Goal: Contribute content: Add original content to the website for others to see

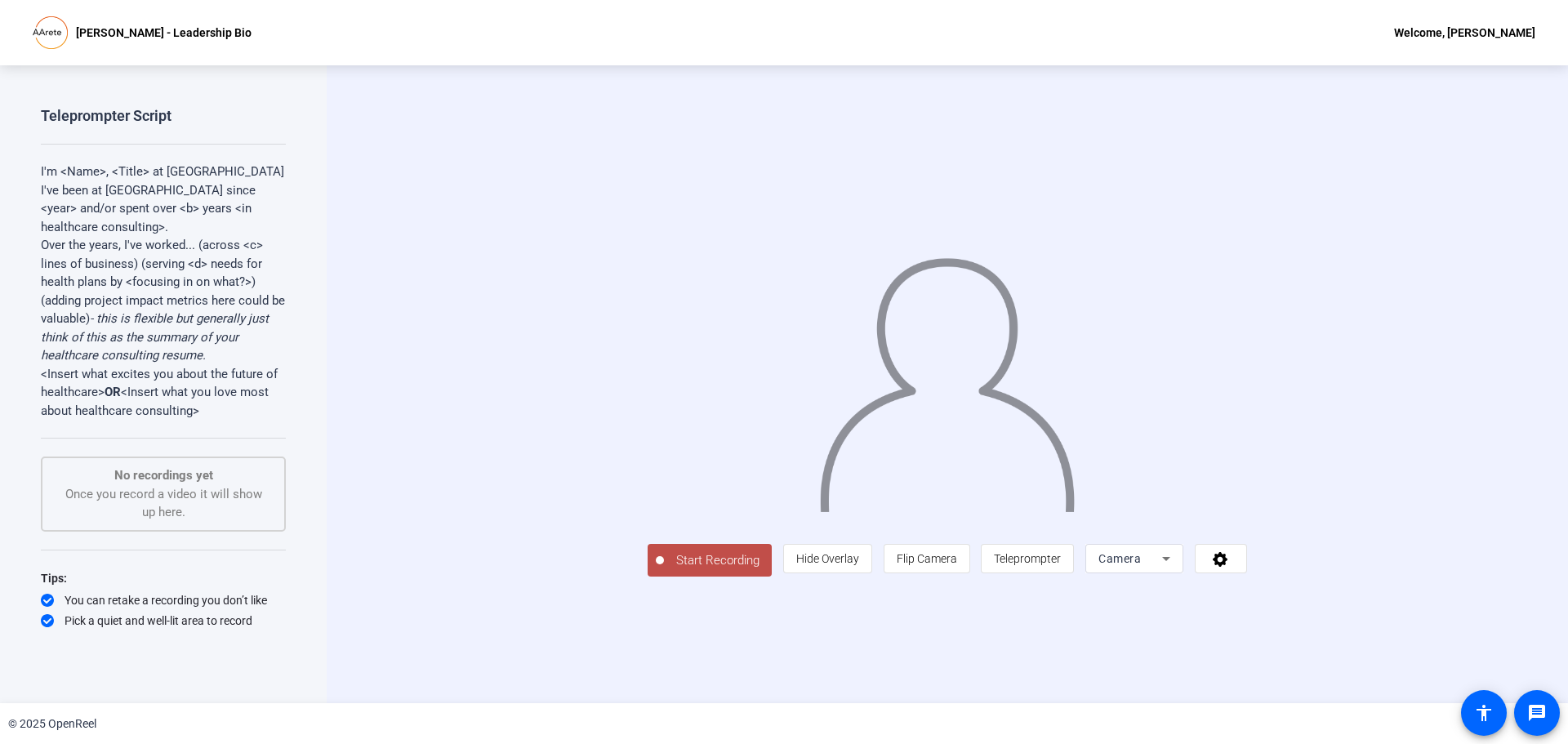
click at [1176, 568] on icon at bounding box center [1166, 559] width 19 height 19
click at [1268, 529] on span "Camera" at bounding box center [1264, 529] width 37 height 19
click at [1230, 566] on icon at bounding box center [1220, 558] width 18 height 16
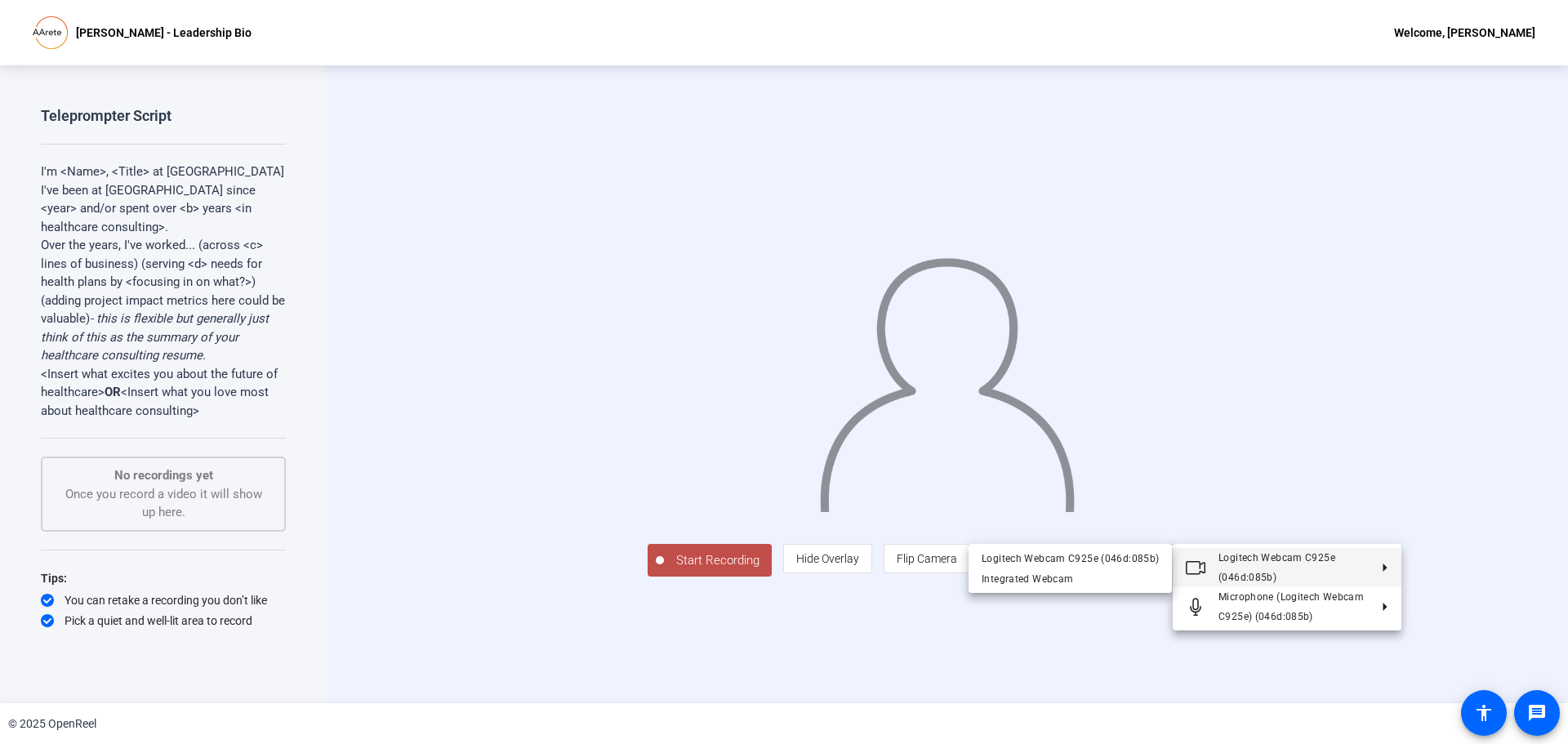
click at [1385, 565] on icon at bounding box center [1379, 567] width 19 height 8
click at [1060, 581] on div "Integrated Webcam" at bounding box center [1070, 579] width 178 height 19
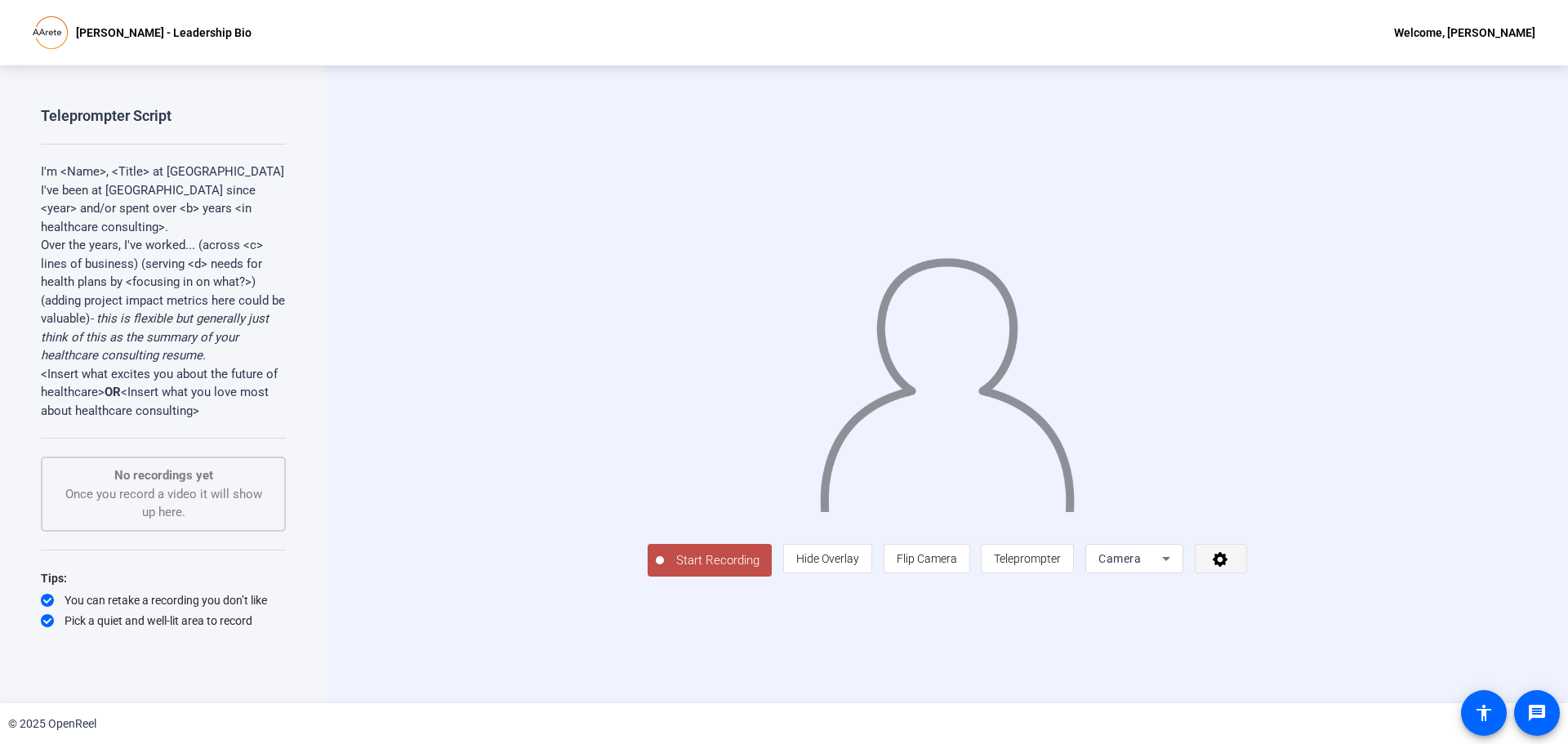
click at [1246, 578] on span at bounding box center [1221, 559] width 50 height 39
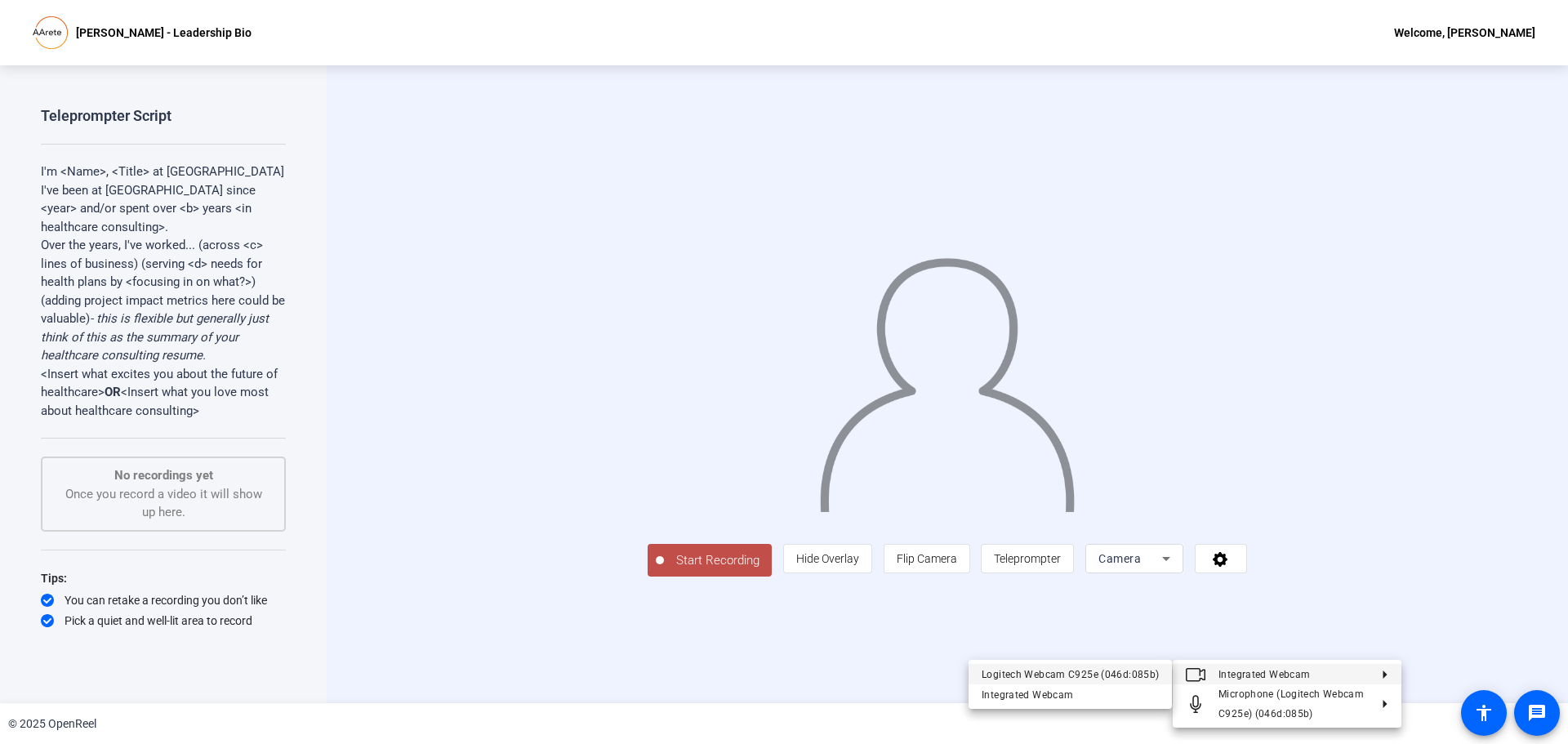
click at [1102, 675] on div "Logitech Webcam C925e (046d:085b)" at bounding box center [1070, 674] width 178 height 19
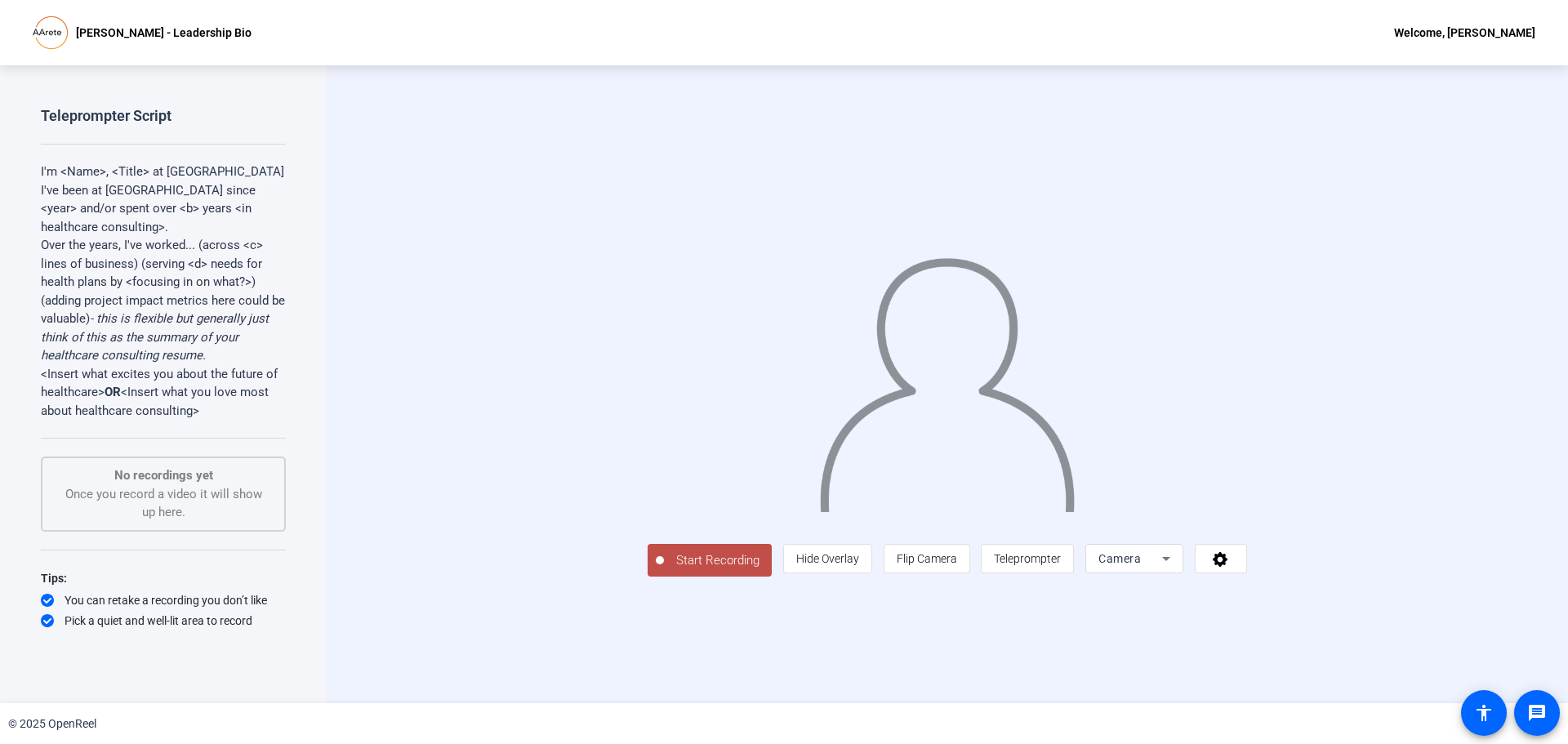
click at [147, 171] on p "I'm <Name>, <Title> at [GEOGRAPHIC_DATA]" at bounding box center [163, 172] width 245 height 18
click at [1061, 565] on span "Teleprompter" at bounding box center [1027, 558] width 67 height 13
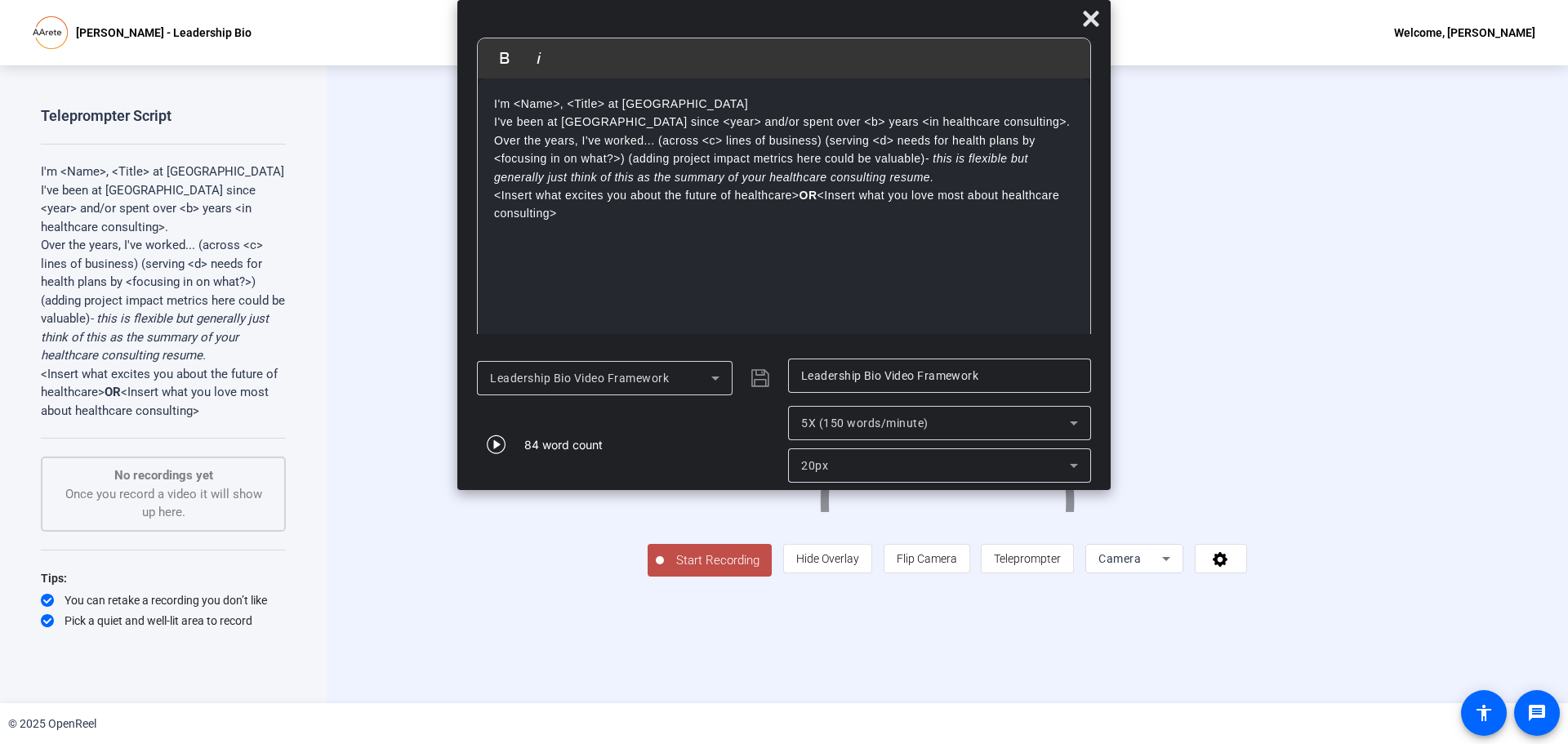
click at [1060, 235] on div "I'm <Name>, <Title> at [GEOGRAPHIC_DATA] I've been at [GEOGRAPHIC_DATA] since <…" at bounding box center [783, 213] width 612 height 270
drag, startPoint x: 493, startPoint y: 102, endPoint x: 571, endPoint y: 223, distance: 144.0
click at [571, 223] on div "I'm <Name>, <Title> at [GEOGRAPHIC_DATA] I've been at [GEOGRAPHIC_DATA] since <…" at bounding box center [783, 213] width 612 height 270
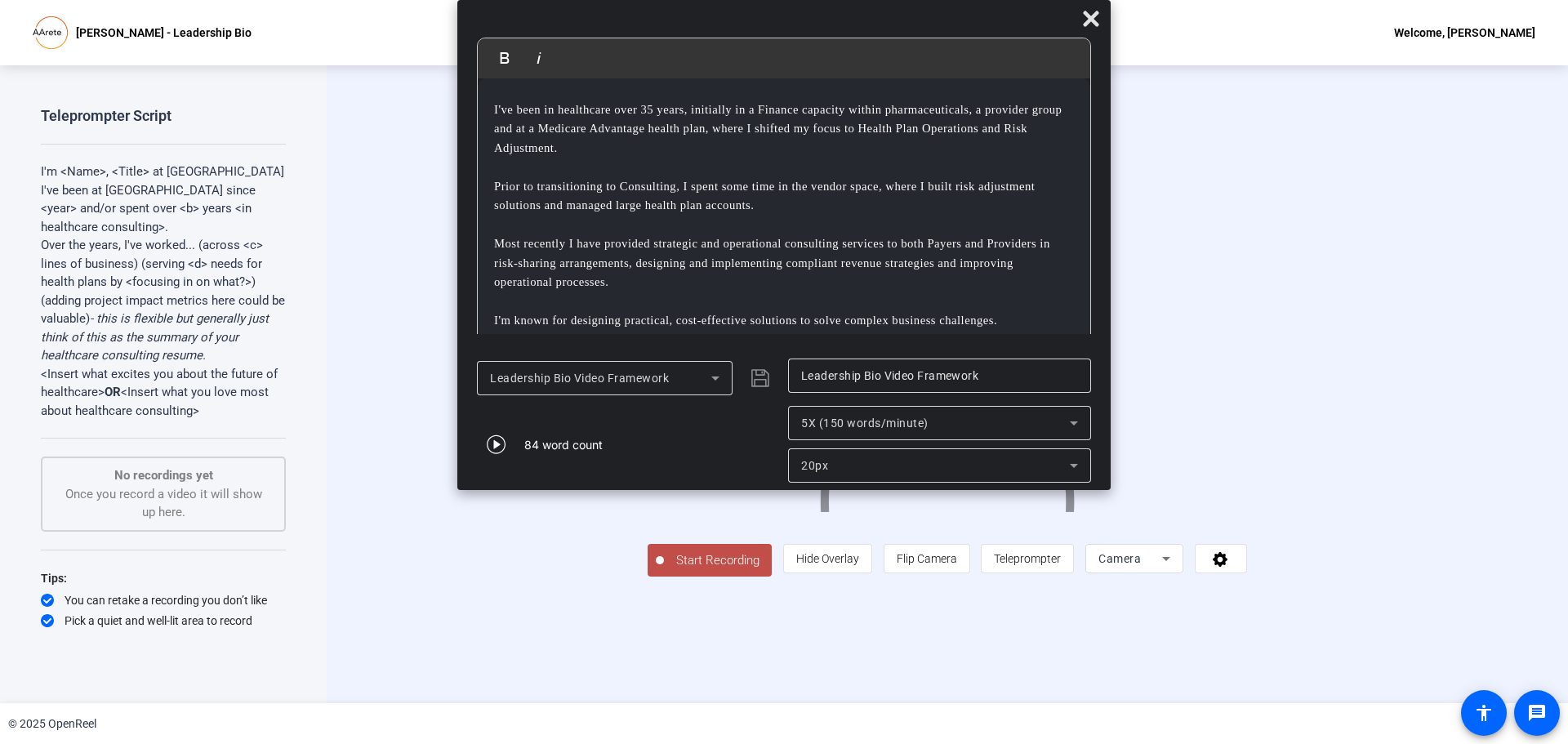
scroll to position [49, 0]
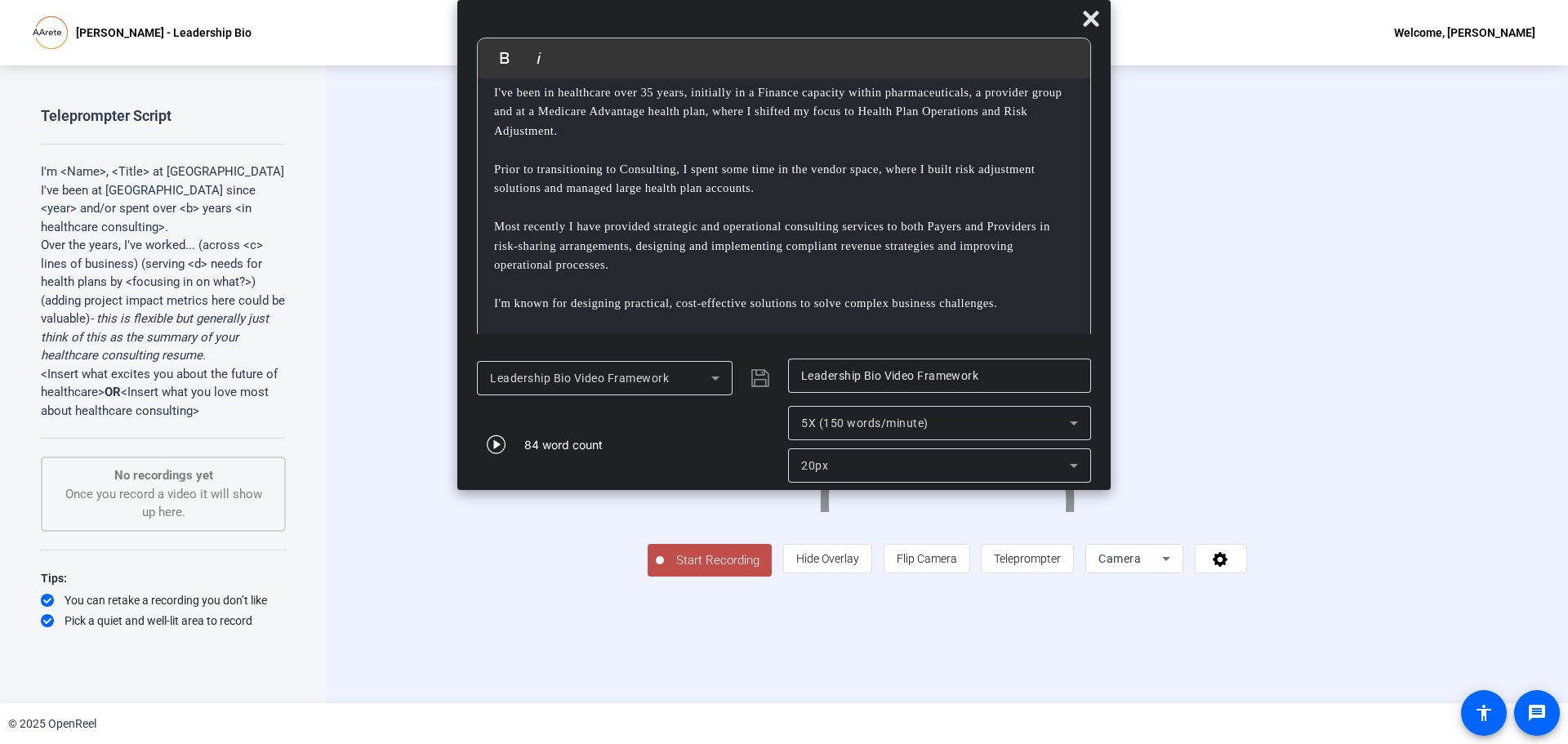
click at [493, 302] on div "Hello. I'm Pamela Price and I lead the Medicare practice here at Aarete I've be…" at bounding box center [783, 187] width 612 height 319
click at [994, 304] on p "I'm known for designing practical, cost-effective solutions to solve complex bu…" at bounding box center [784, 303] width 580 height 18
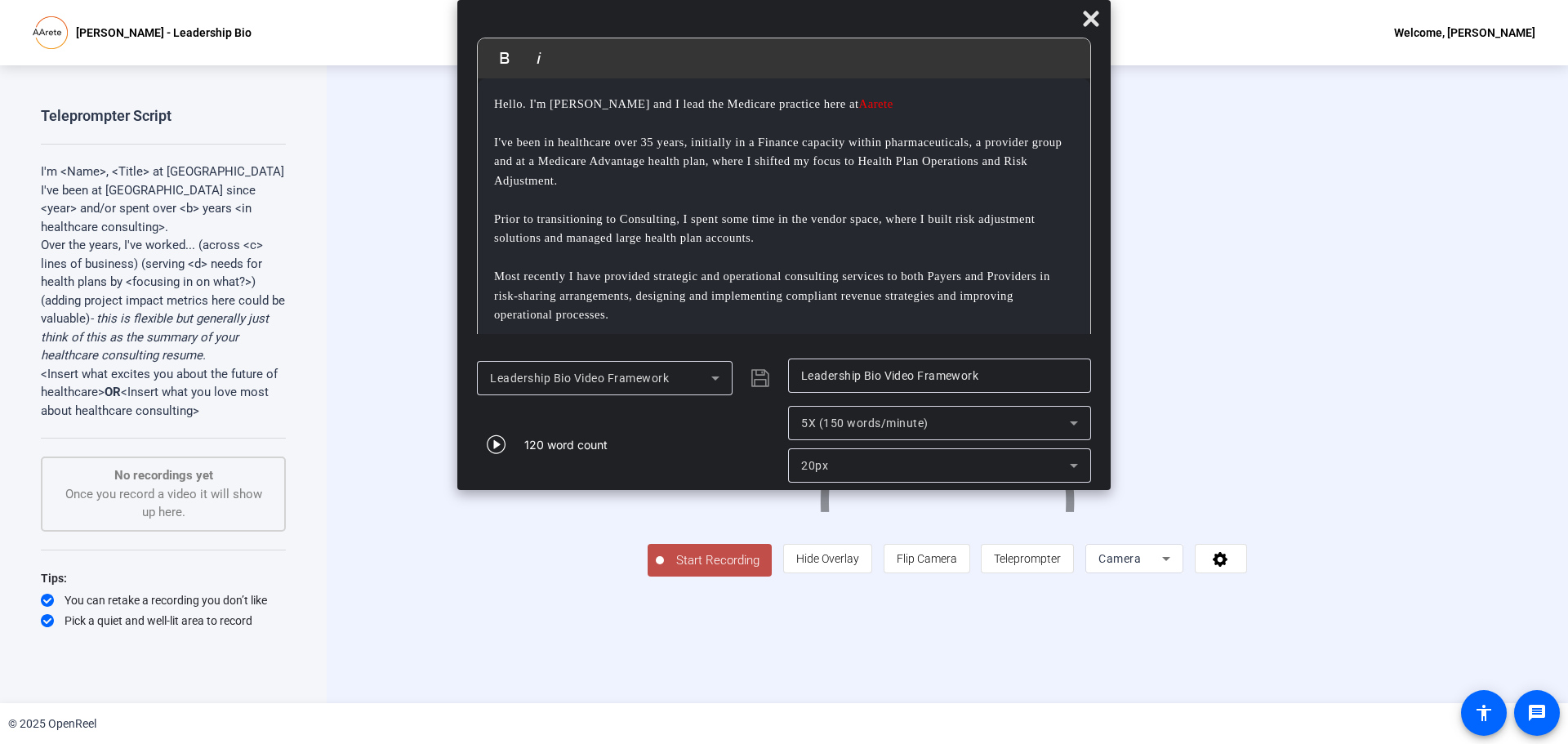
drag, startPoint x: 670, startPoint y: 49, endPoint x: 379, endPoint y: 11, distance: 293.5
click at [379, 11] on body "Accessibility Screen-Reader Guide, Feedback, and Issue Reporting | New window P…" at bounding box center [784, 372] width 1568 height 744
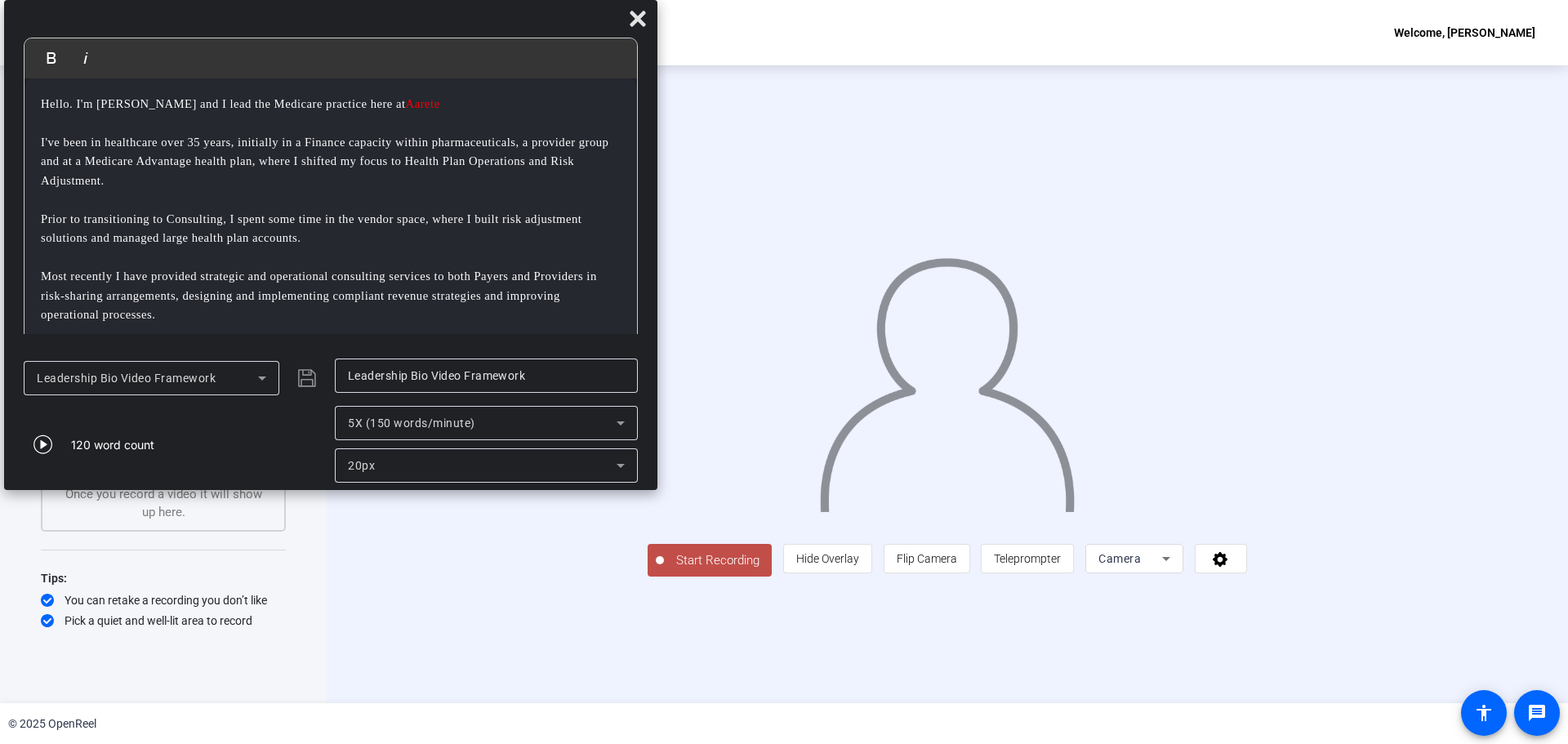
drag, startPoint x: 760, startPoint y: 23, endPoint x: 307, endPoint y: -22, distance: 455.2
click at [307, 0] on html "Accessibility Screen-Reader Guide, Feedback, and Issue Reporting | New window P…" at bounding box center [784, 372] width 1568 height 744
click at [259, 379] on icon at bounding box center [262, 378] width 19 height 19
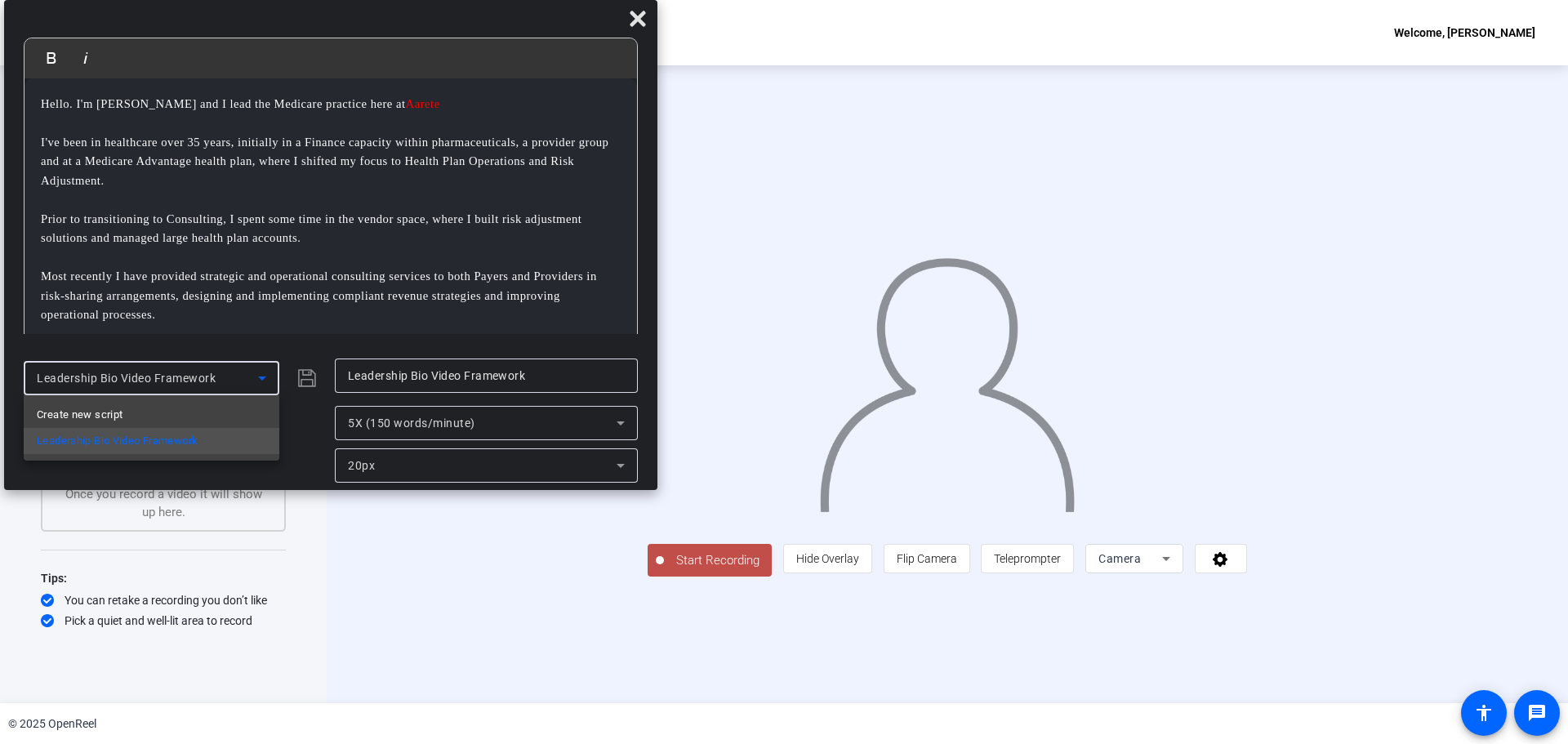
click at [983, 647] on div at bounding box center [784, 372] width 1568 height 744
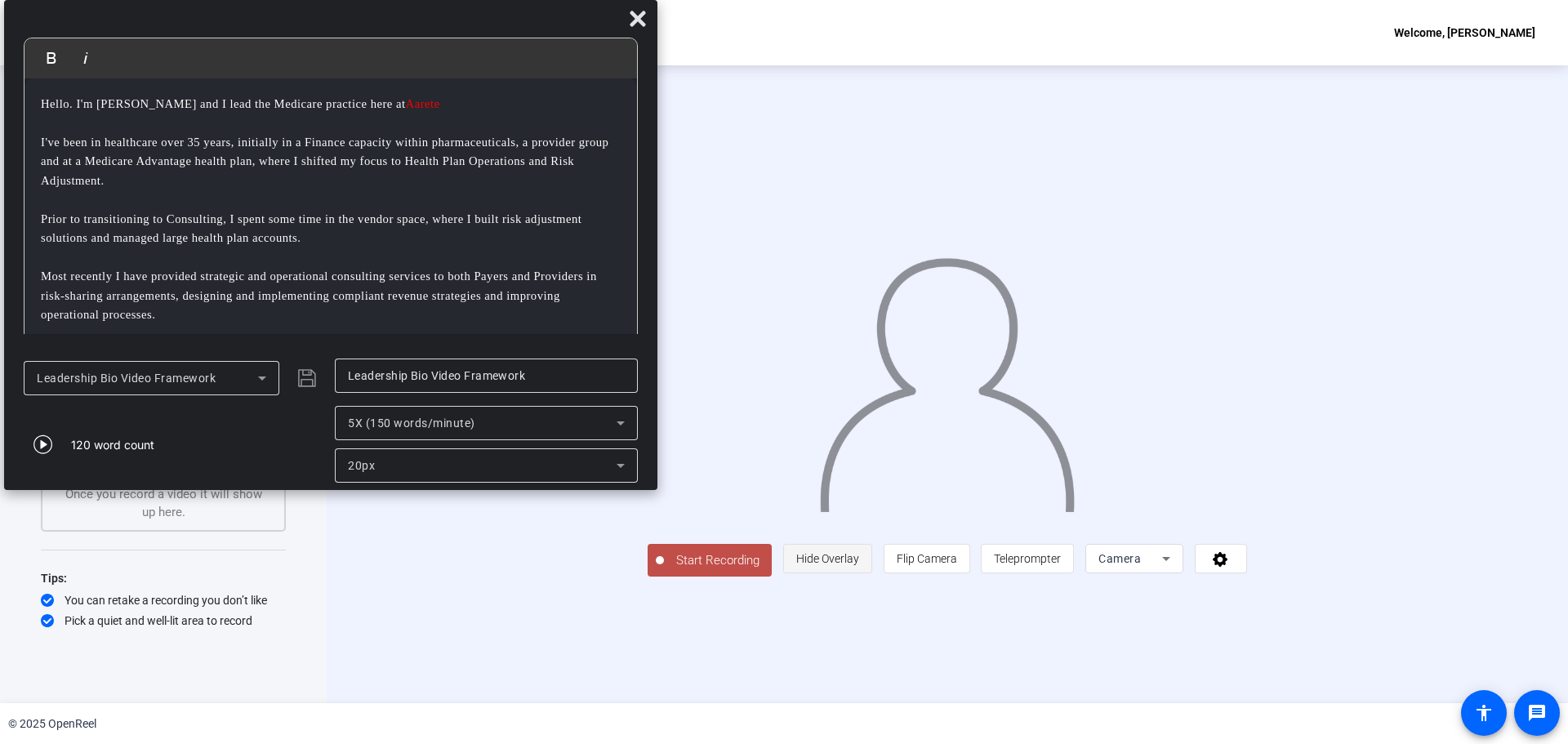
click at [860, 565] on span "Hide Overlay" at bounding box center [828, 558] width 63 height 13
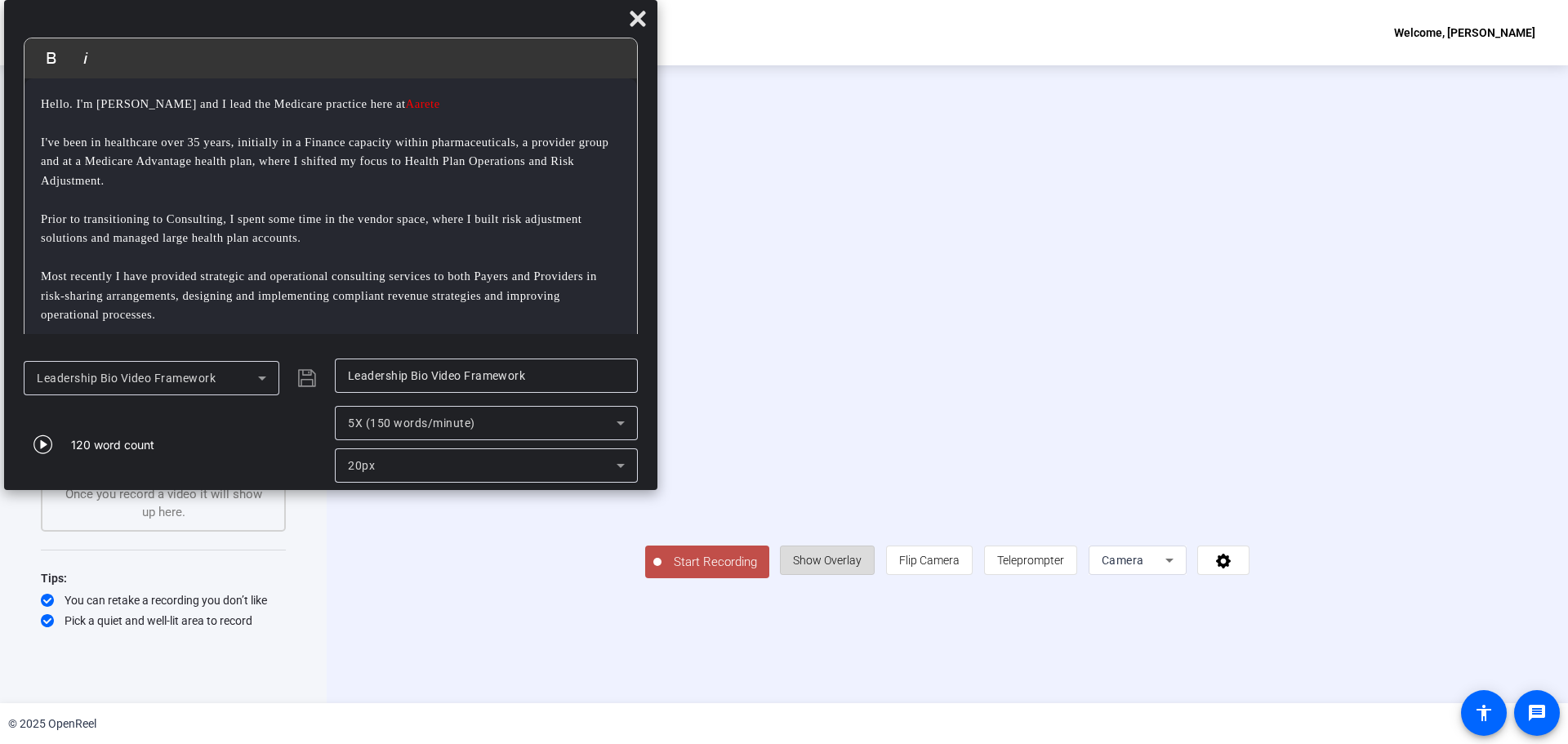
click at [862, 566] on span "Show Overlay" at bounding box center [827, 560] width 69 height 13
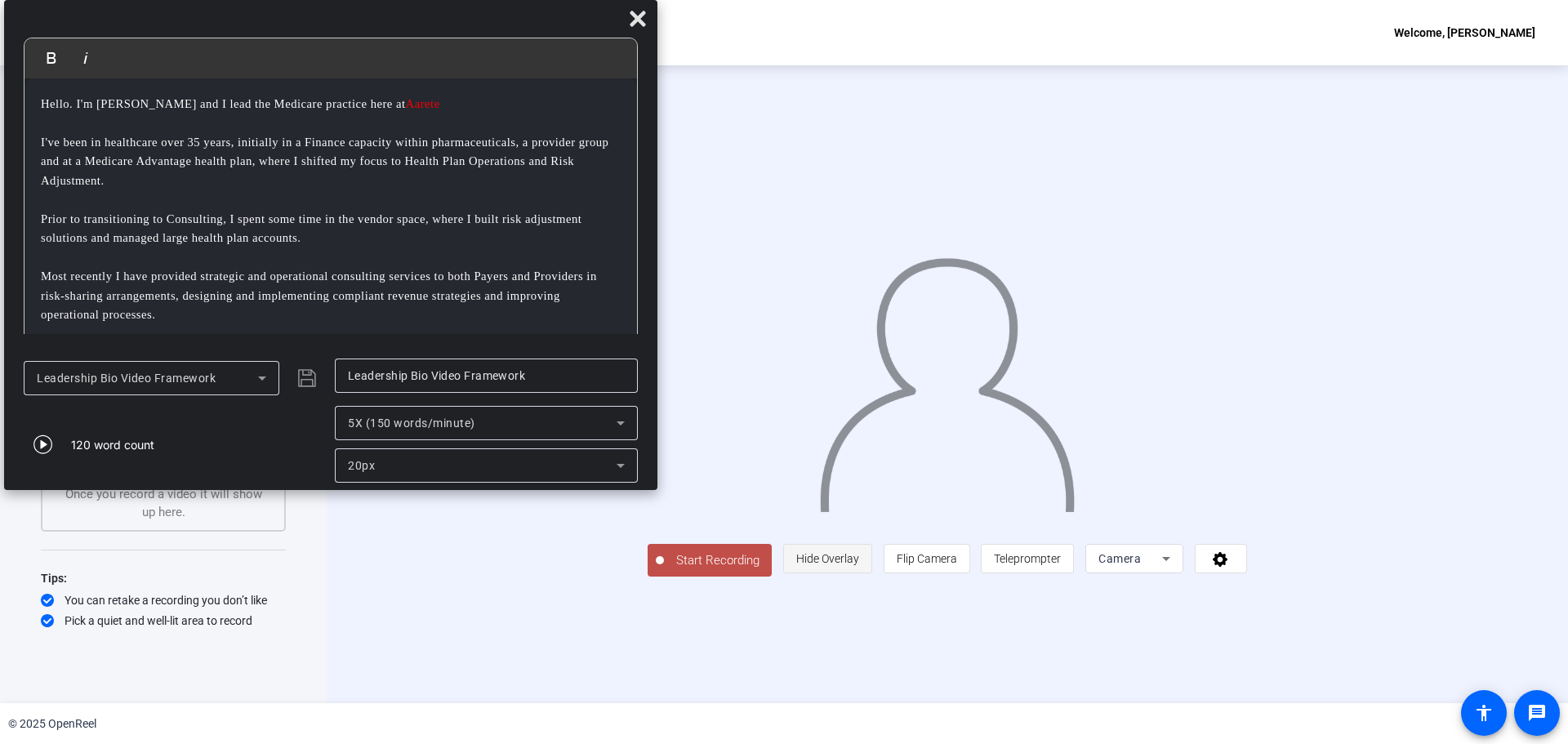
click at [860, 565] on span "Hide Overlay" at bounding box center [828, 558] width 63 height 13
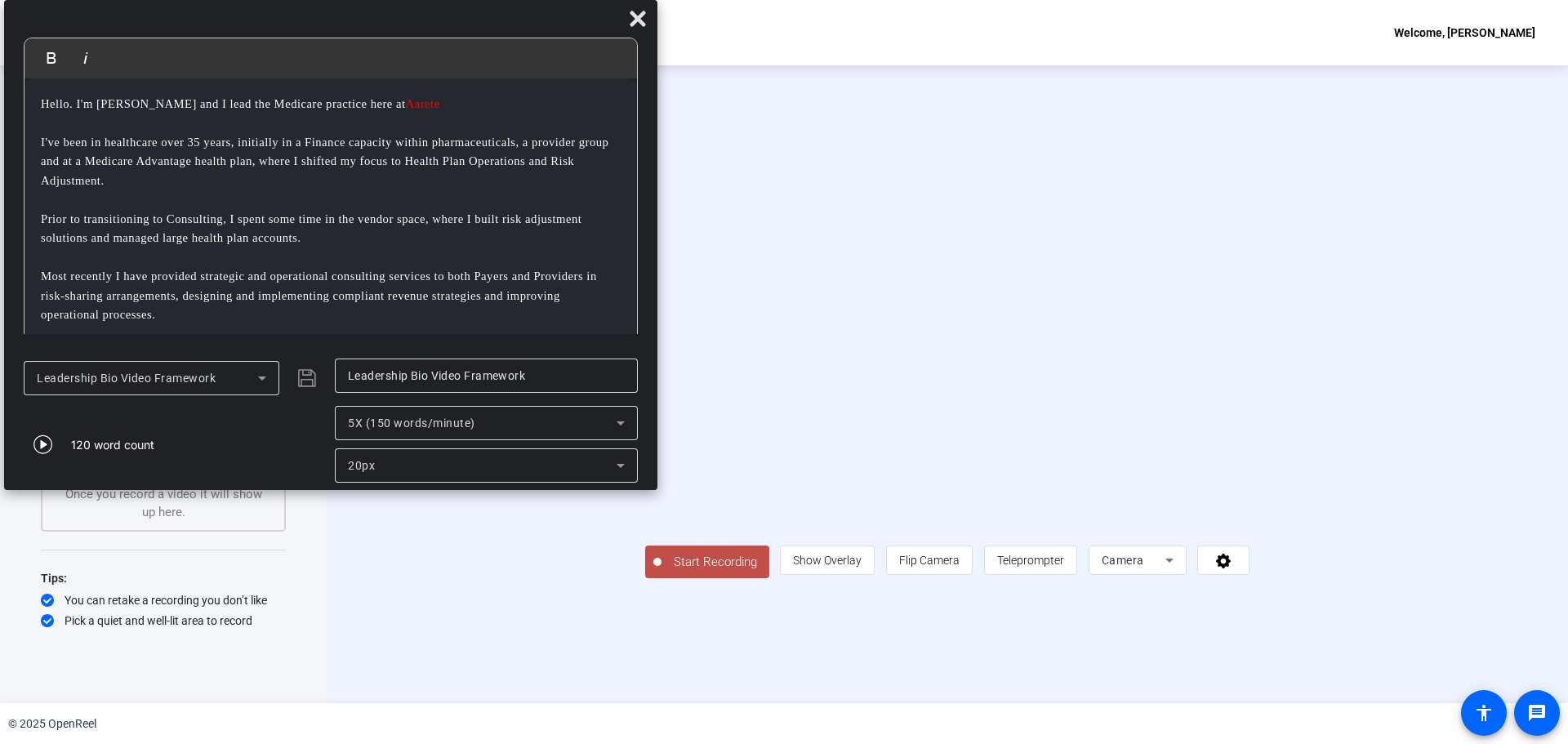
click at [662, 571] on span "Start Recording" at bounding box center [715, 562] width 108 height 18
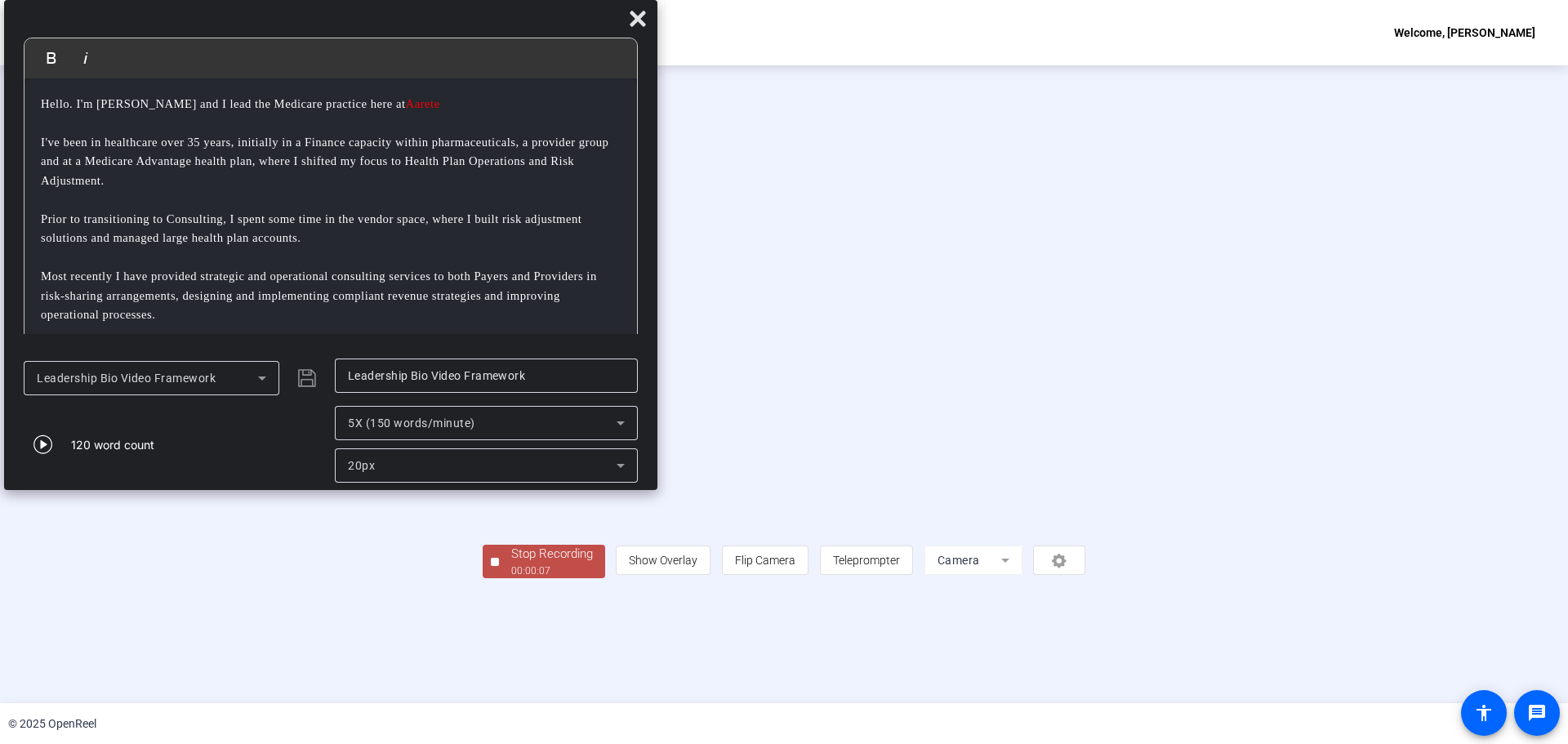
click at [511, 578] on div "00:00:07" at bounding box center [552, 570] width 82 height 15
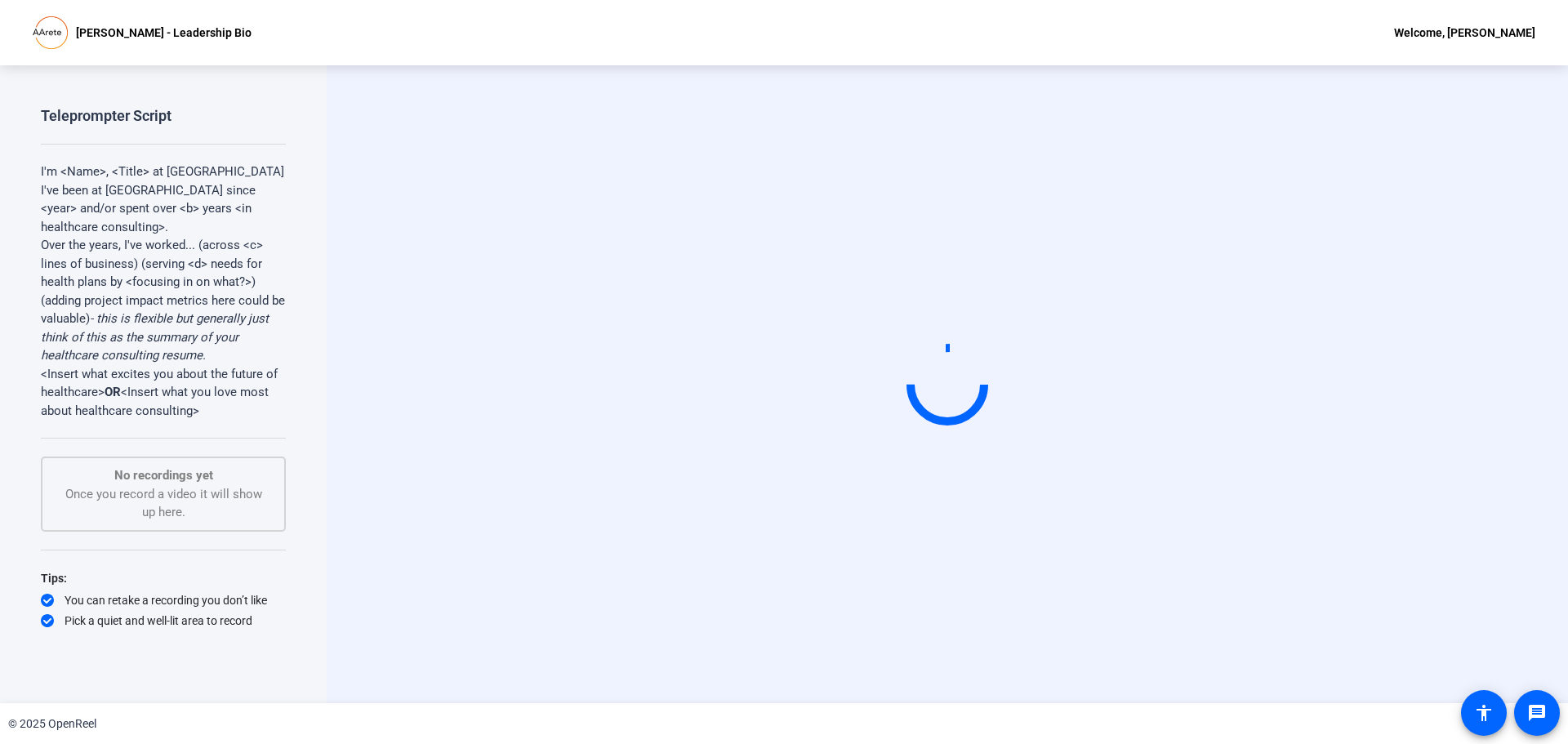
click at [825, 453] on video at bounding box center [947, 384] width 245 height 138
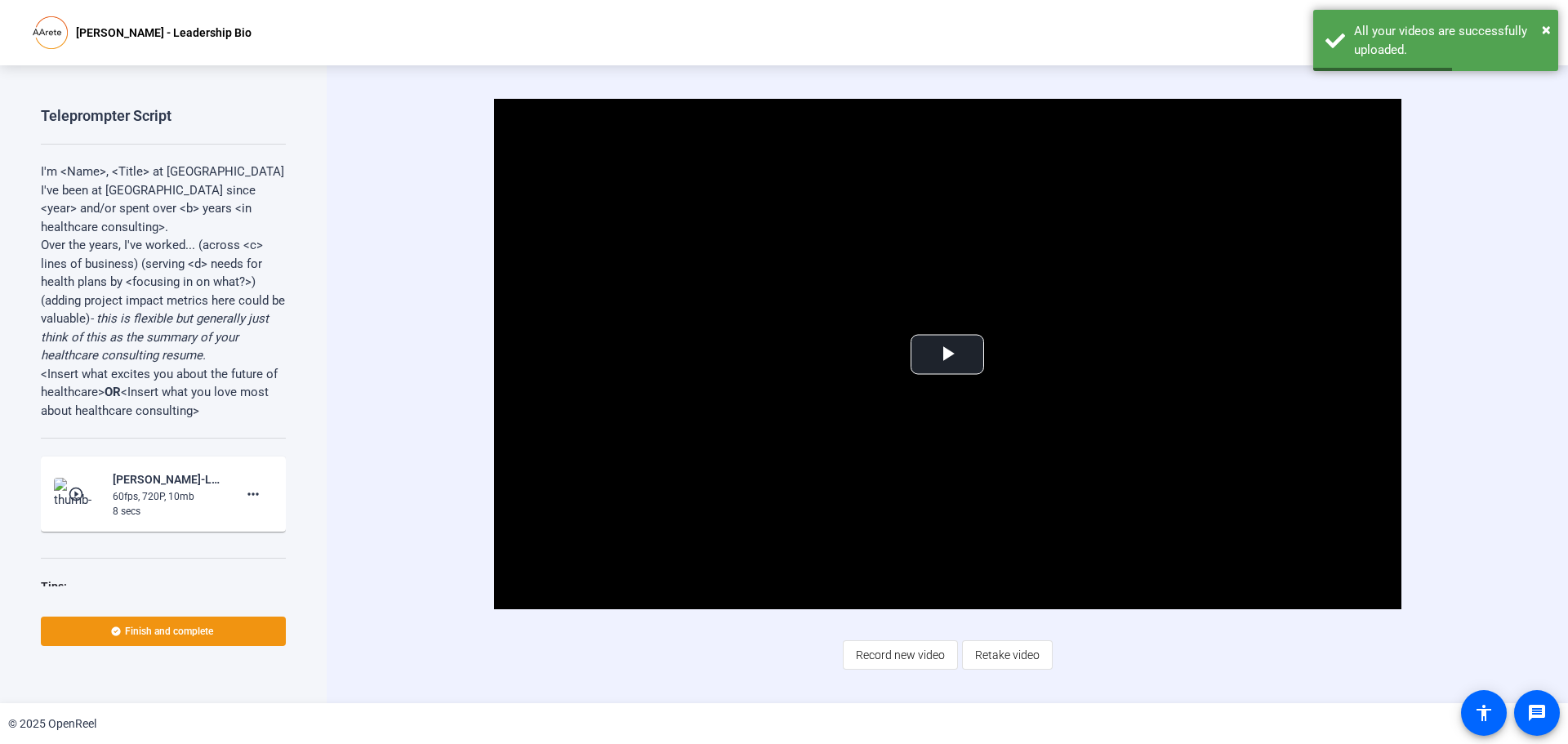
click at [70, 486] on mat-icon "play_circle_outline" at bounding box center [78, 494] width 19 height 16
click at [947, 354] on span "Video Player" at bounding box center [947, 354] width 0 height 0
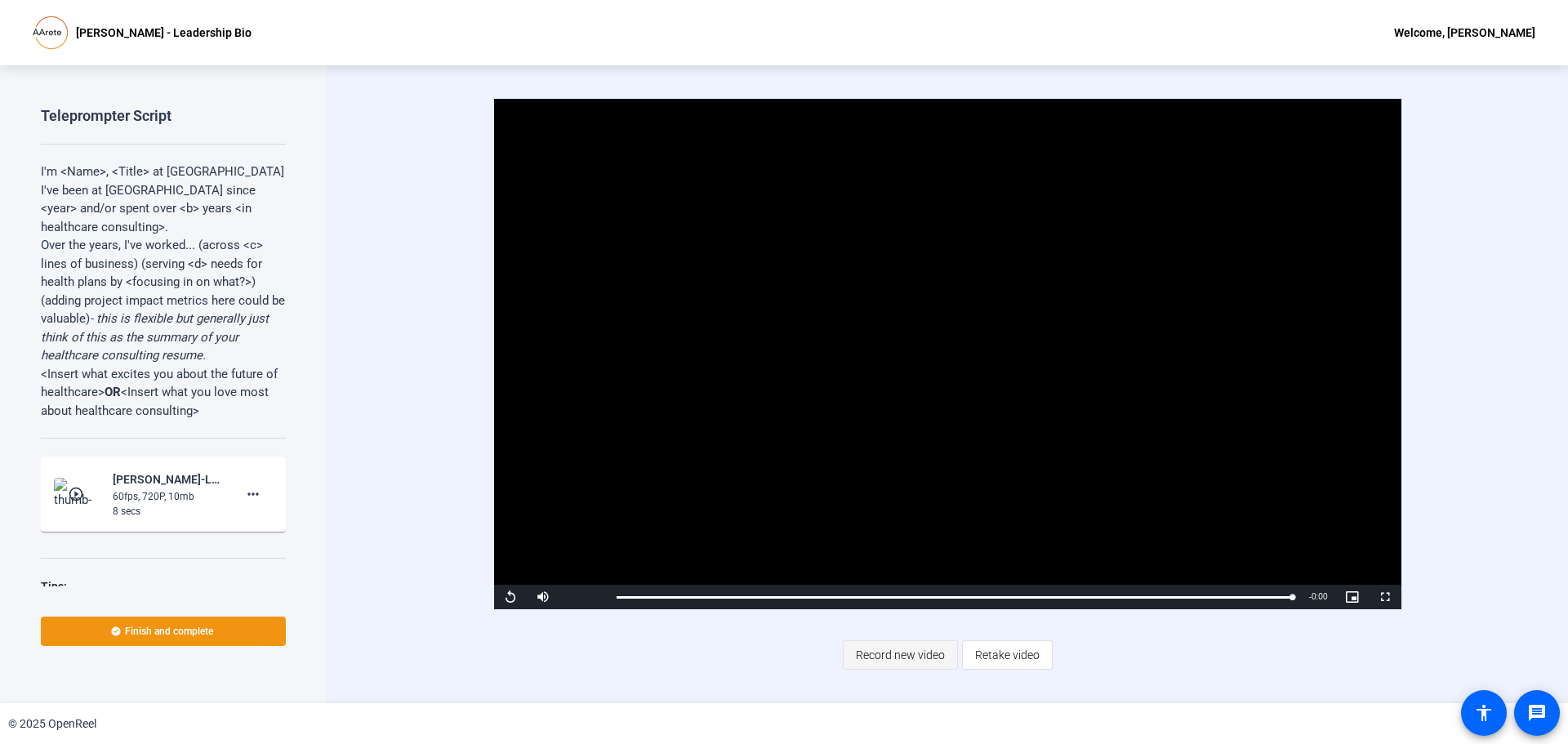
click at [890, 651] on span "Record new video" at bounding box center [900, 655] width 89 height 31
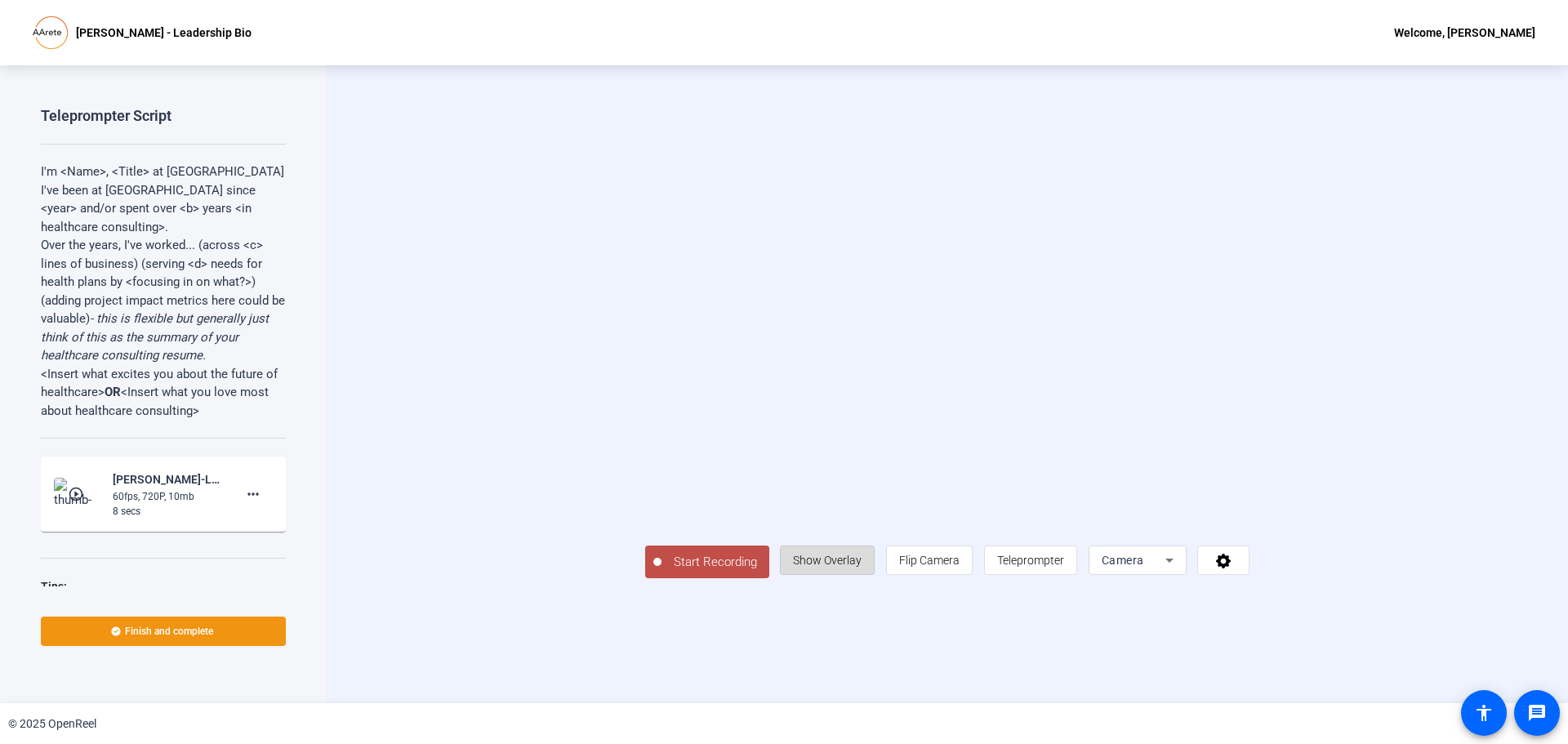
click at [862, 566] on span "Show Overlay" at bounding box center [827, 560] width 69 height 13
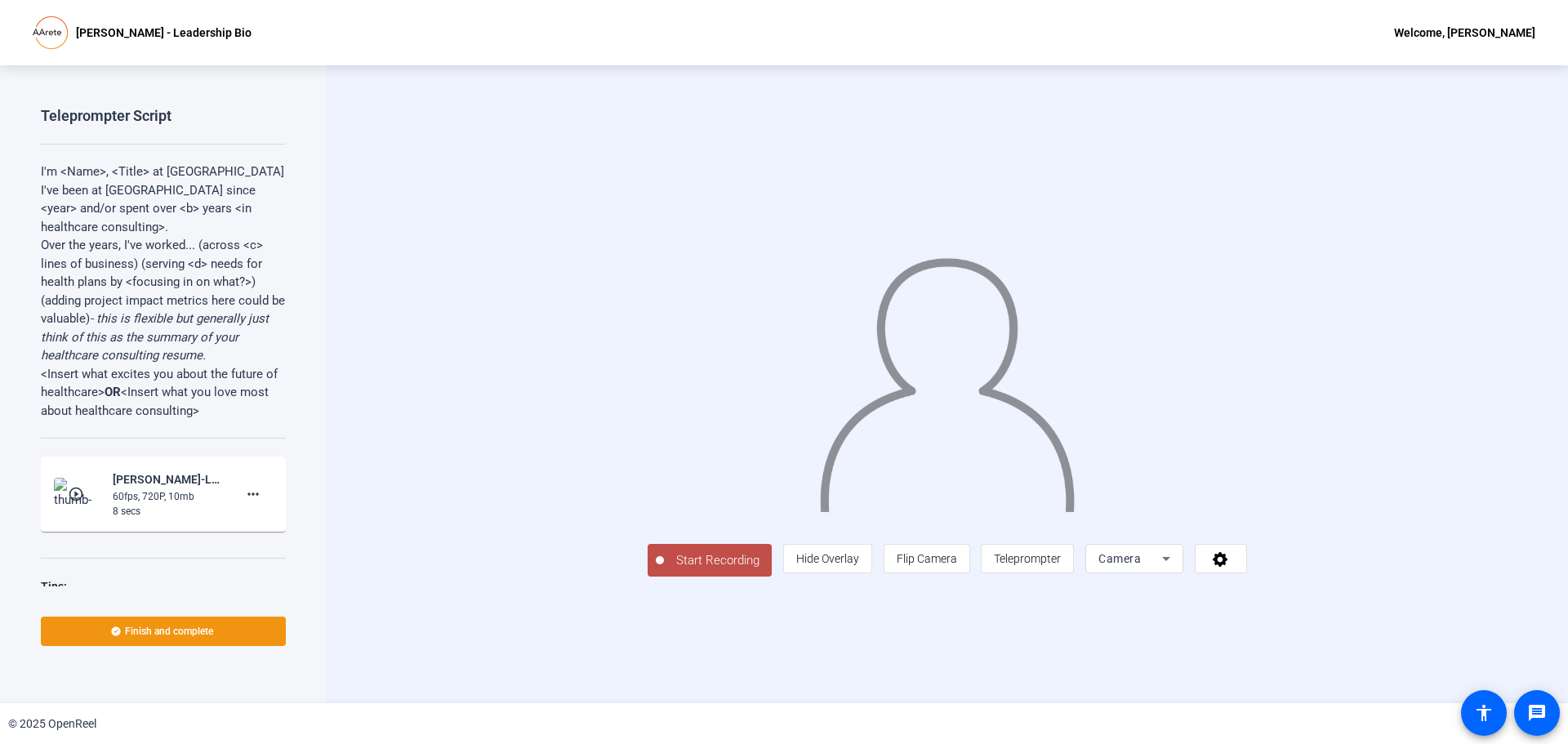
click at [207, 402] on p "<Insert what excites you about the future of healthcare> OR <Insert what you lo…" at bounding box center [163, 392] width 245 height 55
click at [1061, 565] on span "Teleprompter" at bounding box center [1027, 558] width 67 height 13
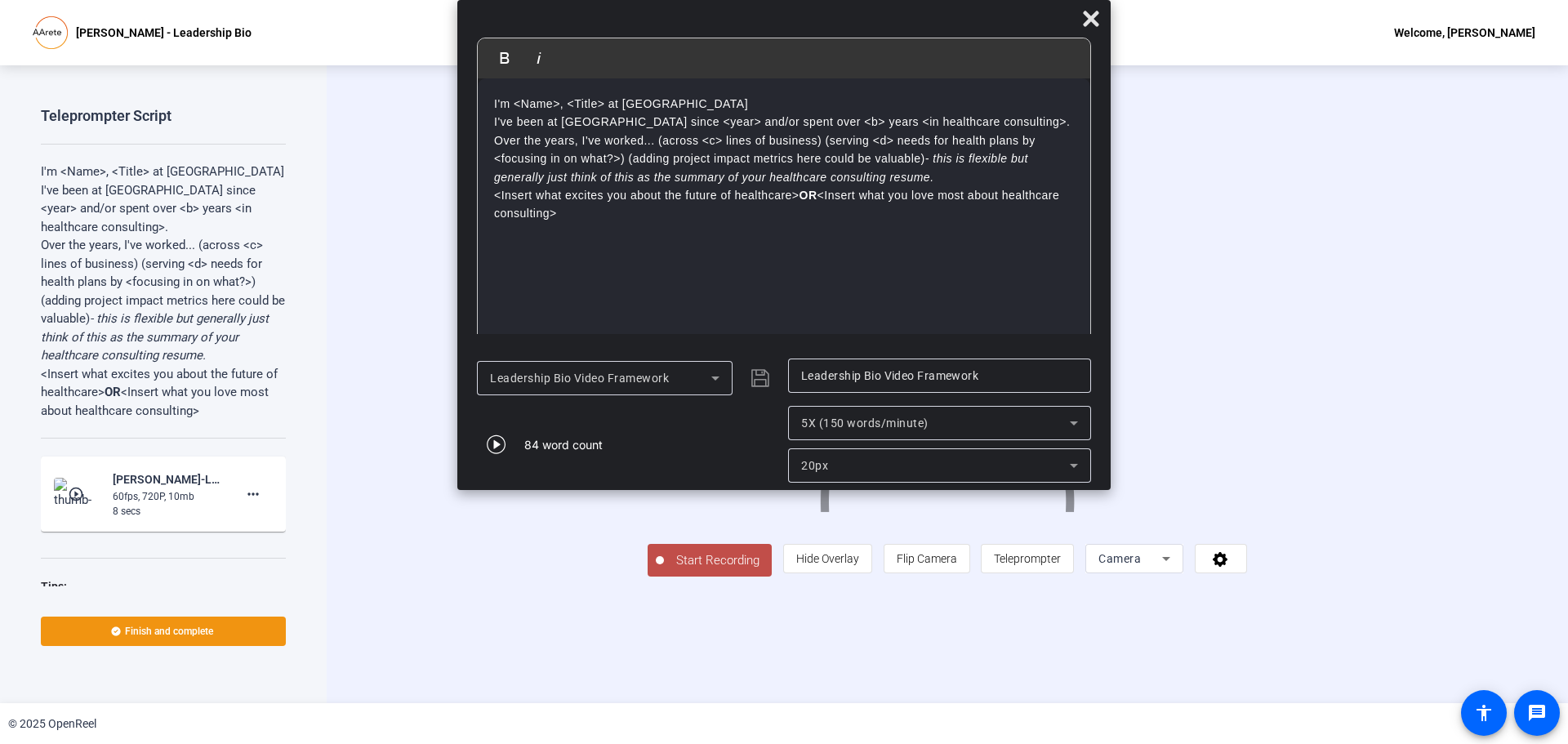
click at [488, 97] on div "I'm <Name>, <Title> at [GEOGRAPHIC_DATA] I've been at [GEOGRAPHIC_DATA] since <…" at bounding box center [783, 213] width 612 height 270
click at [715, 379] on icon at bounding box center [715, 378] width 8 height 4
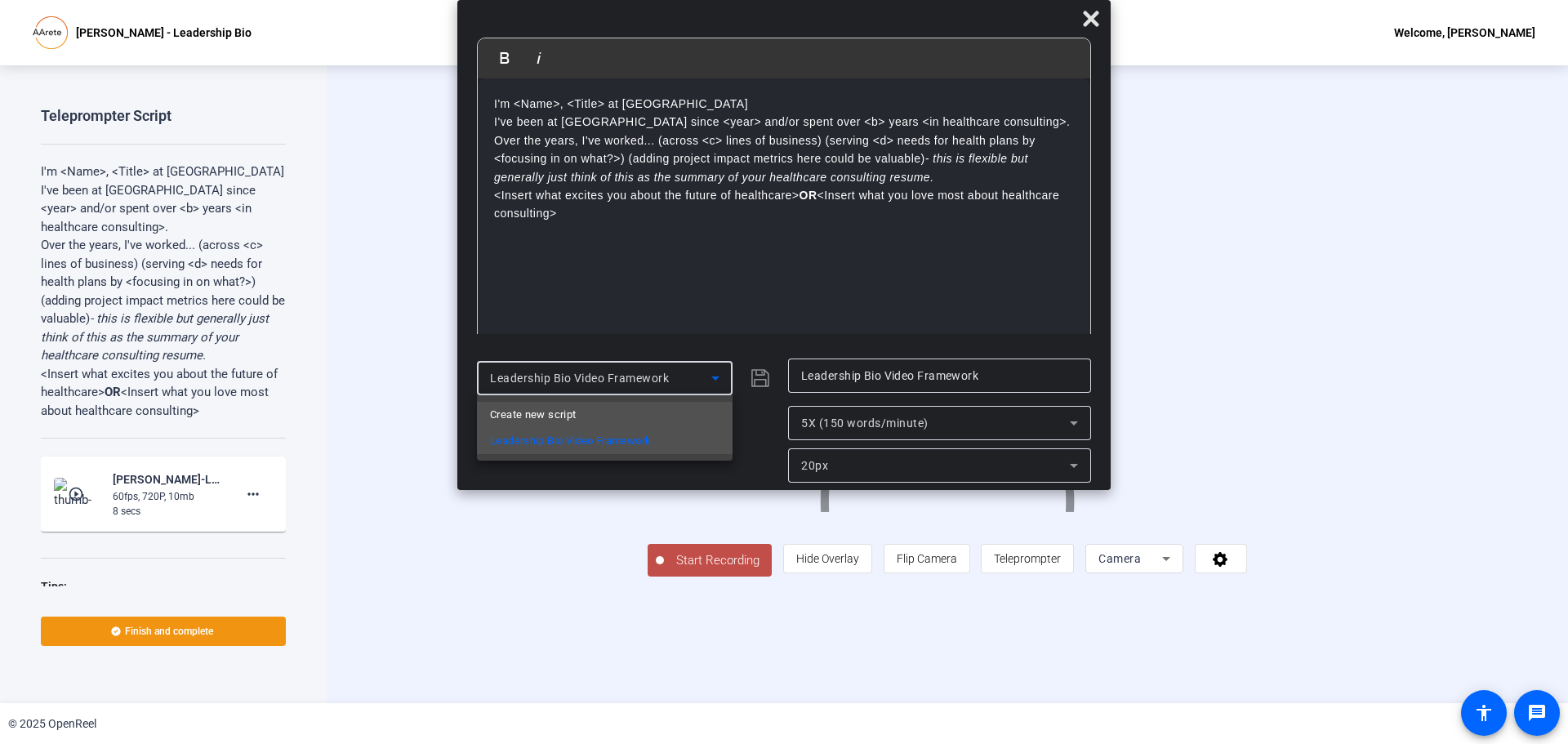
click at [596, 404] on mat-option "Create new script" at bounding box center [604, 414] width 255 height 26
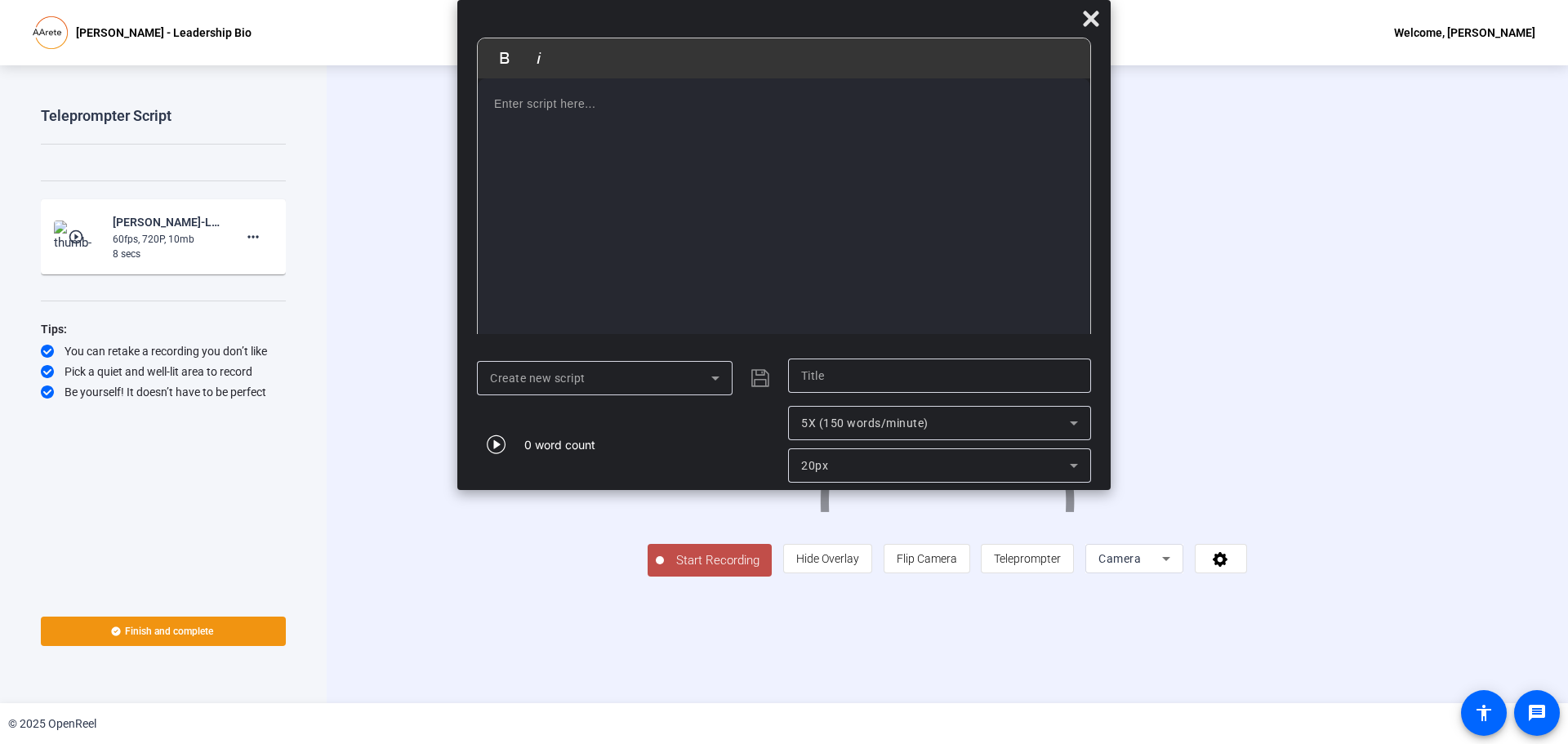
click at [493, 103] on div at bounding box center [783, 213] width 612 height 270
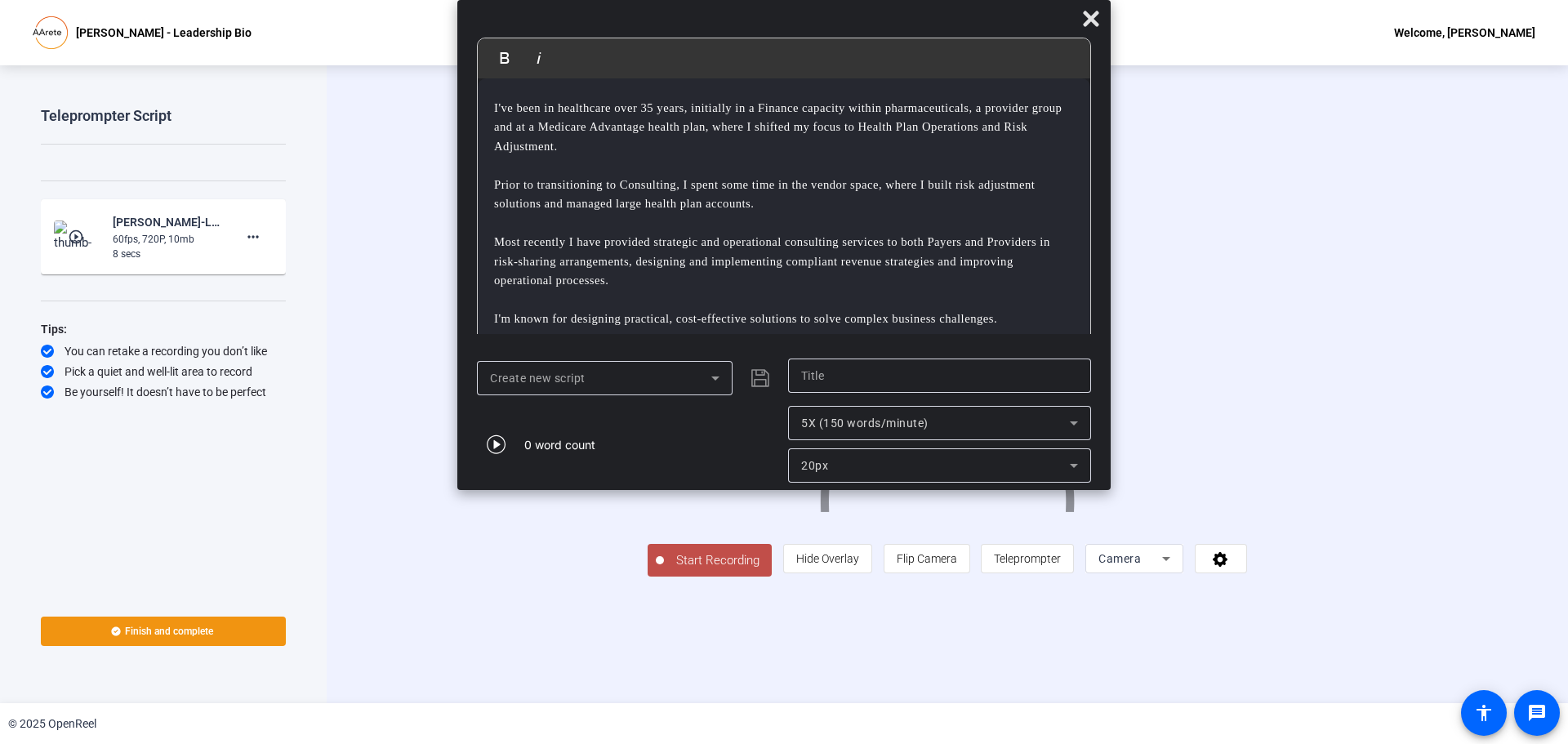
scroll to position [18, 0]
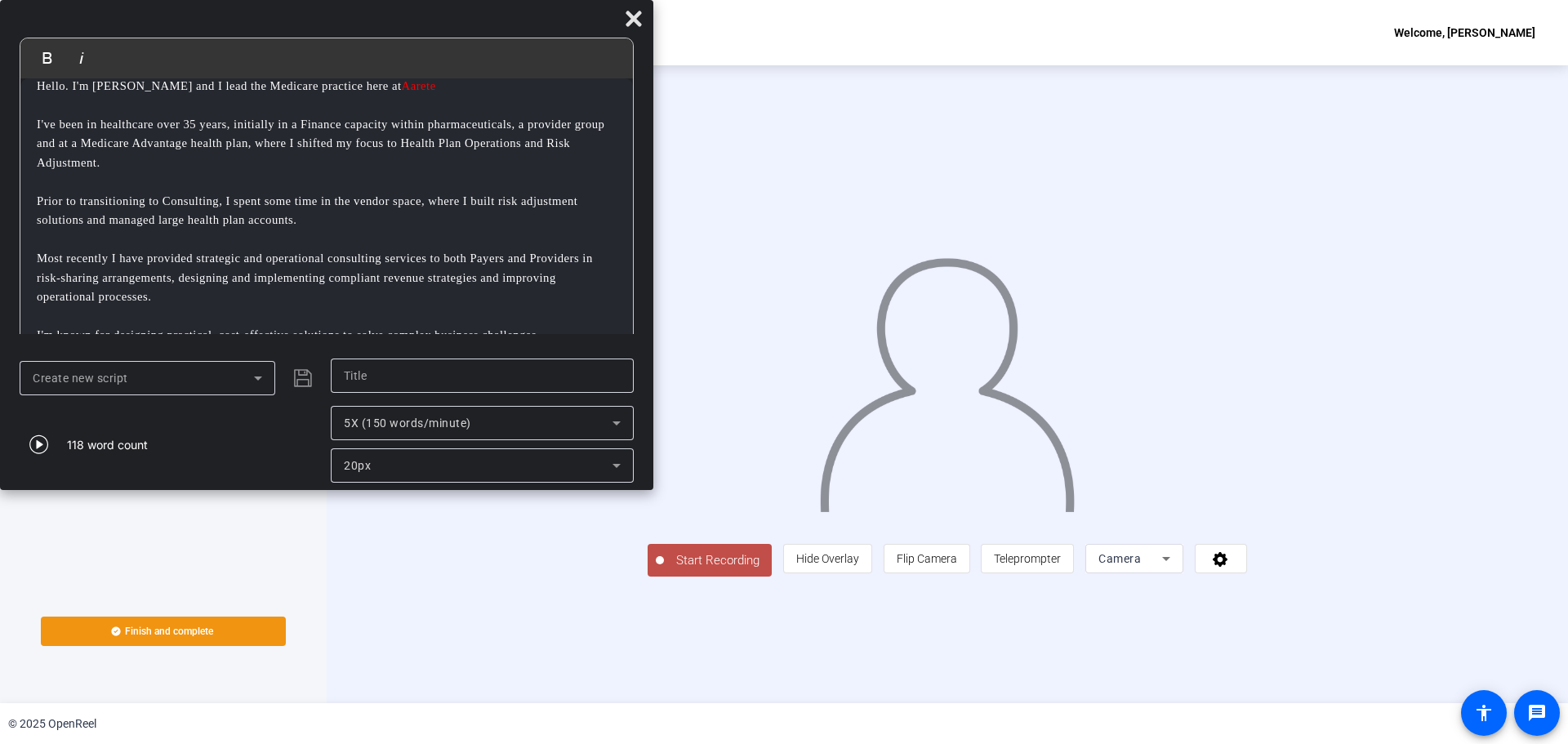
drag, startPoint x: 707, startPoint y: 21, endPoint x: 246, endPoint y: -94, distance: 475.1
click at [246, 0] on html "Accessibility Screen-Reader Guide, Feedback, and Issue Reporting | New window P…" at bounding box center [784, 372] width 1568 height 744
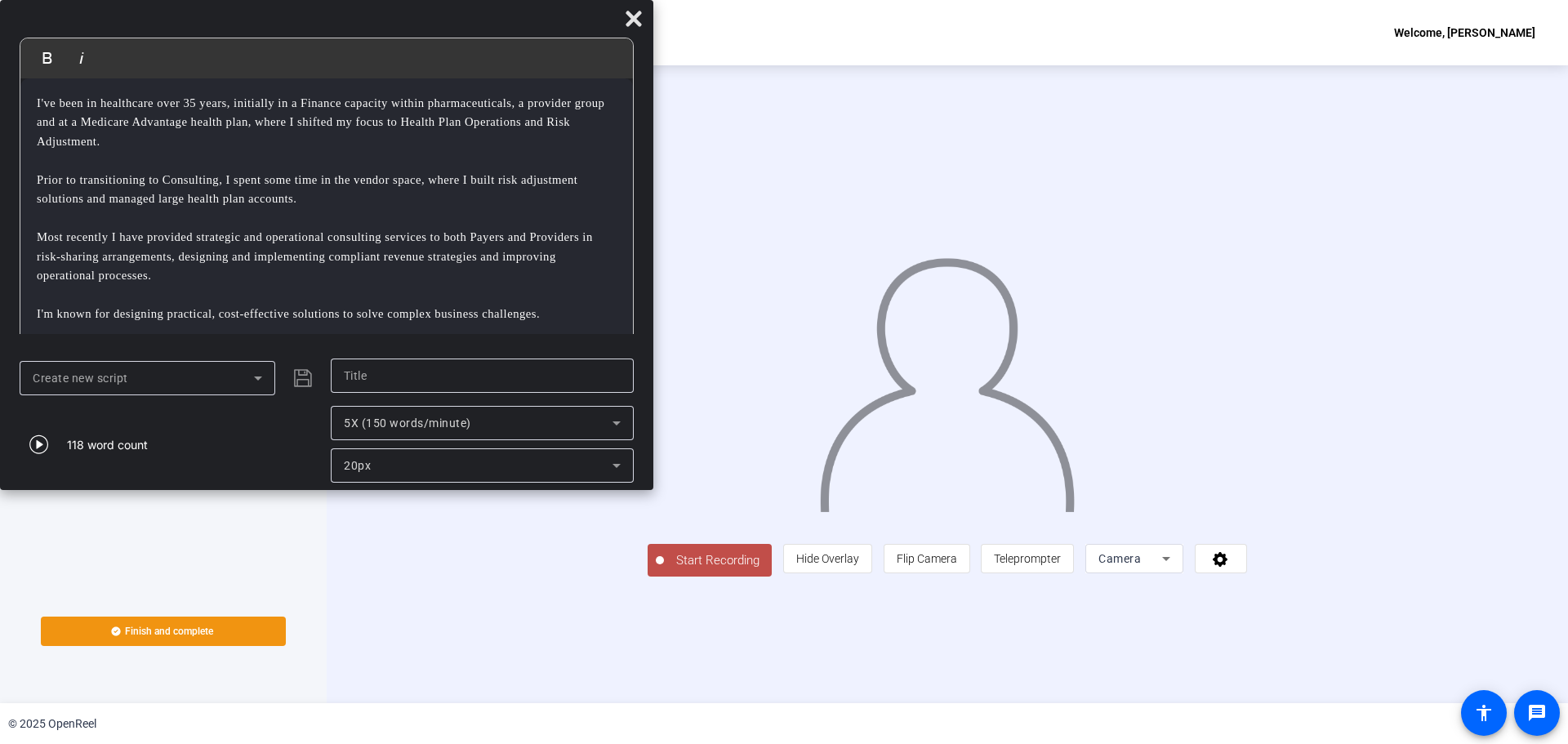
scroll to position [49, 0]
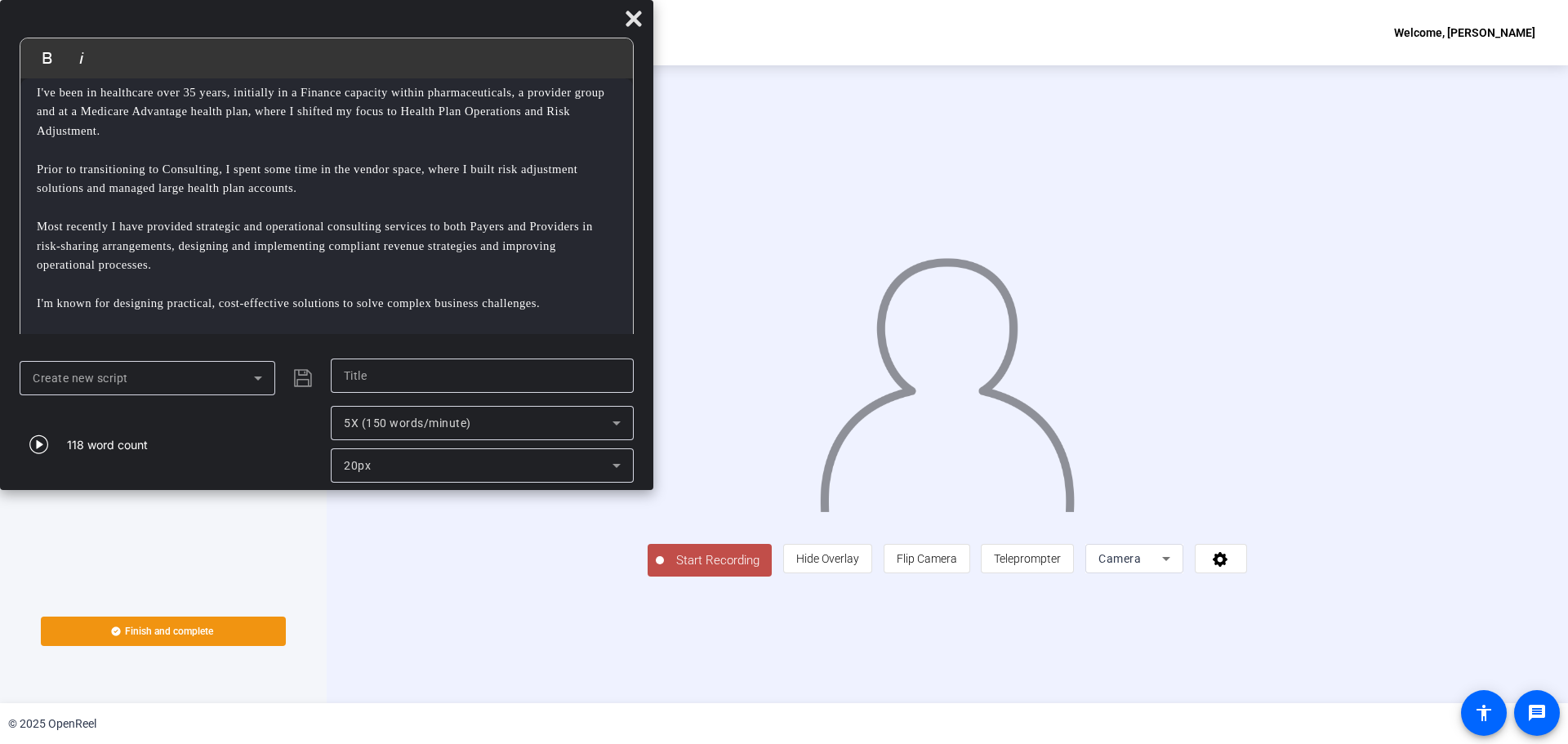
click at [388, 302] on p "I'm known for designing practical, cost-effective solutions to solve complex bu…" at bounding box center [327, 303] width 580 height 18
click at [404, 375] on input "text" at bounding box center [481, 375] width 277 height 19
type input "Managing Director"
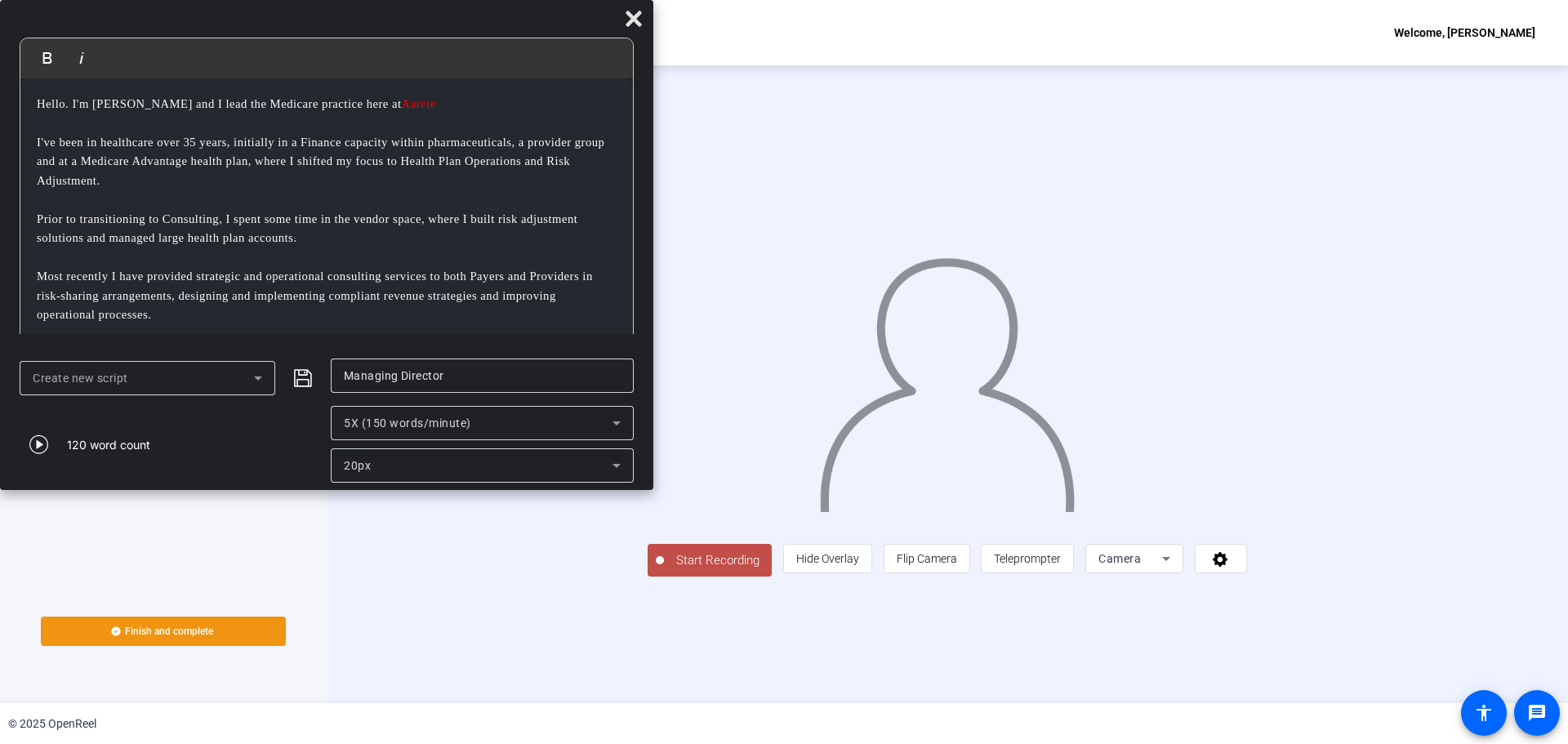
click at [664, 570] on span "Start Recording" at bounding box center [717, 560] width 108 height 18
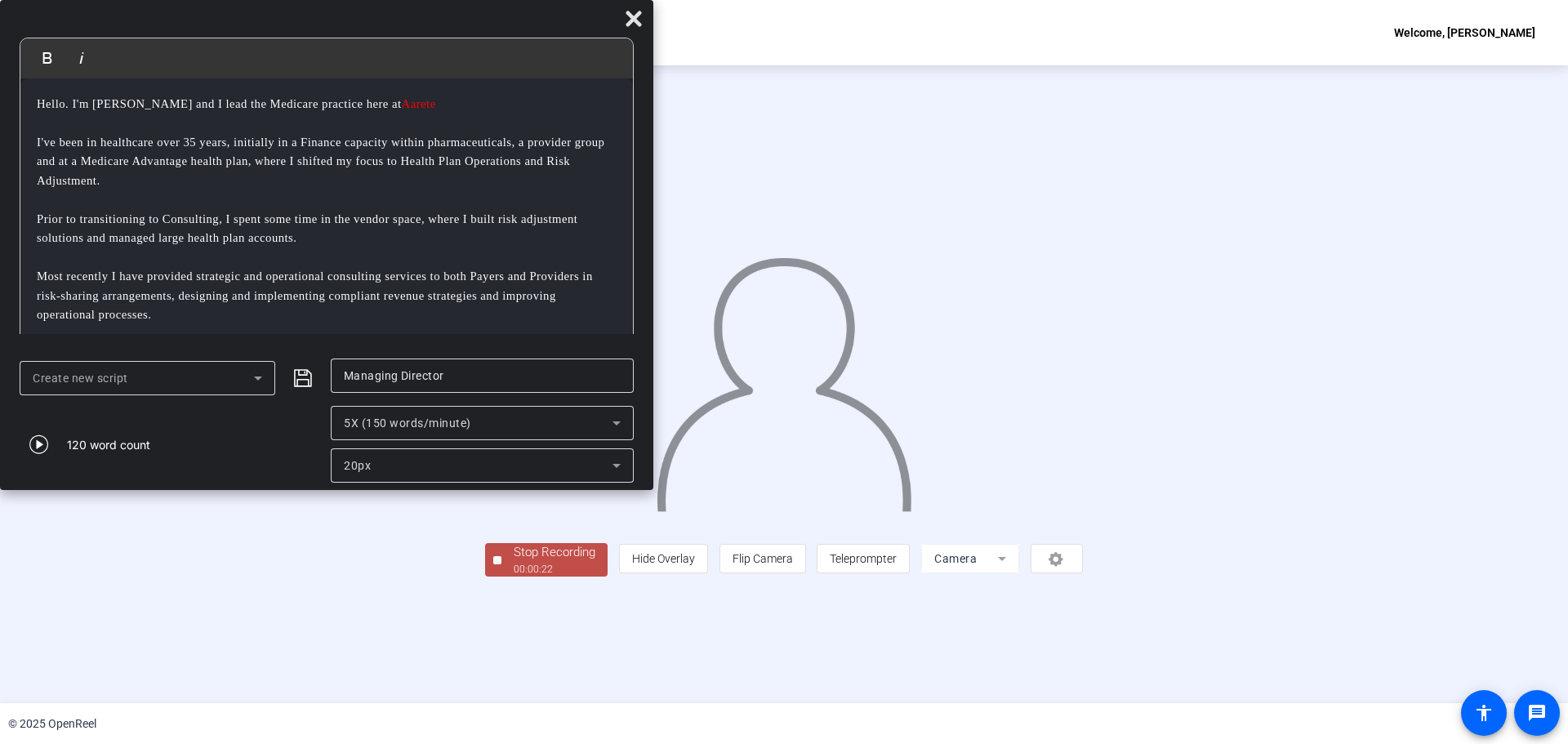
scroll to position [49, 0]
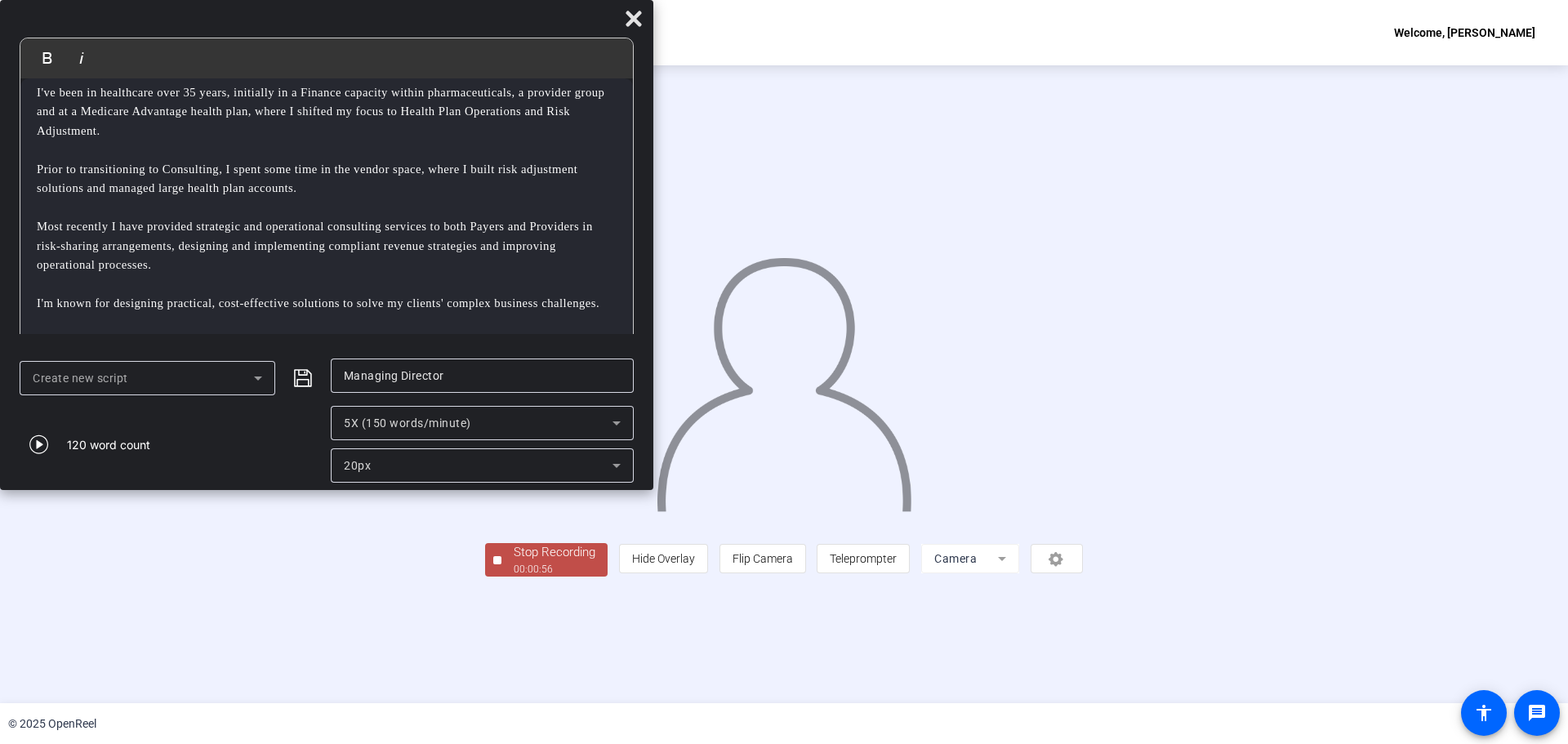
click at [513, 576] on div "00:00:56" at bounding box center [554, 568] width 82 height 15
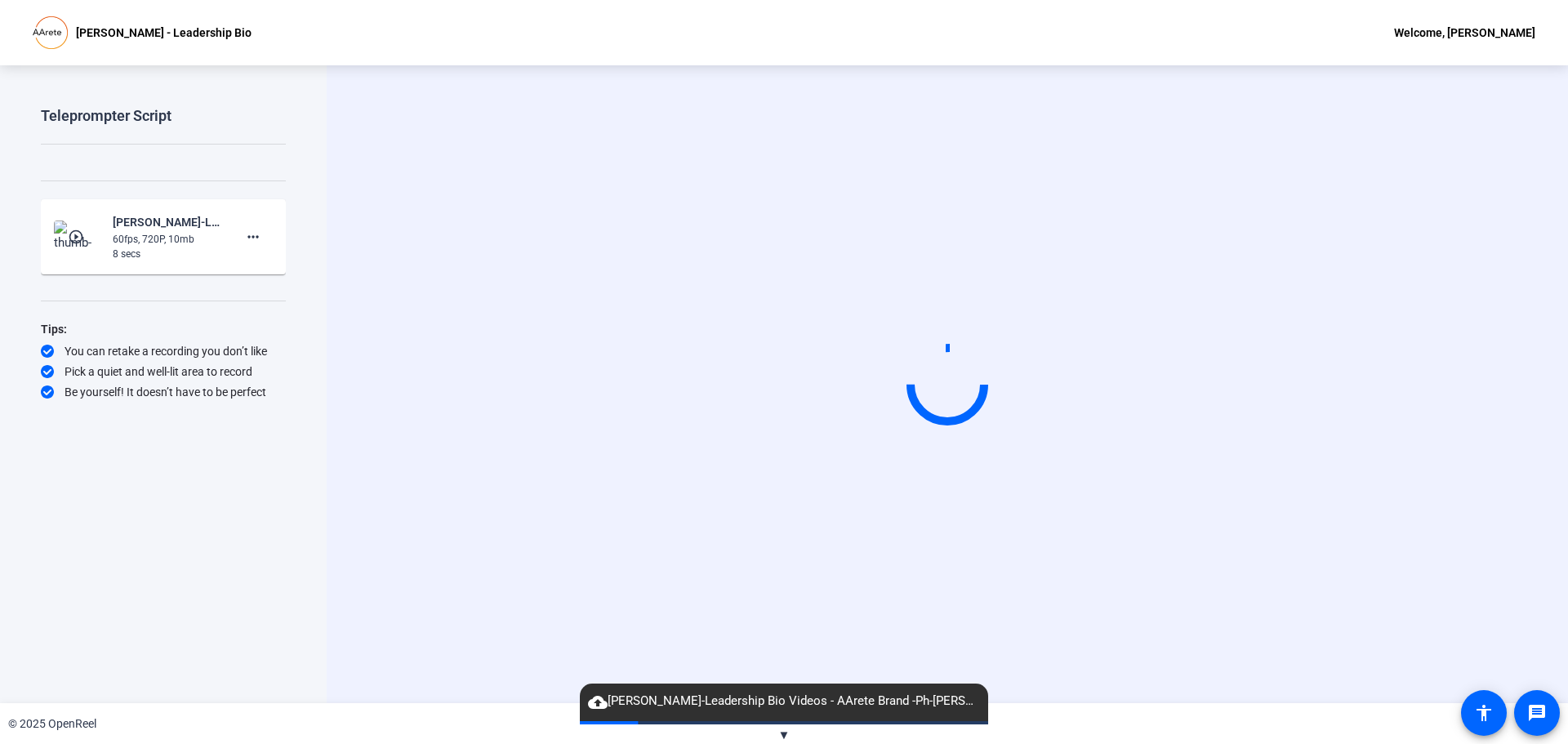
click at [779, 736] on span "▼" at bounding box center [784, 734] width 13 height 15
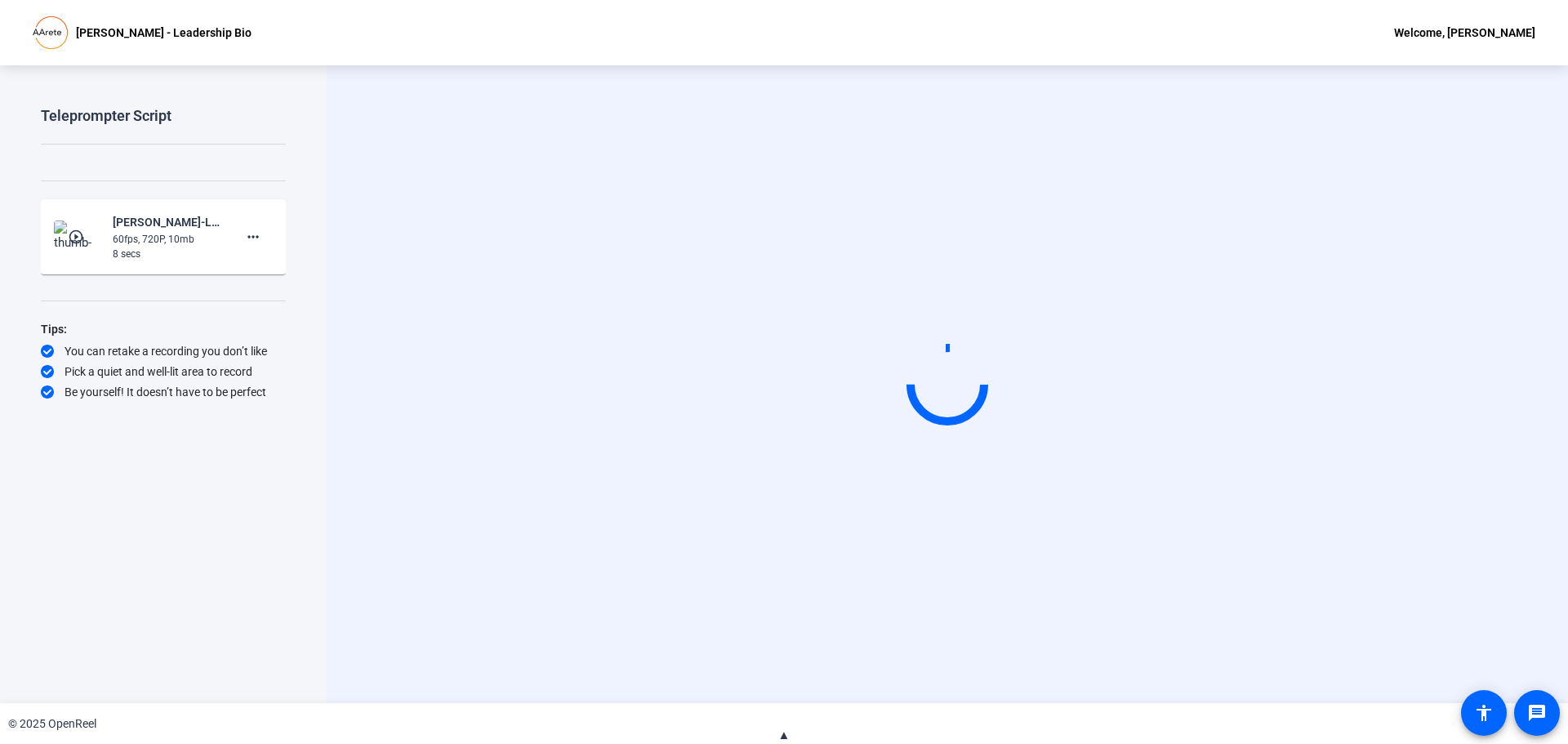
click at [782, 737] on span "▲" at bounding box center [784, 734] width 13 height 15
click at [77, 229] on mat-icon "play_circle_outline" at bounding box center [78, 237] width 19 height 16
click at [93, 238] on img at bounding box center [79, 237] width 49 height 33
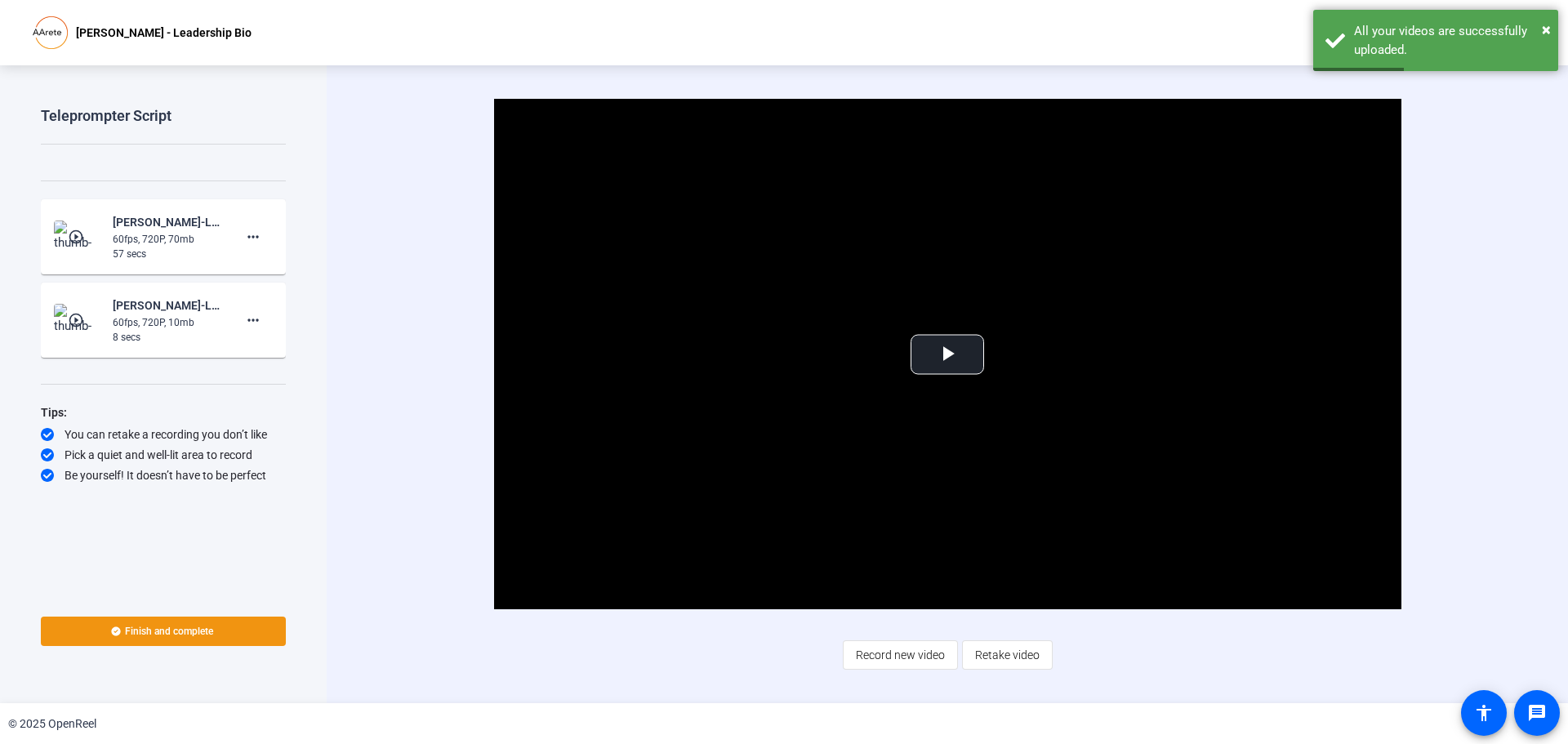
click at [87, 241] on mat-icon "play_circle_outline" at bounding box center [78, 237] width 19 height 16
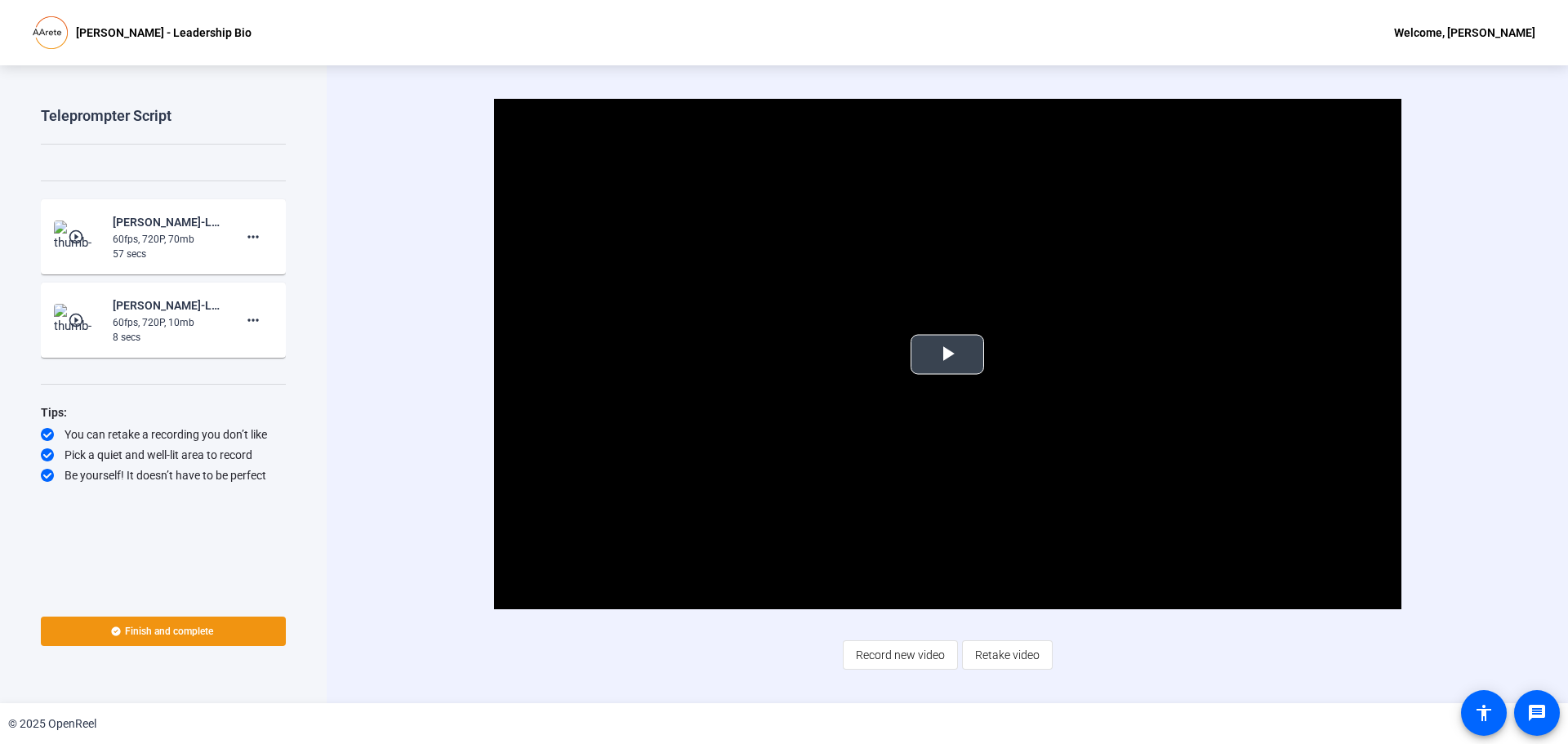
click at [947, 354] on span "Video Player" at bounding box center [947, 354] width 0 height 0
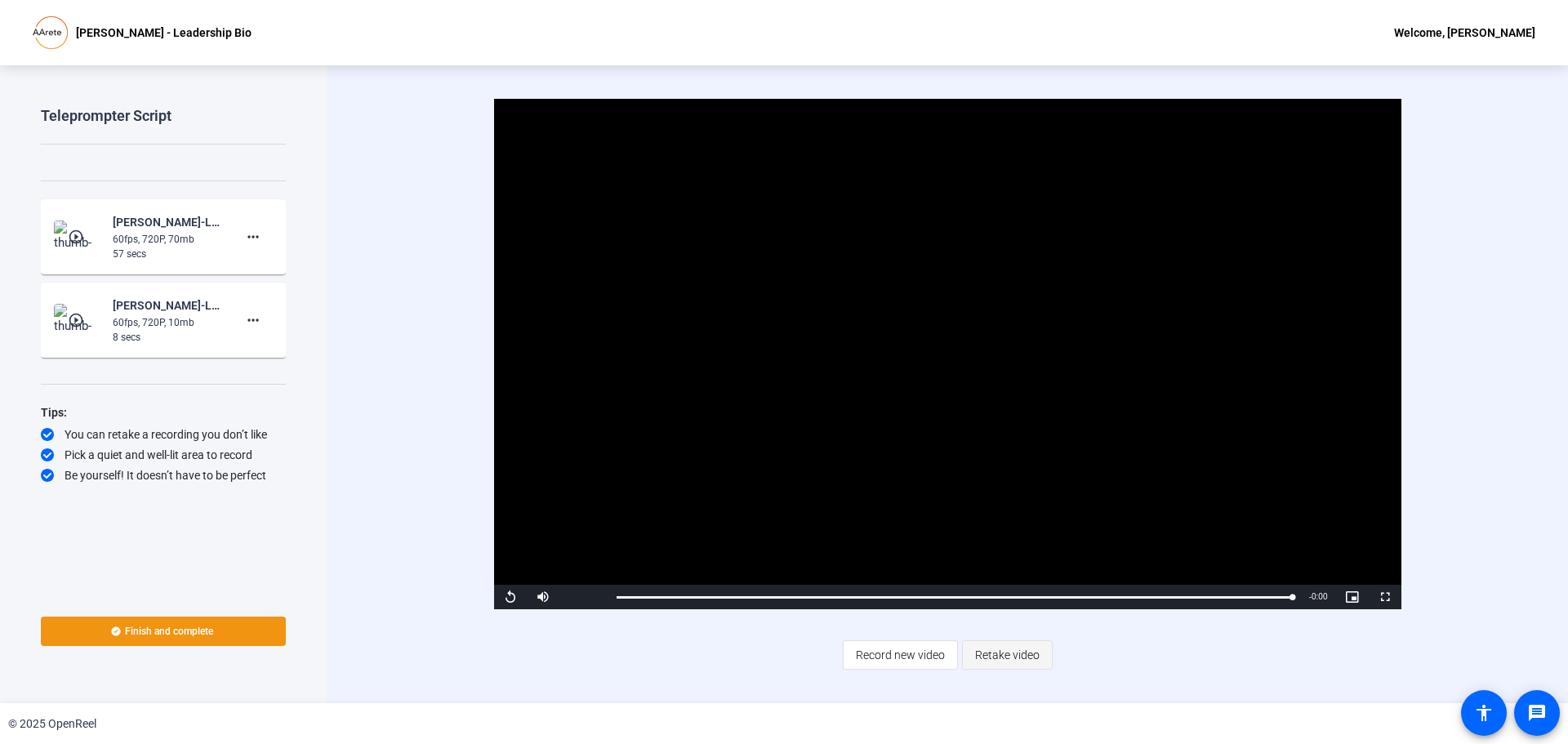
click at [990, 657] on span "Retake video" at bounding box center [1007, 655] width 64 height 31
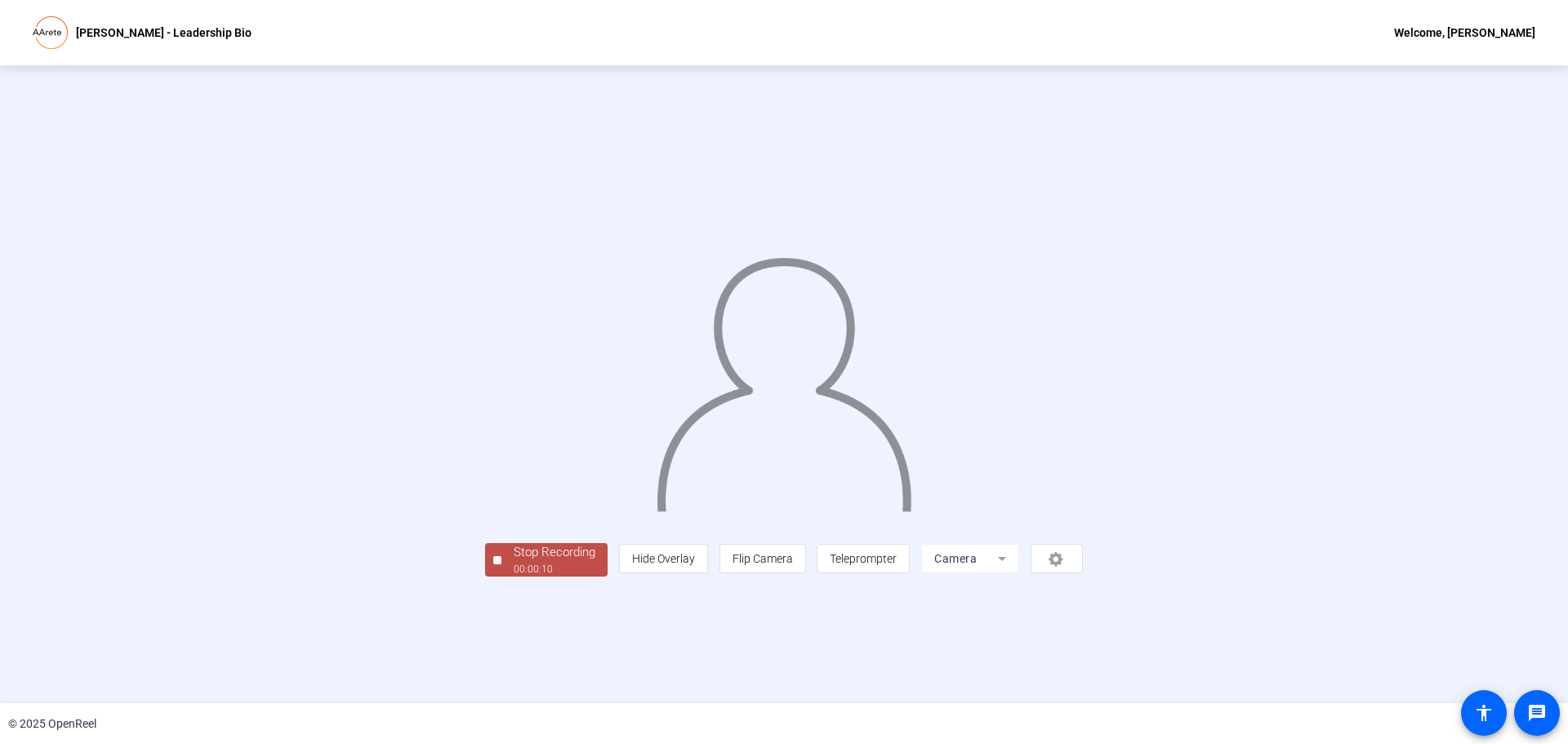
click at [493, 565] on div at bounding box center [497, 560] width 8 height 8
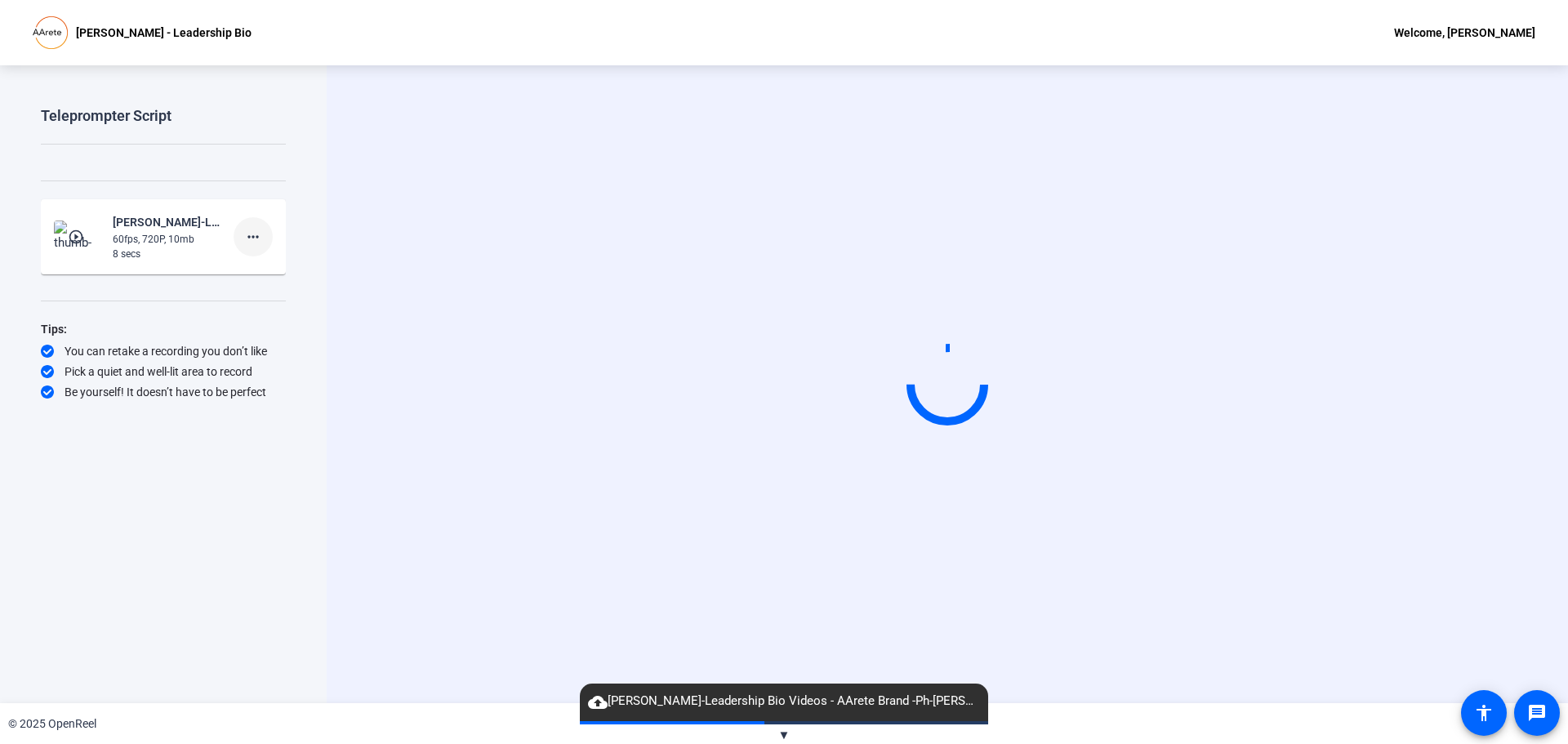
click at [255, 240] on mat-icon "more_horiz" at bounding box center [253, 237] width 19 height 19
click at [271, 266] on span "Delete clip" at bounding box center [278, 271] width 65 height 19
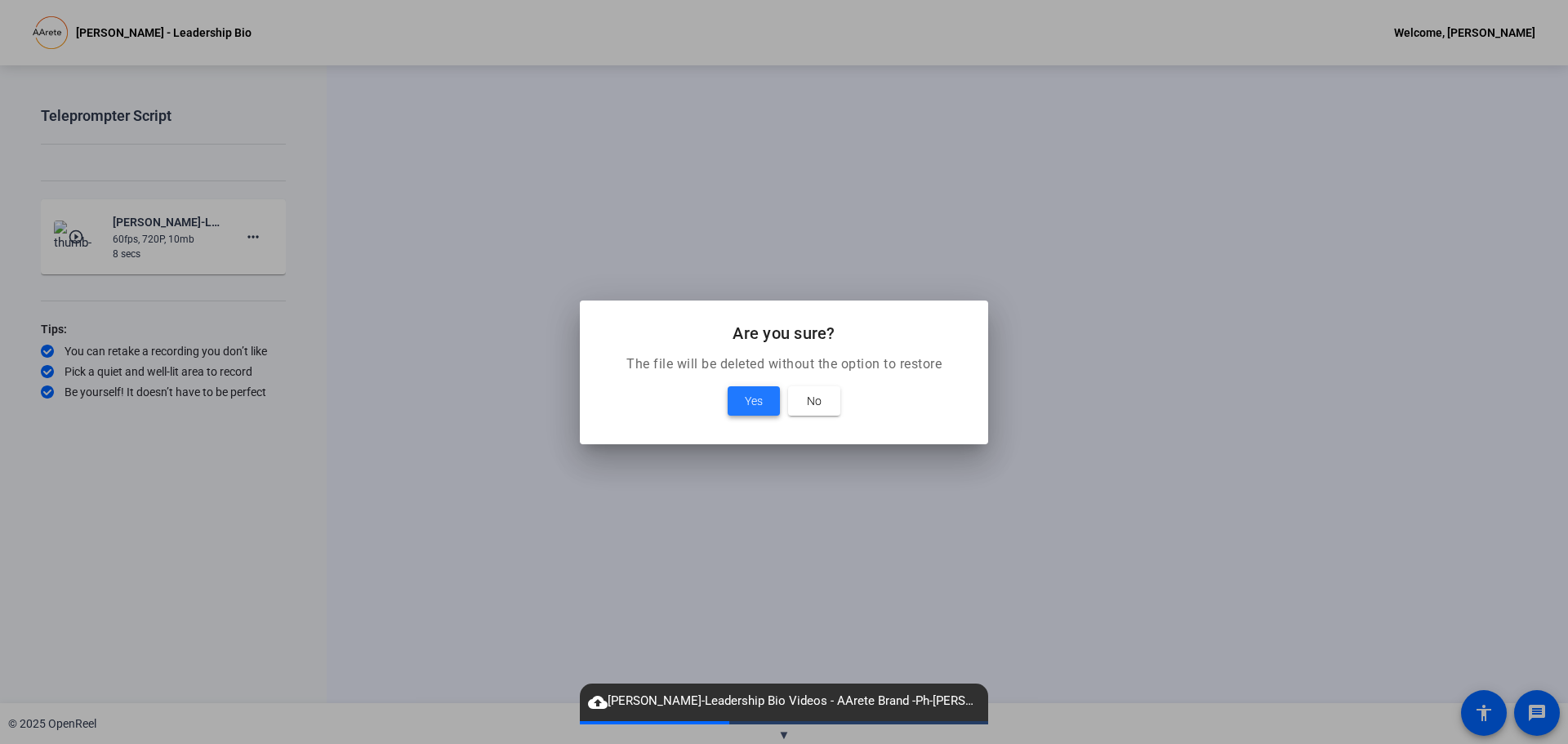
click at [754, 400] on span "Yes" at bounding box center [754, 401] width 18 height 19
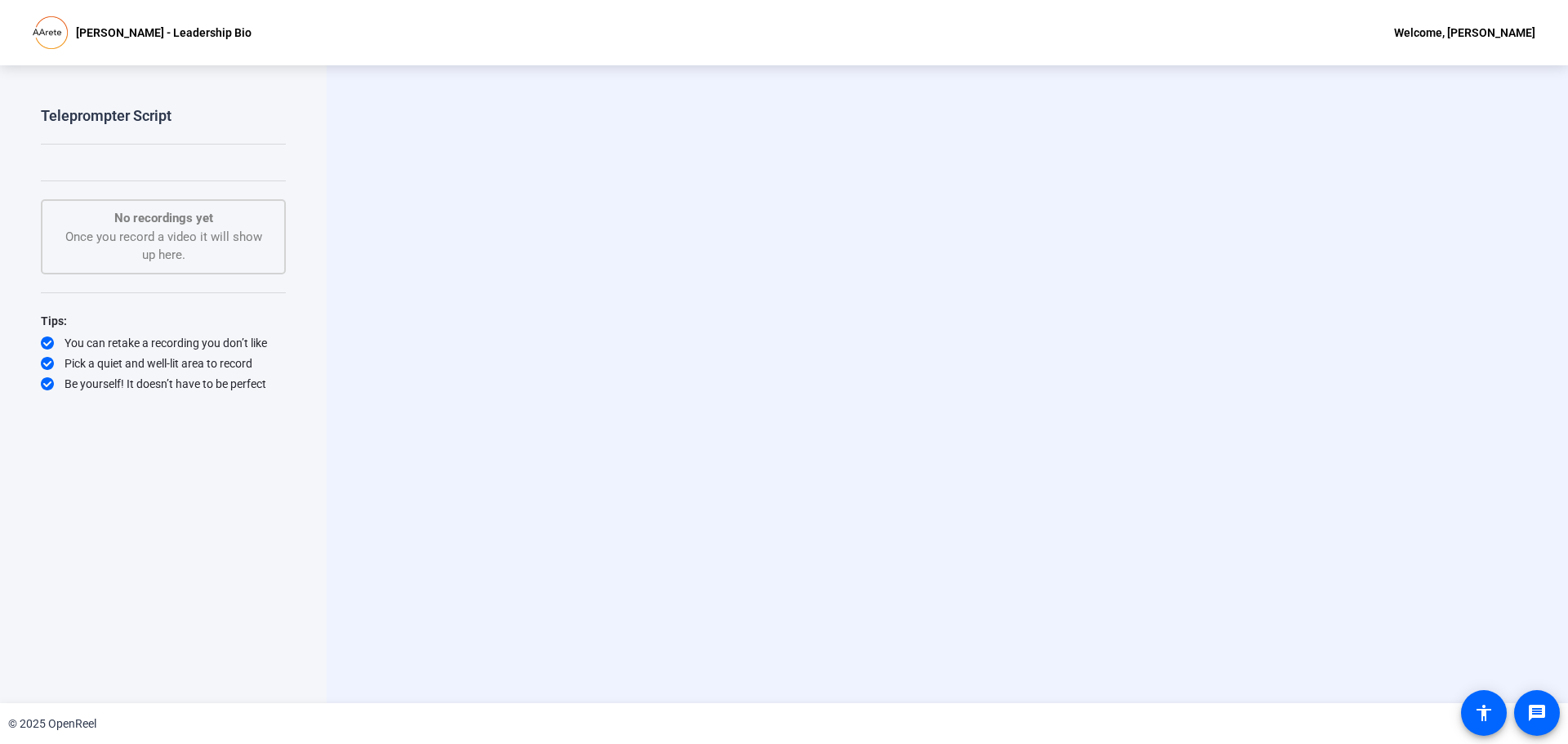
click at [165, 239] on div "No recordings yet Once you record a video it will show up here." at bounding box center [163, 236] width 209 height 55
click at [268, 676] on div "Teleprompter Script Start Recording No recordings yet Once you record a video i…" at bounding box center [163, 383] width 327 height 637
click at [1551, 710] on span at bounding box center [1537, 713] width 39 height 39
click at [1070, 315] on video at bounding box center [947, 384] width 245 height 138
click at [198, 254] on div "No recordings yet Once you record a video it will show up here." at bounding box center [163, 236] width 209 height 55
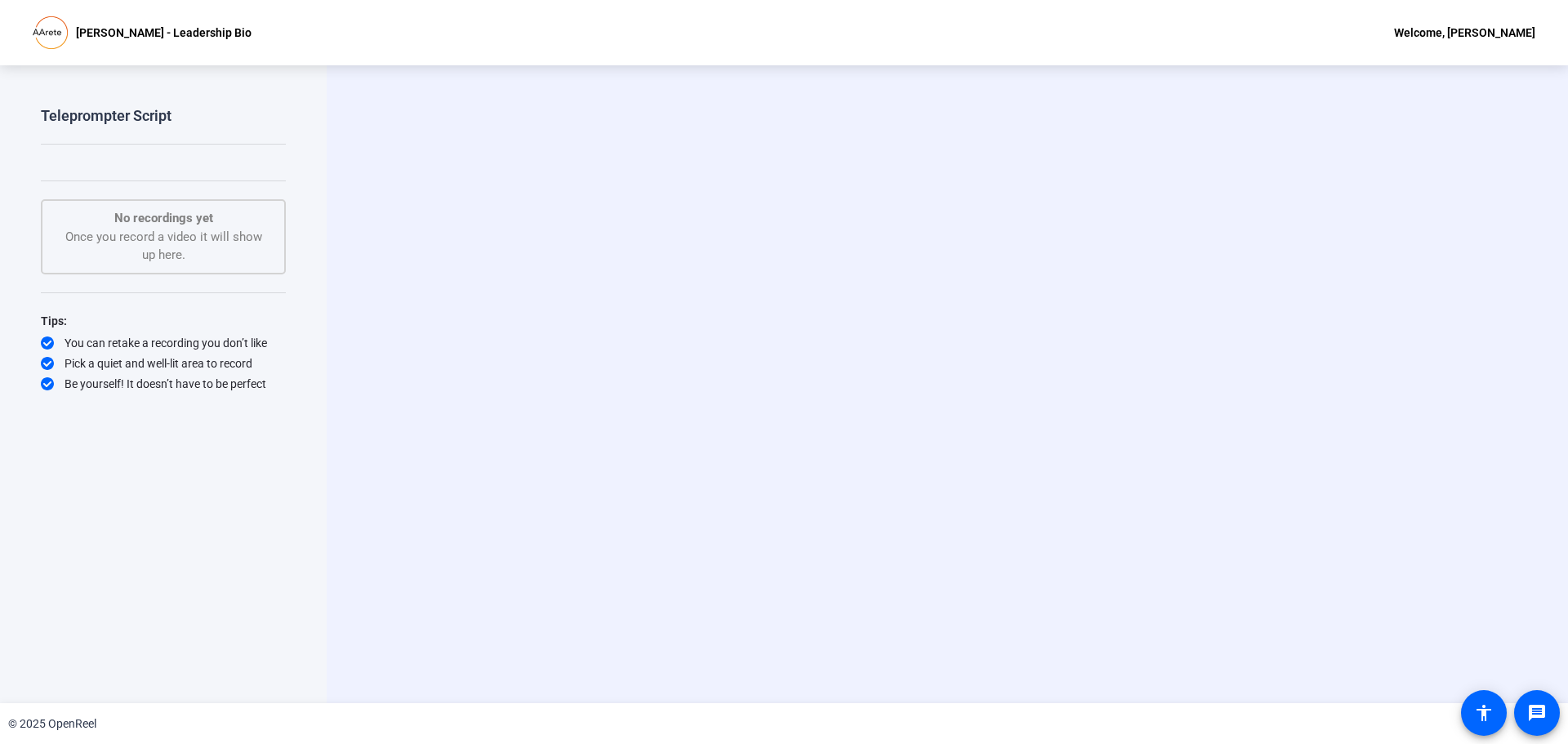
click at [143, 238] on div "No recordings yet Once you record a video it will show up here." at bounding box center [163, 236] width 209 height 55
click at [227, 248] on div "No recordings yet Once you record a video it will show up here." at bounding box center [163, 236] width 209 height 55
click at [825, 315] on video at bounding box center [947, 384] width 245 height 138
click at [160, 117] on div "Teleprompter Script" at bounding box center [106, 115] width 131 height 19
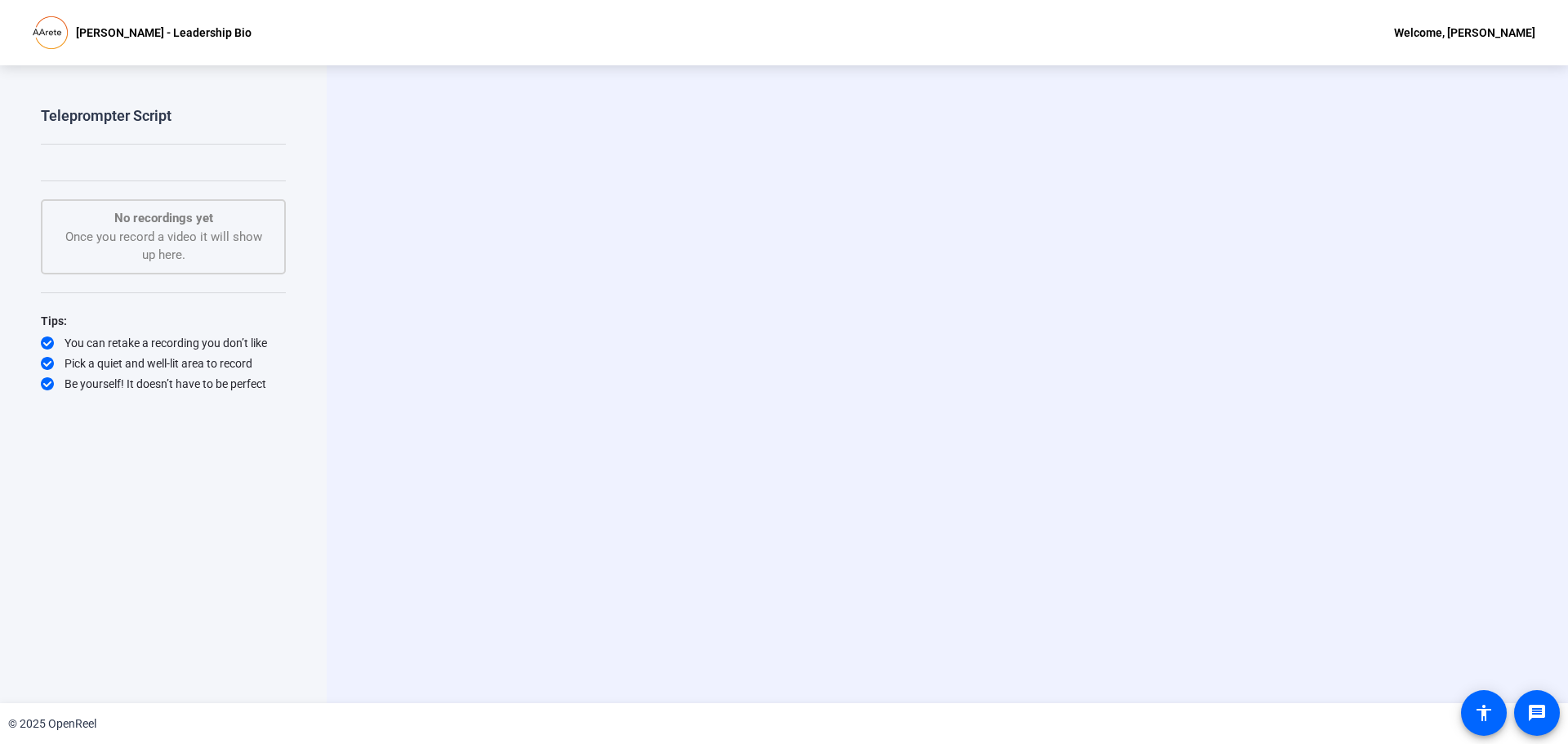
click at [1454, 39] on div "Welcome, [PERSON_NAME]" at bounding box center [1465, 33] width 142 height 19
click at [1486, 709] on div at bounding box center [784, 372] width 1568 height 744
click at [1479, 705] on mat-icon "accessibility" at bounding box center [1484, 713] width 19 height 19
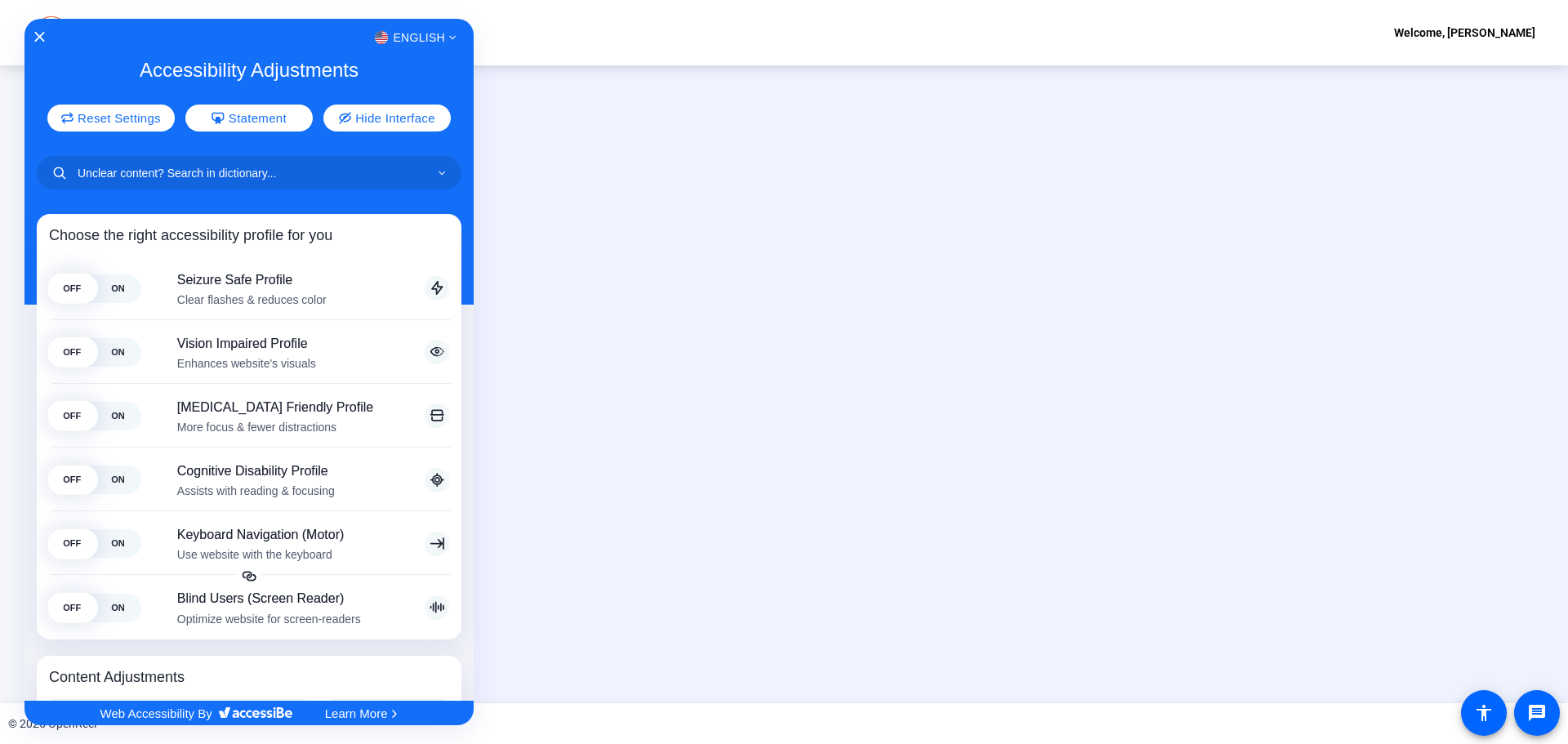
click at [38, 31] on div "English" at bounding box center [248, 38] width 449 height 21
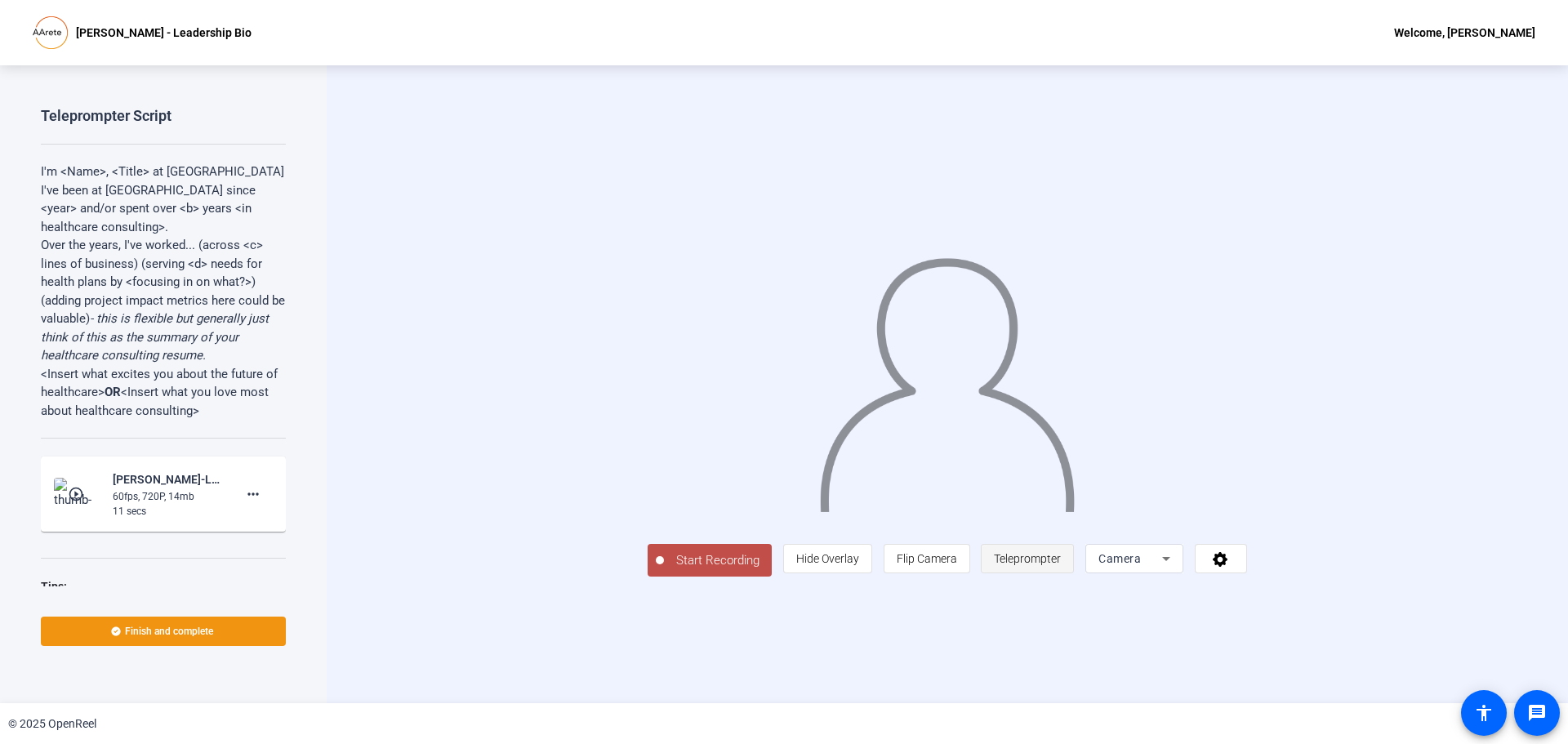
click at [1061, 565] on span "Teleprompter" at bounding box center [1027, 558] width 67 height 13
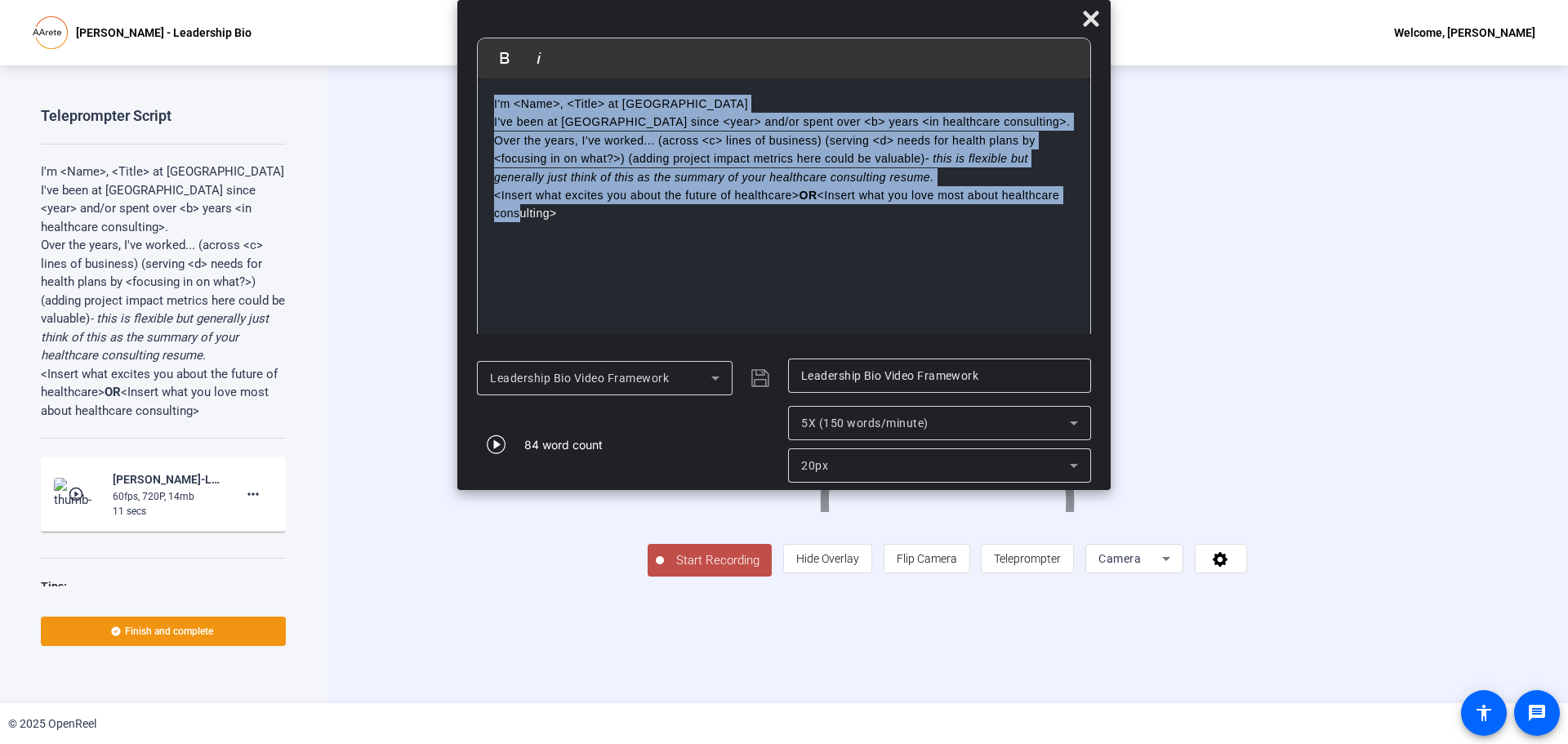
drag, startPoint x: 489, startPoint y: 101, endPoint x: 529, endPoint y: 255, distance: 159.1
click at [513, 244] on div "I'm <Name>, <Title> at [GEOGRAPHIC_DATA] I've been at [GEOGRAPHIC_DATA] since <…" at bounding box center [783, 213] width 612 height 270
click at [720, 379] on icon at bounding box center [715, 378] width 19 height 19
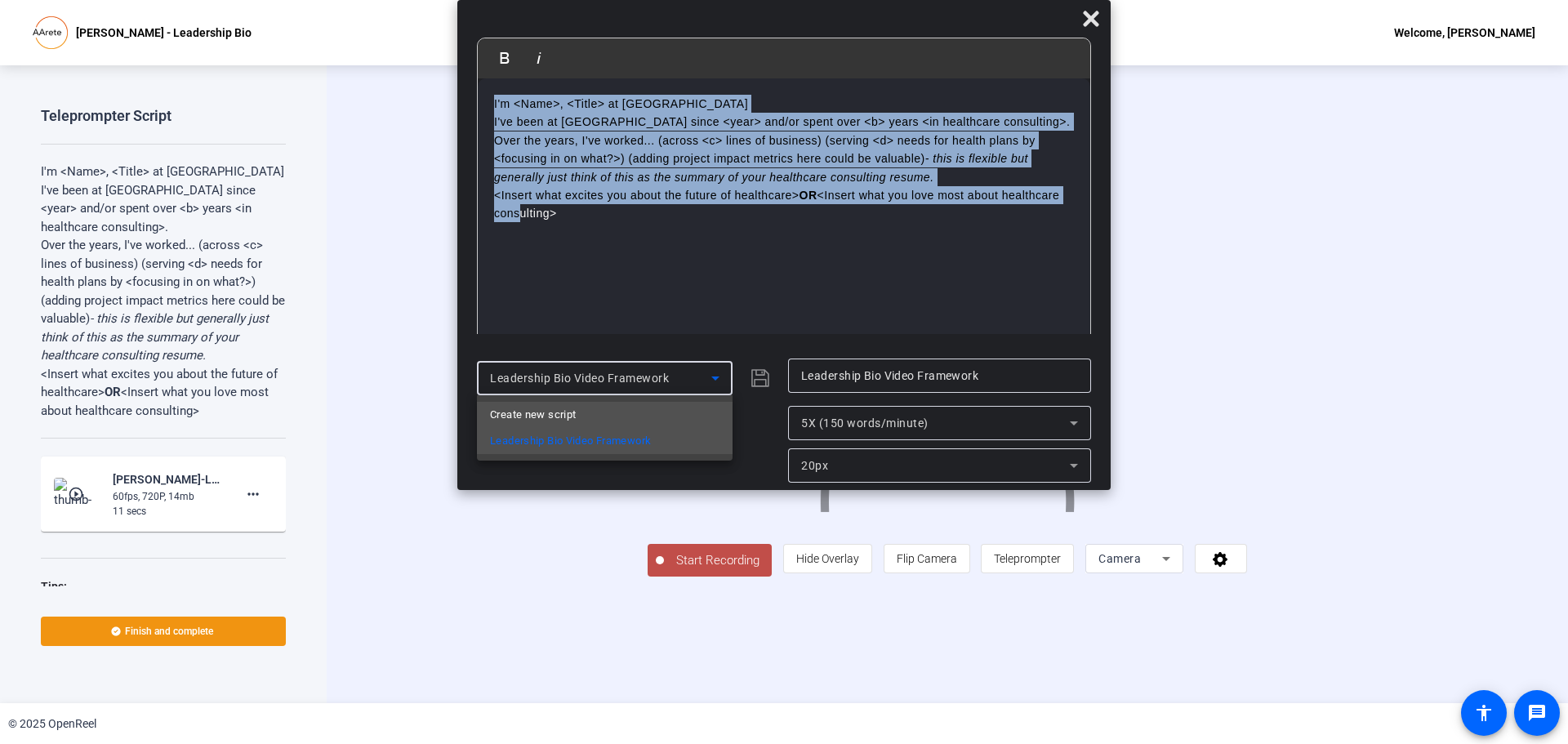
click at [601, 407] on mat-option "Create new script" at bounding box center [604, 414] width 255 height 26
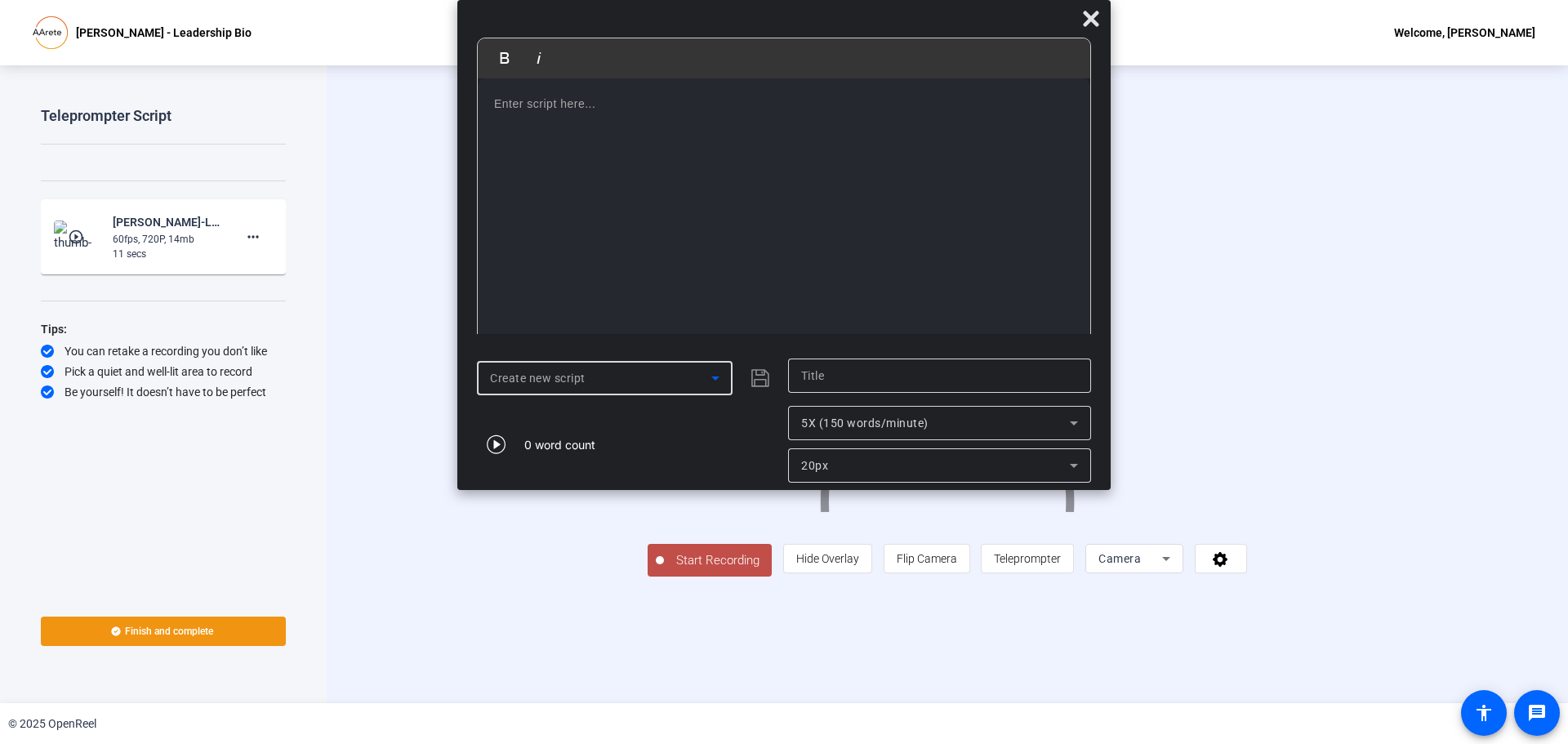
click at [493, 102] on div at bounding box center [783, 213] width 612 height 270
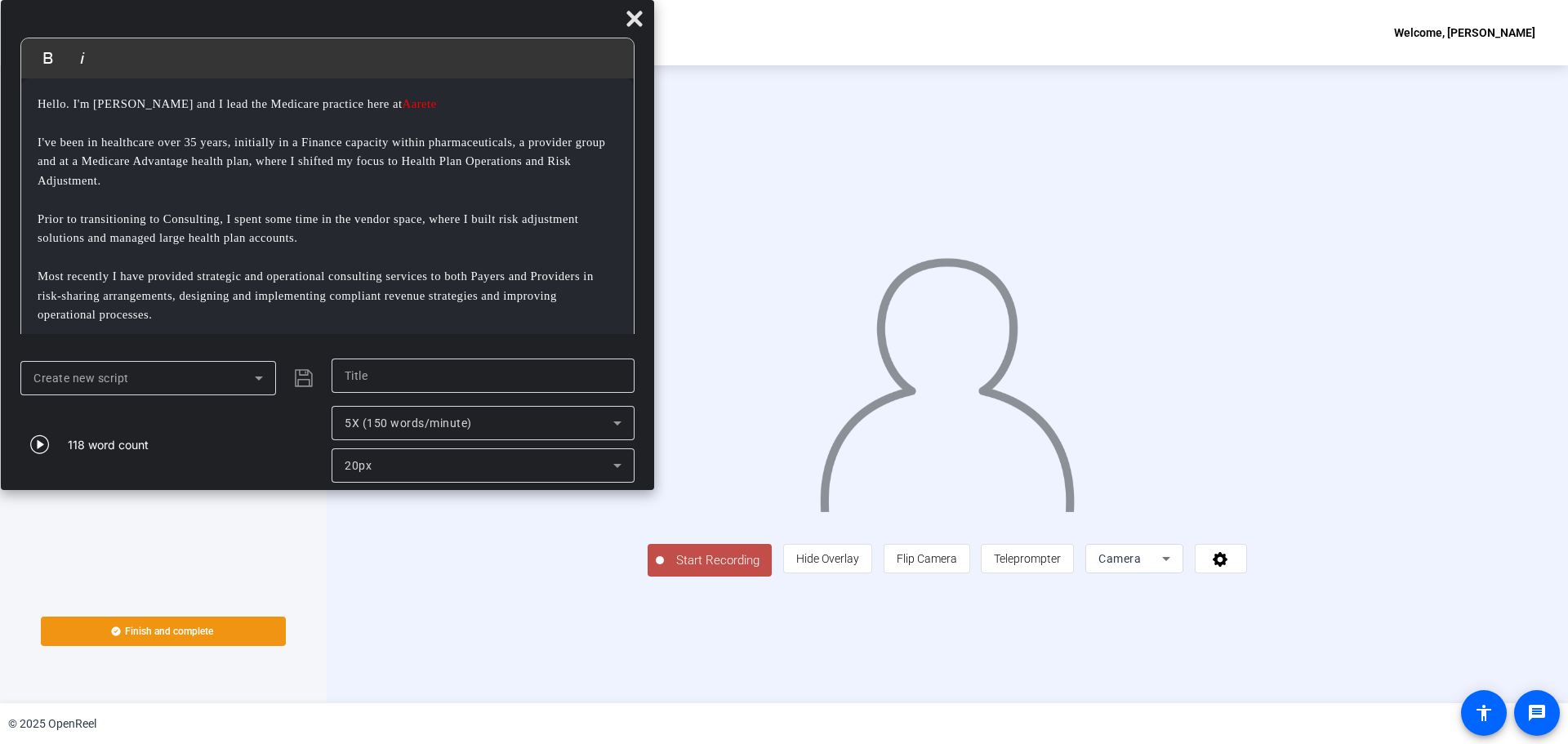
drag, startPoint x: 695, startPoint y: 23, endPoint x: 239, endPoint y: -27, distance: 458.7
click at [239, 0] on html "Accessibility Screen-Reader Guide, Feedback, and Issue Reporting | New window […" at bounding box center [784, 372] width 1568 height 744
click at [401, 373] on input "text" at bounding box center [482, 375] width 277 height 19
type input "Managing Director"
click at [833, 576] on div "Start Recording person Hide Overlay flip Flip Camera article Teleprompter Camera" at bounding box center [947, 558] width 600 height 36
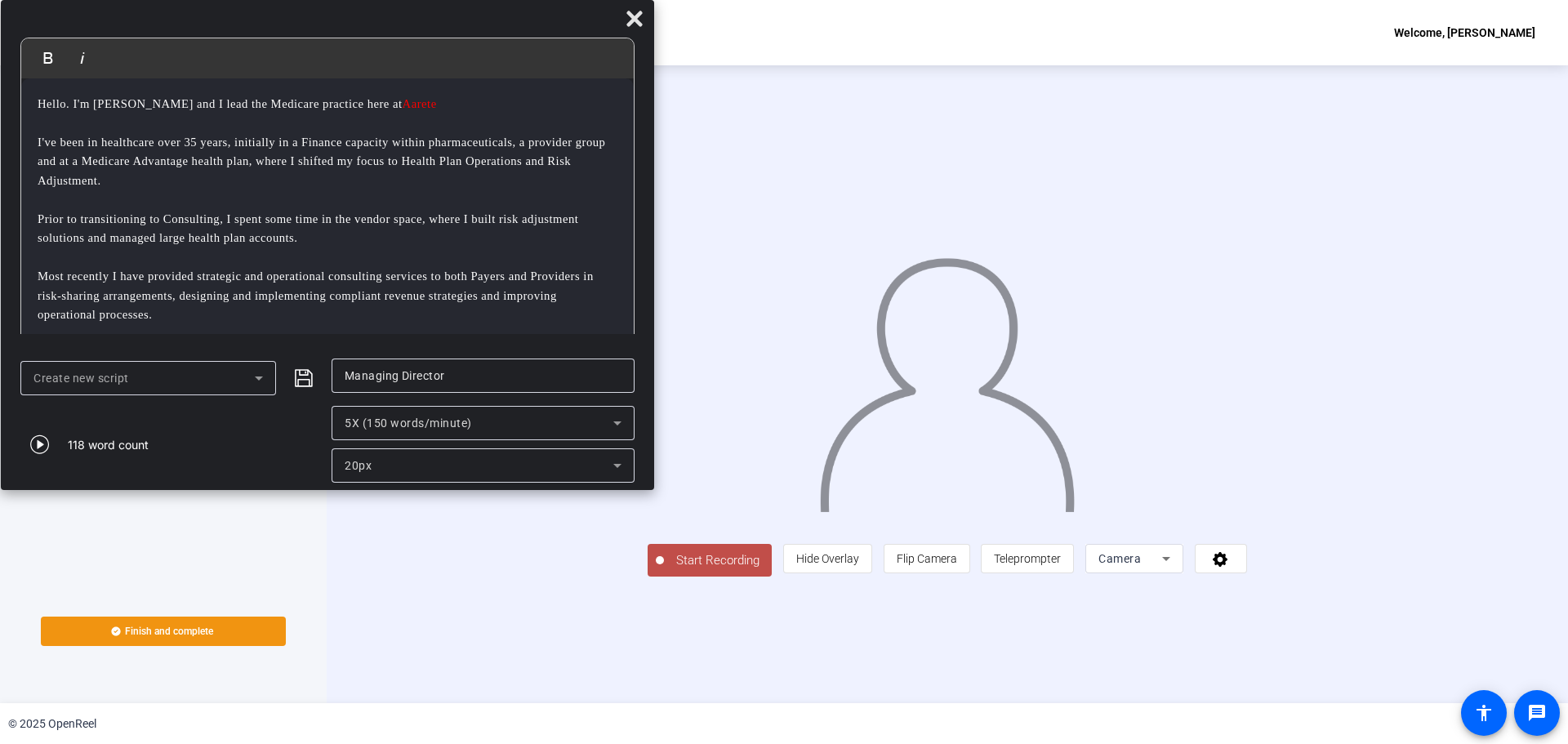
click at [664, 570] on span "Start Recording" at bounding box center [717, 560] width 108 height 18
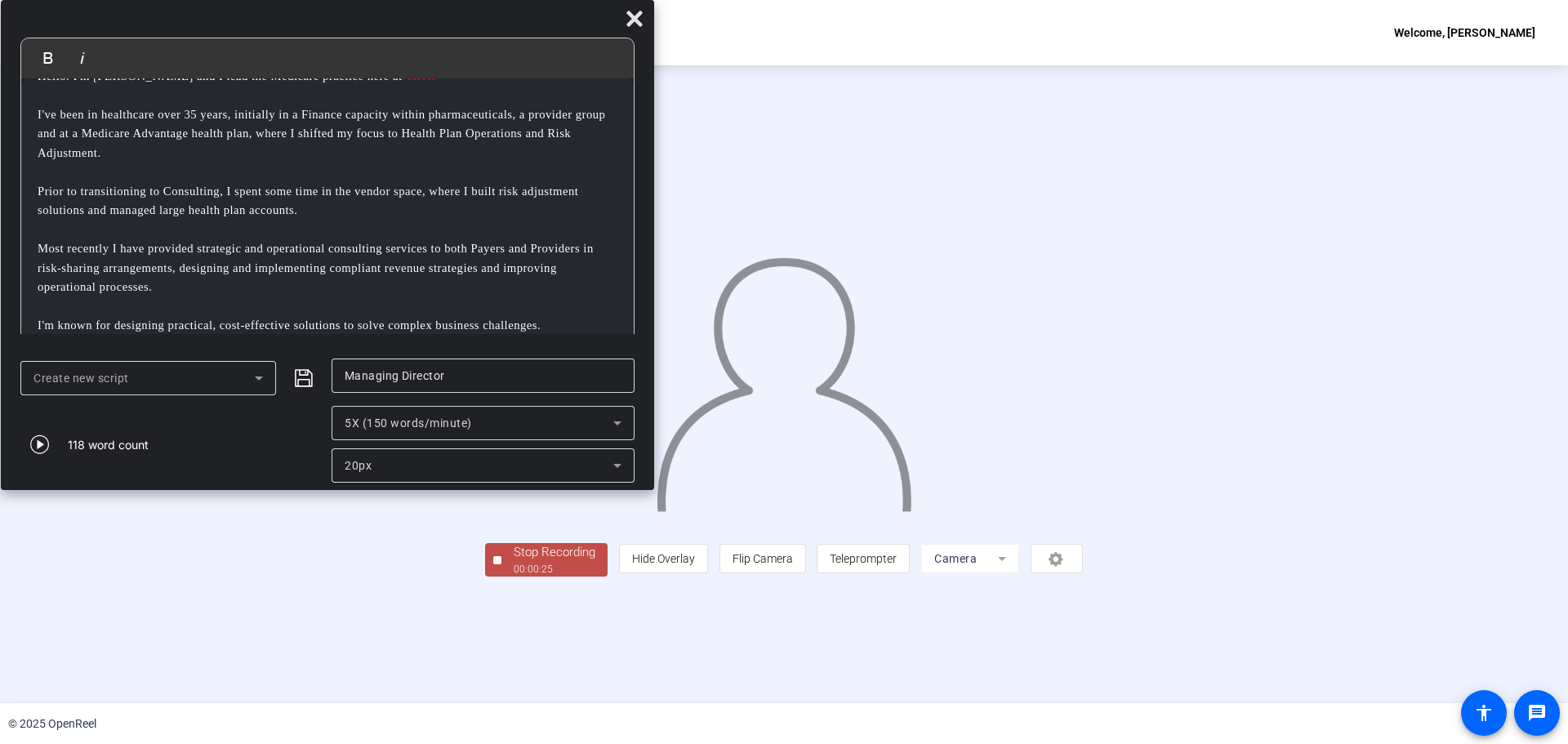
scroll to position [49, 0]
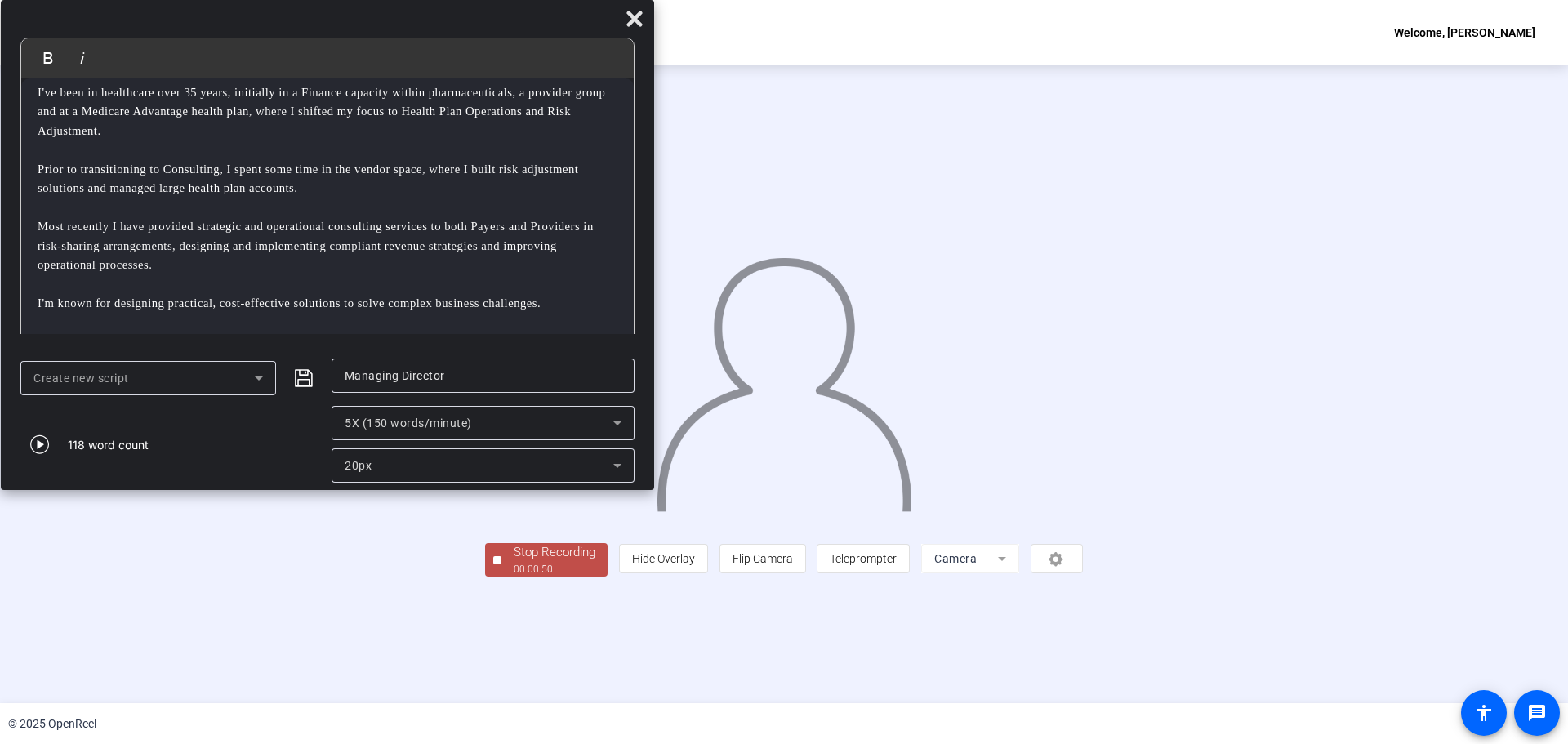
click at [513, 562] on div "Stop Recording" at bounding box center [554, 552] width 82 height 18
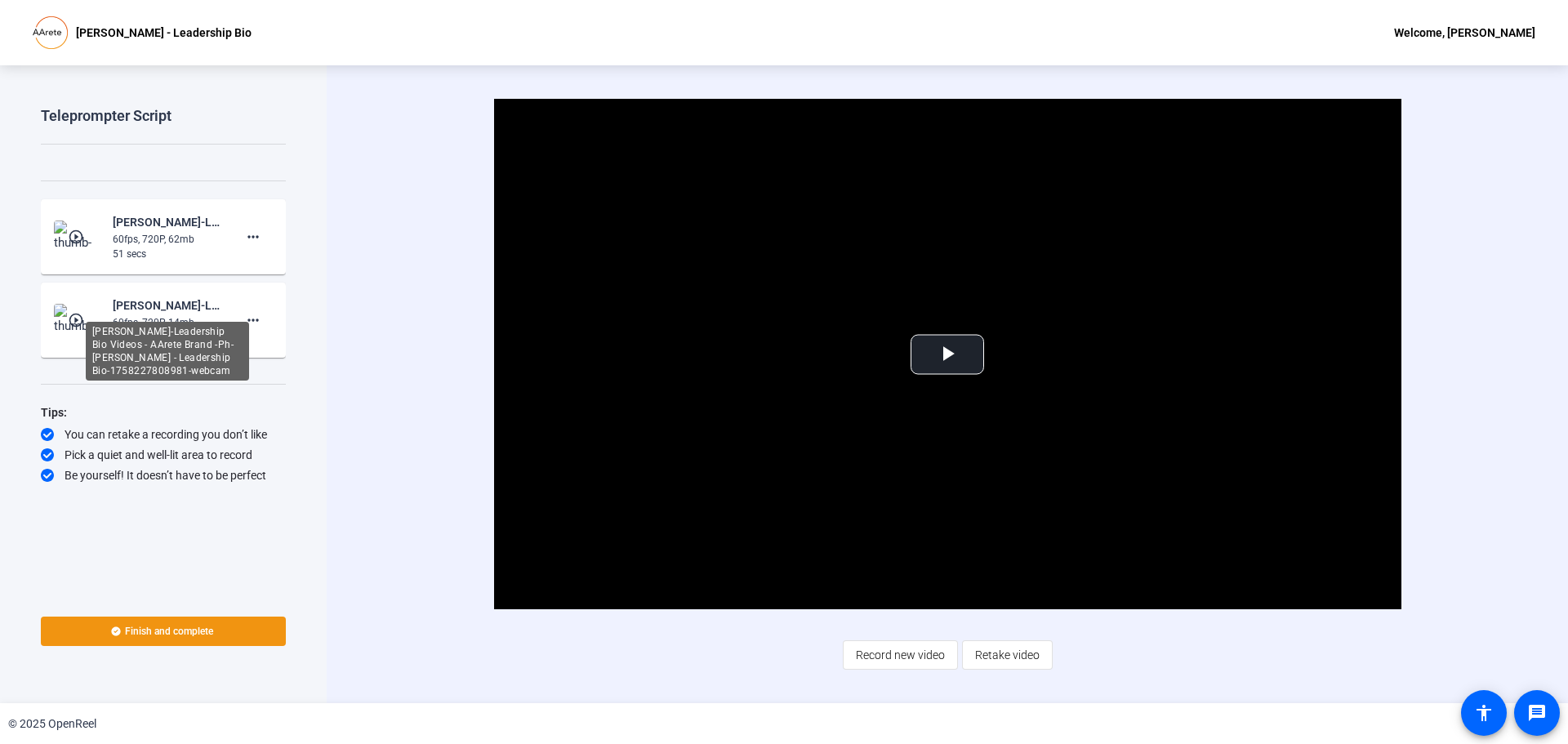
click at [116, 307] on div "[PERSON_NAME]-Leadership Bio Videos - AArete Brand -Ph-[PERSON_NAME] - Leadersh…" at bounding box center [167, 306] width 110 height 19
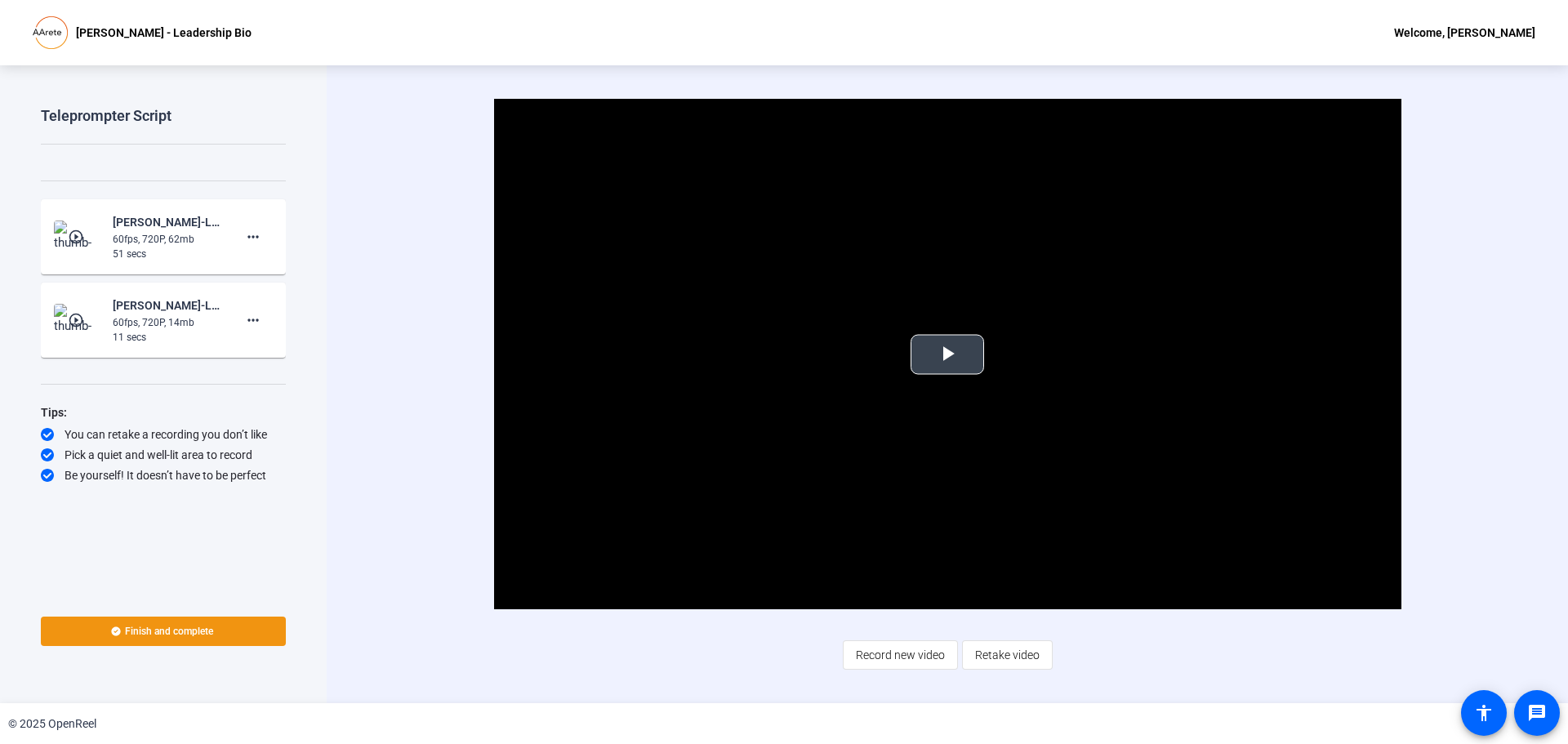
click at [947, 354] on span "Video Player" at bounding box center [947, 354] width 0 height 0
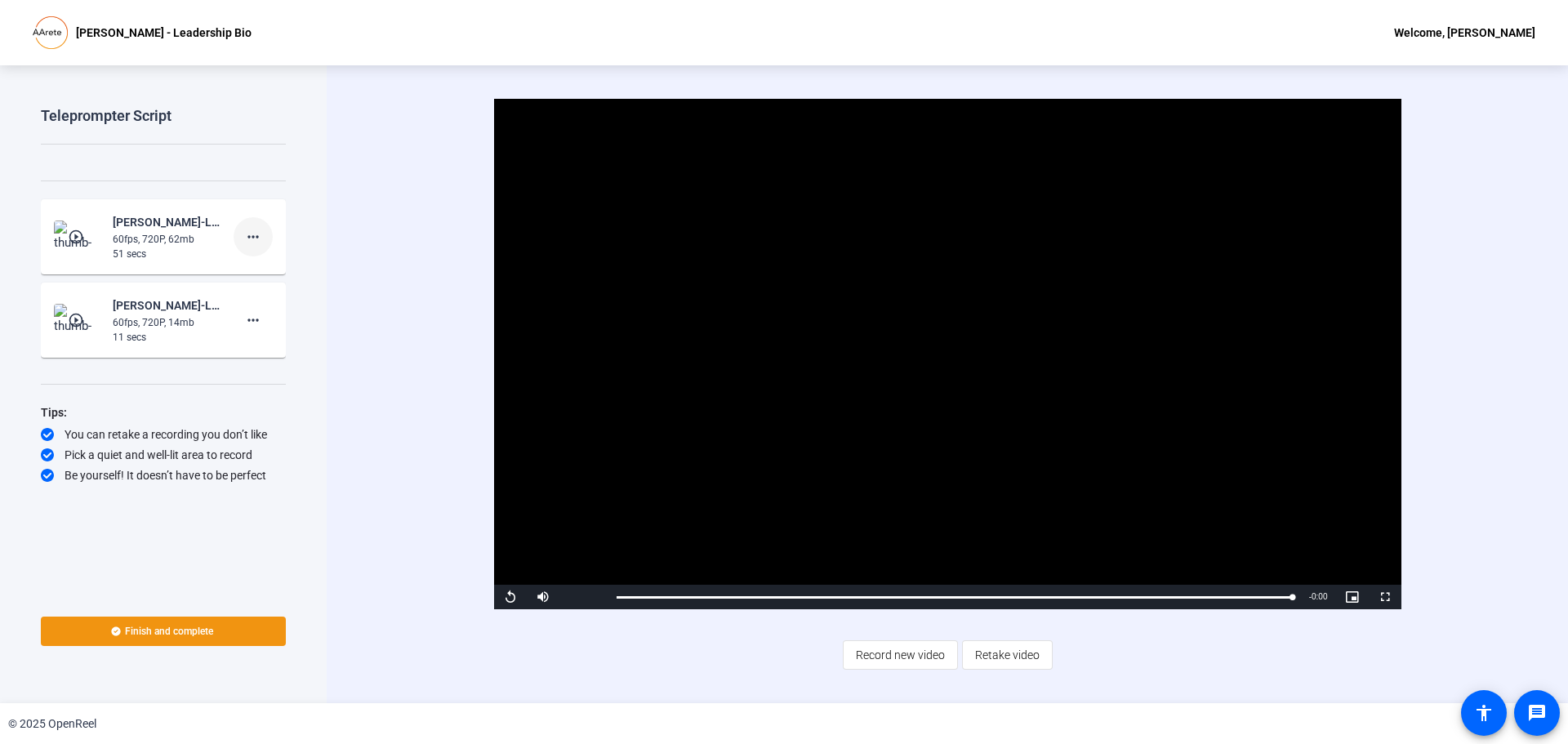
click at [252, 232] on mat-icon "more_horiz" at bounding box center [253, 237] width 19 height 19
click at [257, 267] on span "Delete clip" at bounding box center [278, 271] width 65 height 19
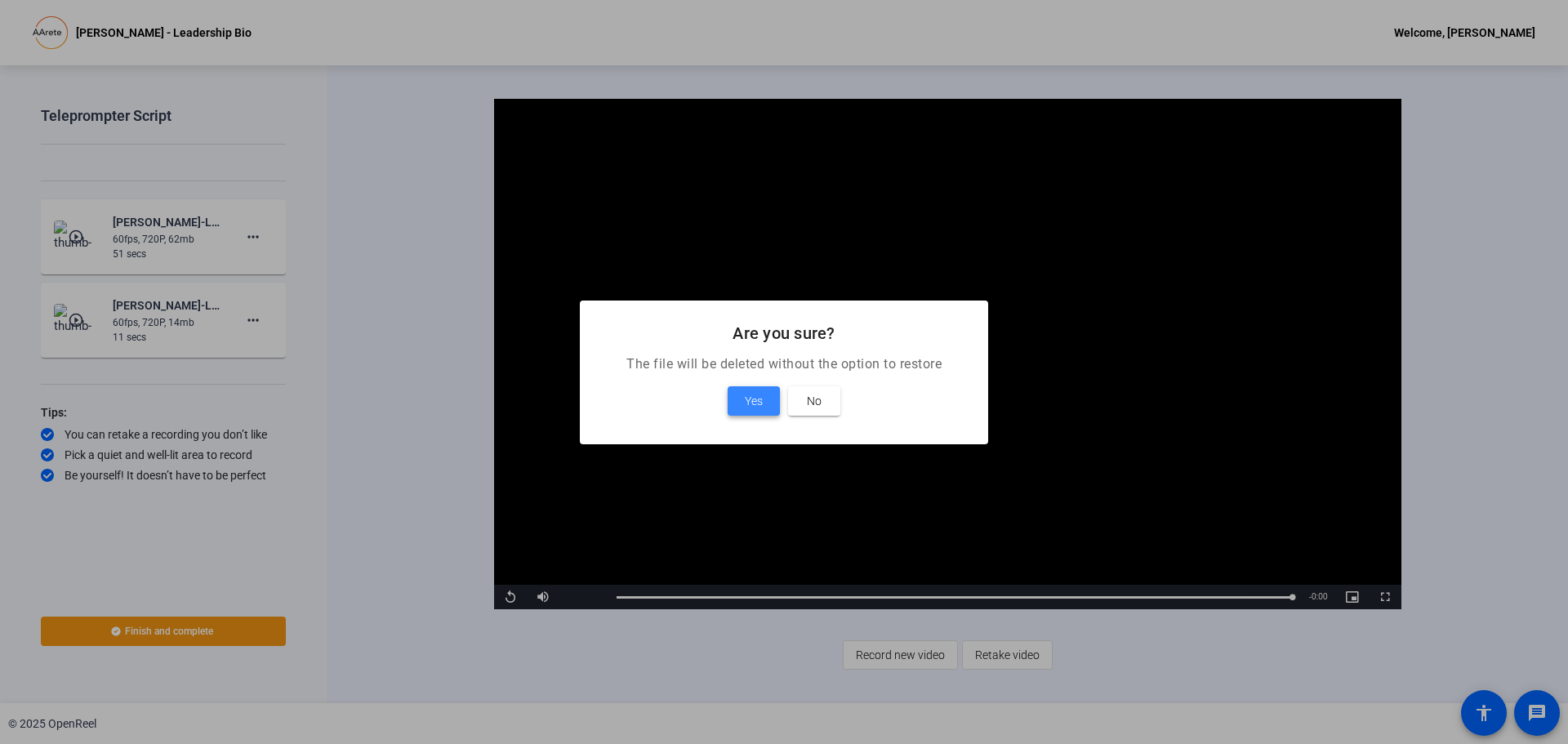
click at [754, 395] on span "Yes" at bounding box center [754, 401] width 18 height 19
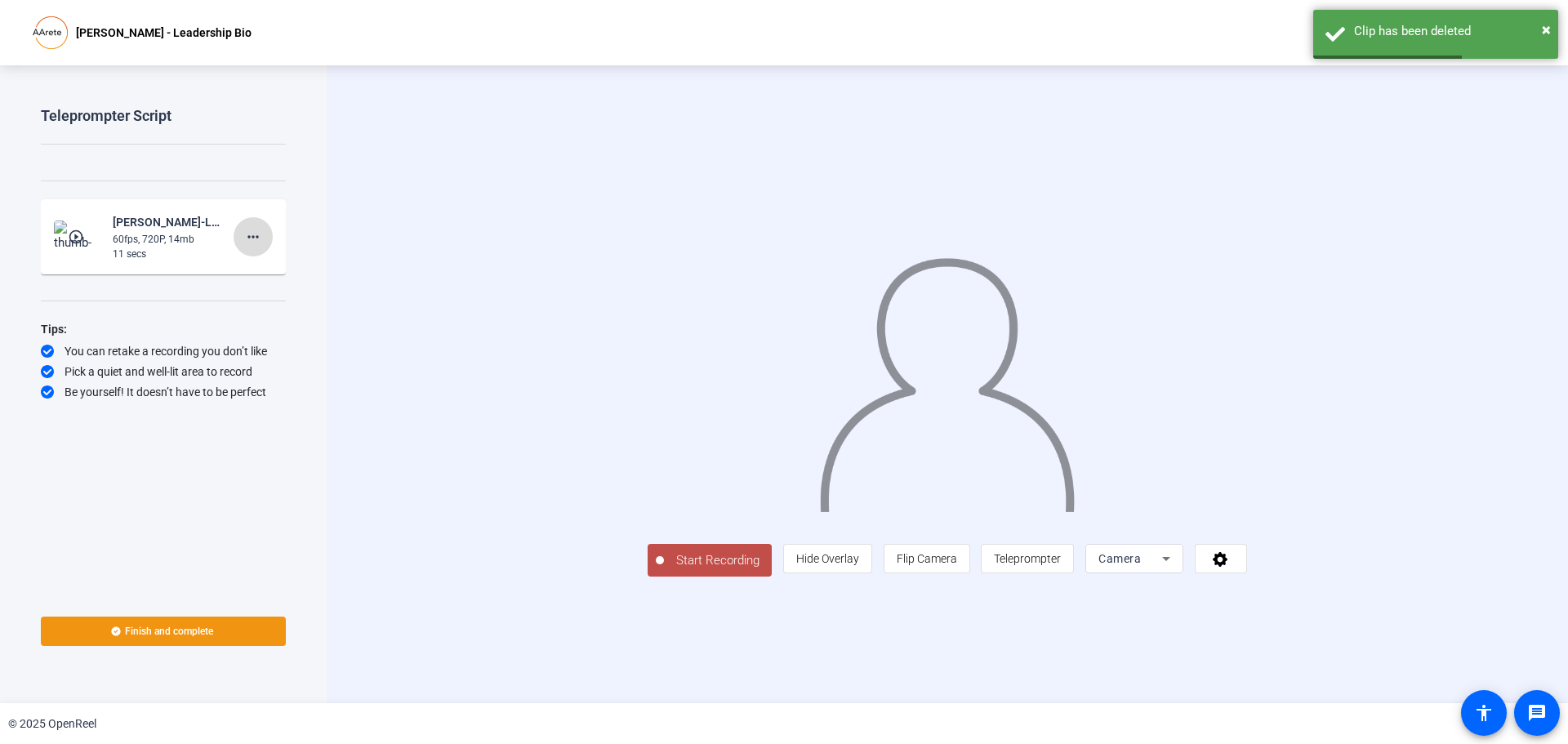
click at [248, 236] on mat-icon "more_horiz" at bounding box center [253, 237] width 19 height 19
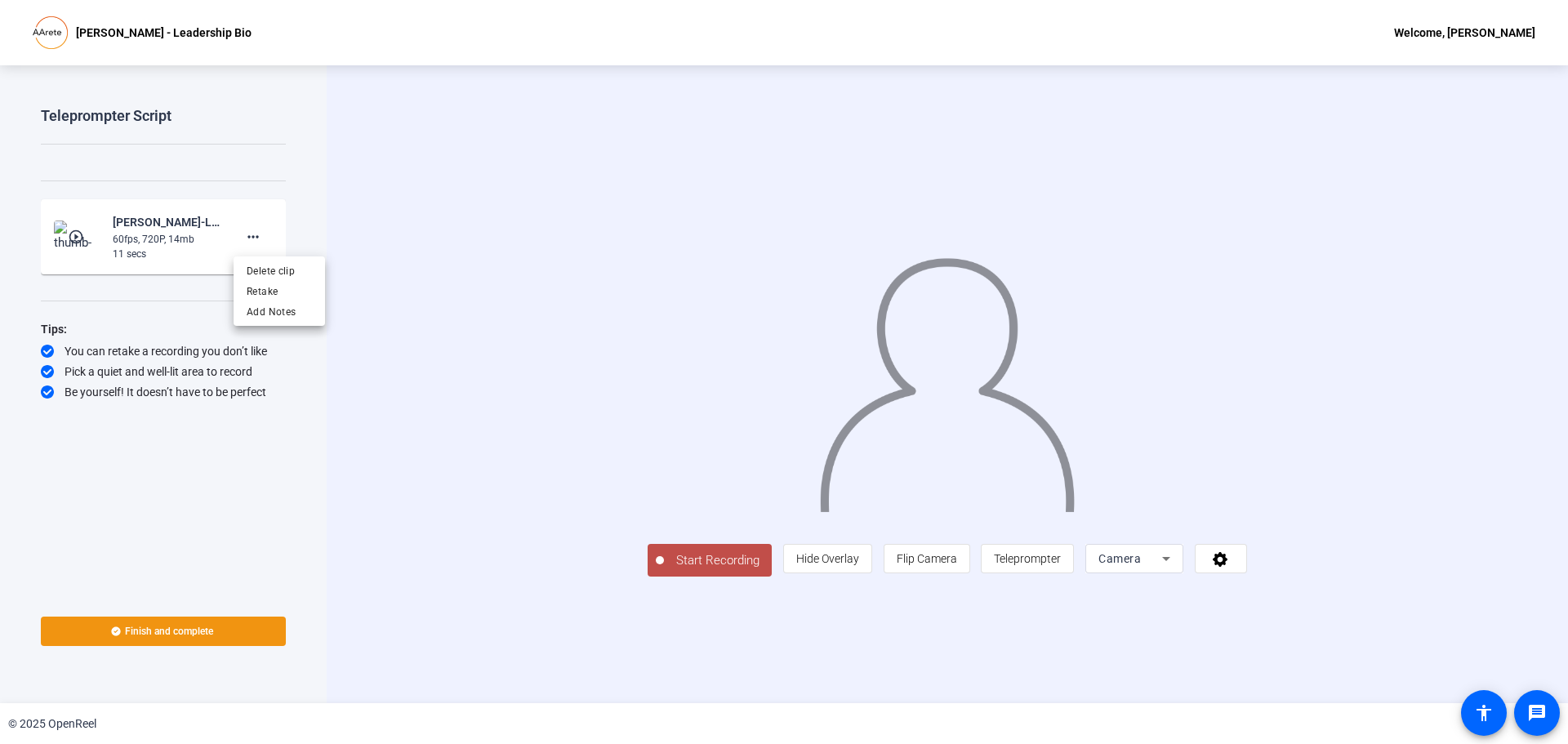
click at [1170, 650] on div at bounding box center [784, 372] width 1568 height 744
click at [1061, 565] on span "Teleprompter" at bounding box center [1027, 558] width 67 height 13
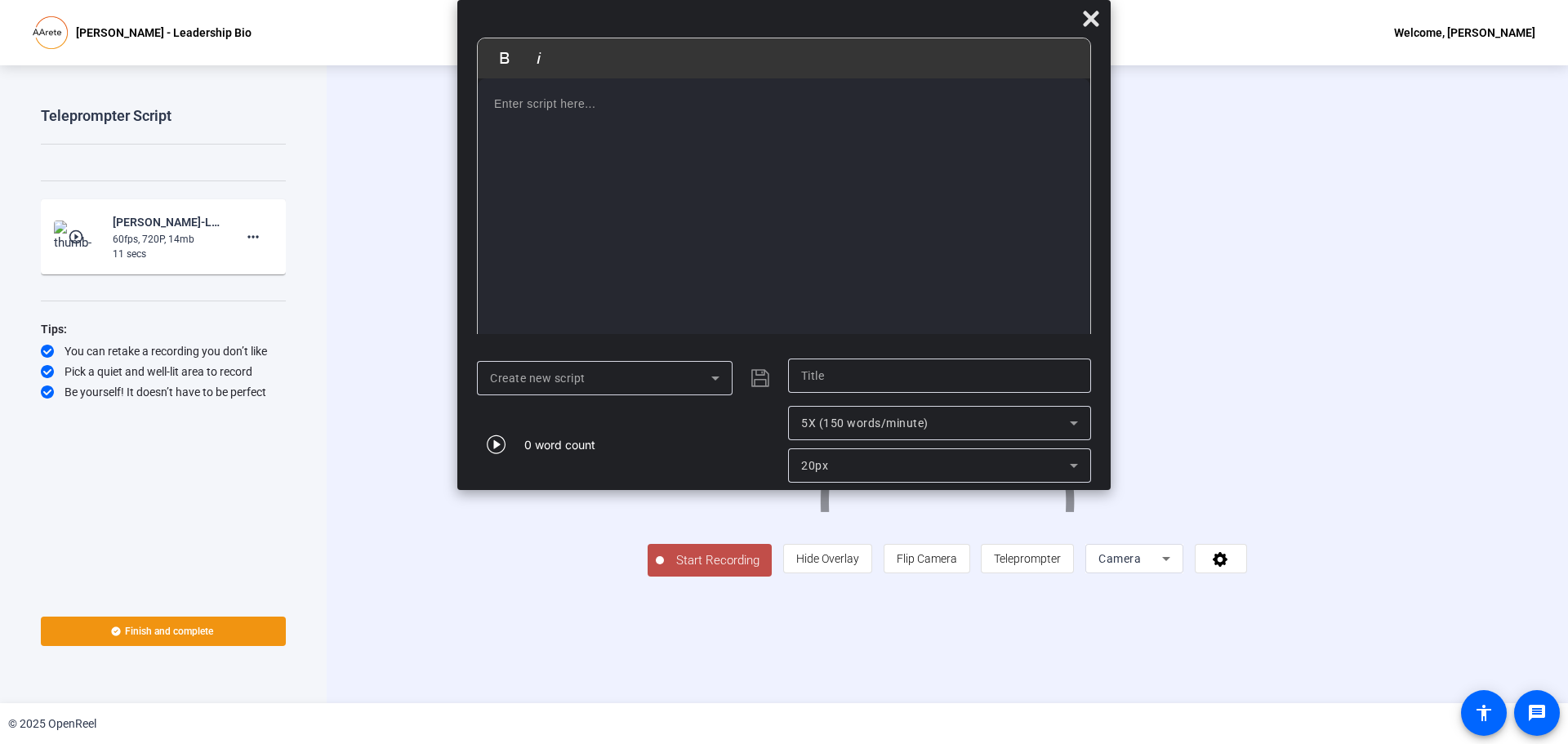
click at [497, 97] on p at bounding box center [784, 104] width 580 height 18
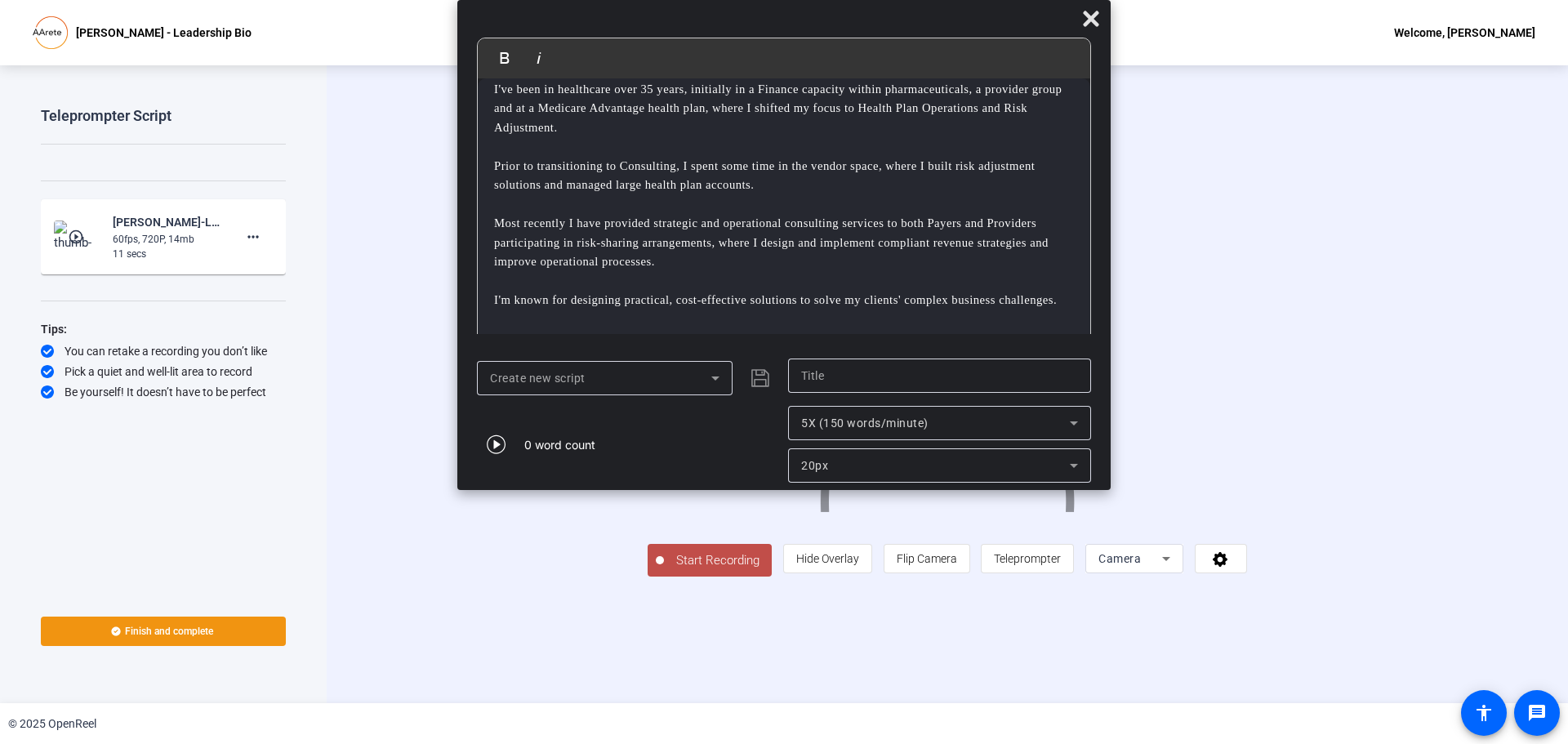
scroll to position [0, 0]
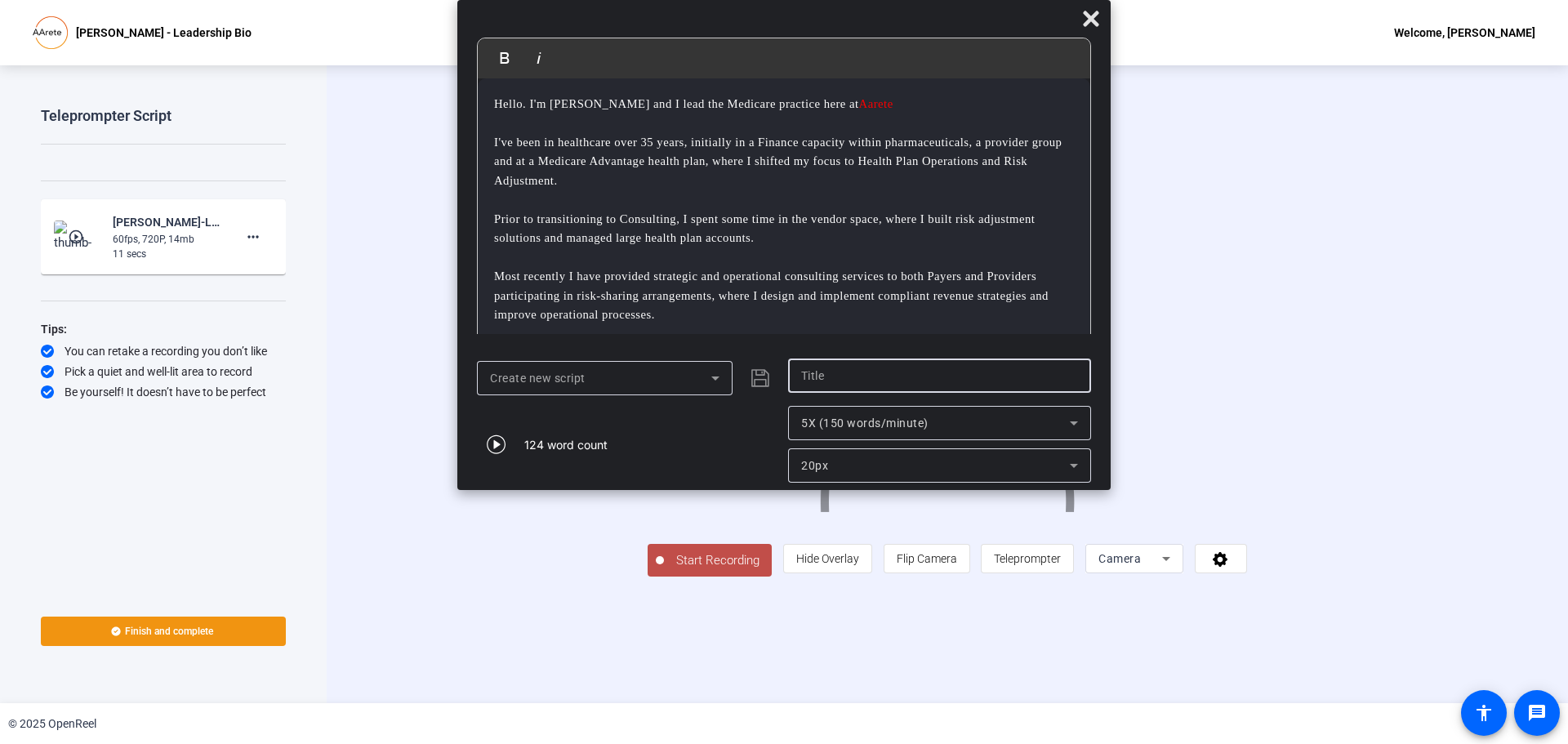
click at [835, 379] on input "text" at bounding box center [939, 375] width 277 height 19
type input "Managing Director"
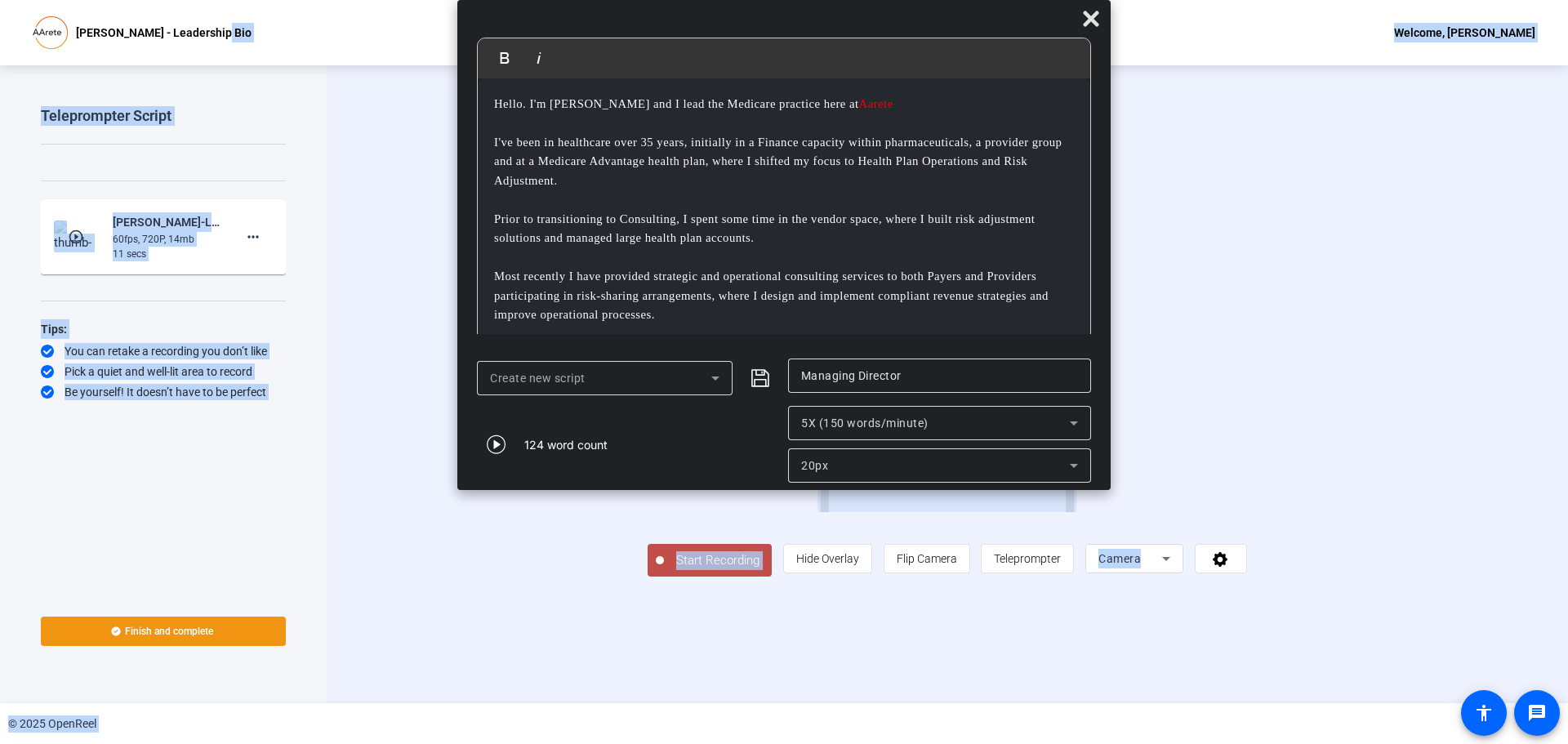
drag, startPoint x: 710, startPoint y: 8, endPoint x: 522, endPoint y: -50, distance: 196.7
click at [522, 0] on html "Accessibility Screen-Reader Guide, Feedback, and Issue Reporting | New window […" at bounding box center [784, 372] width 1568 height 744
click at [636, 10] on div at bounding box center [783, 21] width 653 height 28
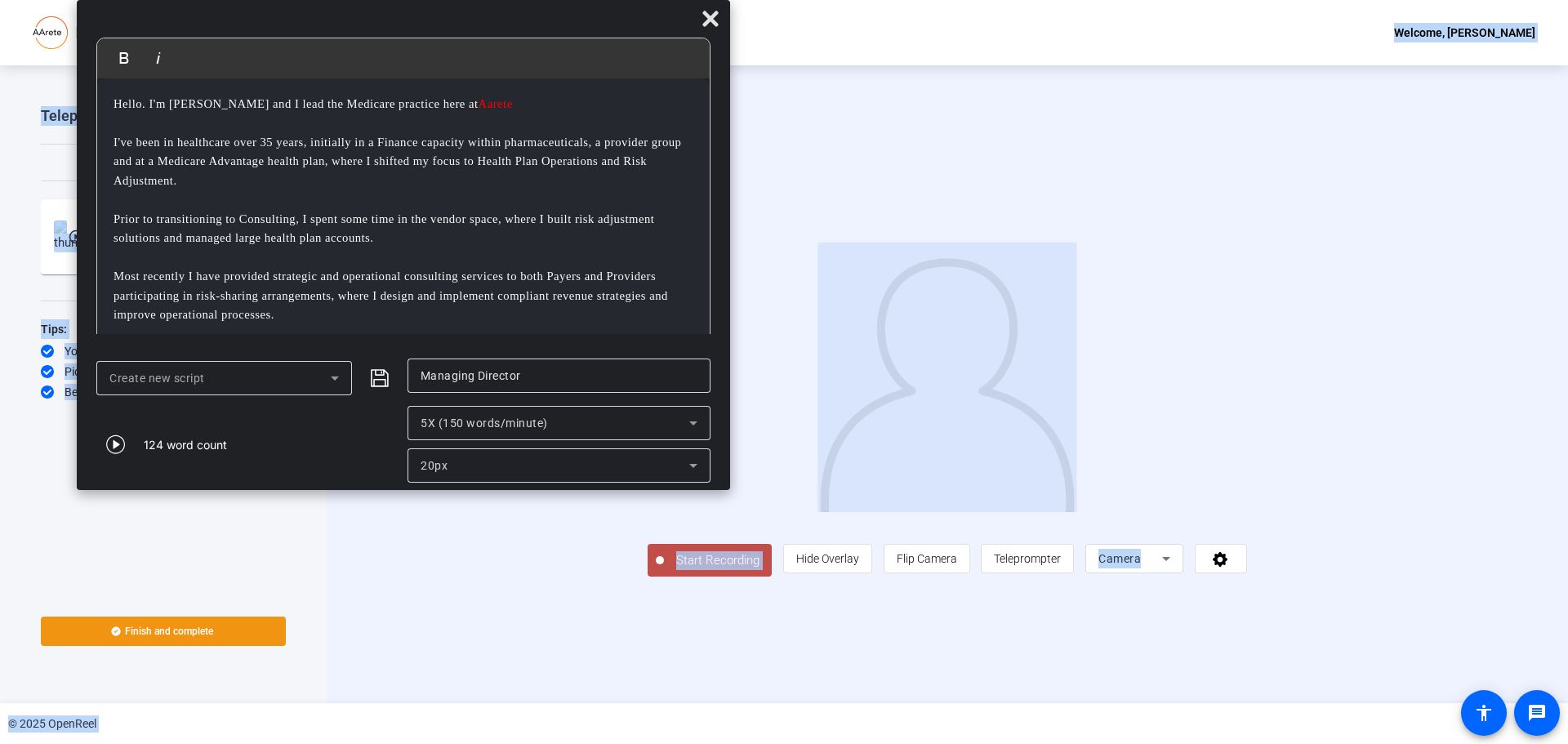
drag, startPoint x: 702, startPoint y: 26, endPoint x: 321, endPoint y: -37, distance: 386.2
click at [321, 0] on html "Accessibility Screen-Reader Guide, Feedback, and Issue Reporting | New window […" at bounding box center [784, 372] width 1568 height 744
click at [664, 570] on span "Start Recording" at bounding box center [717, 560] width 108 height 18
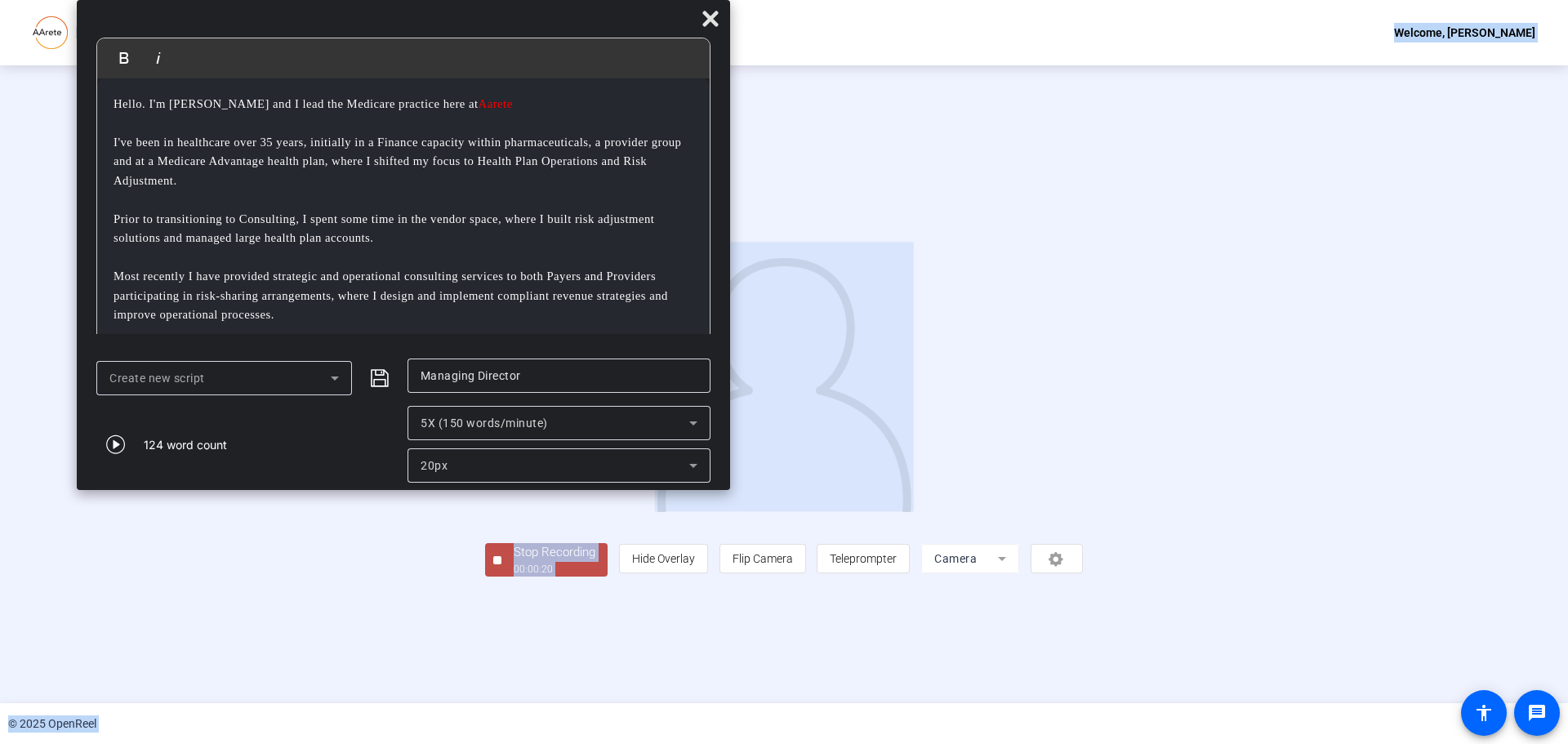
scroll to position [69, 0]
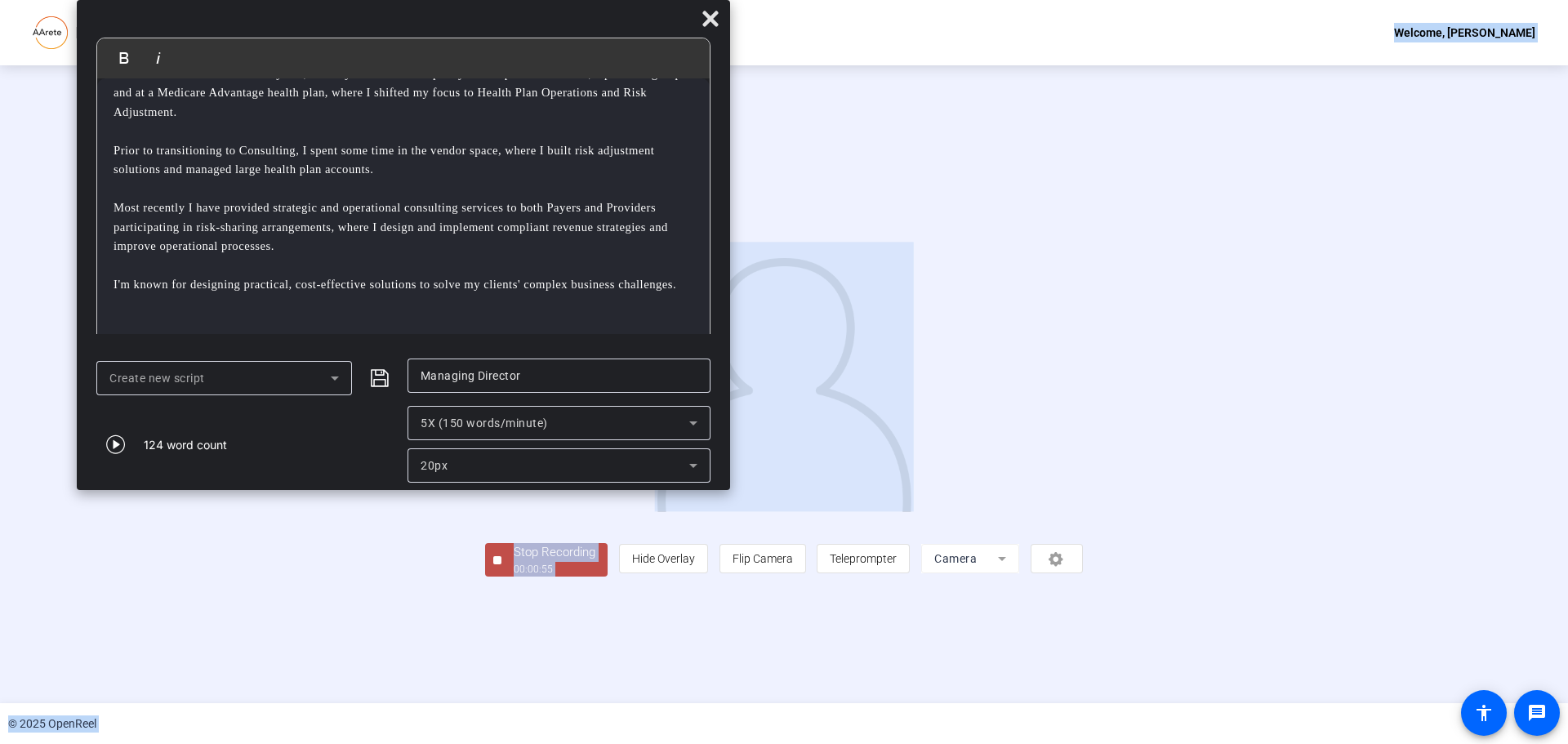
click at [768, 370] on img at bounding box center [784, 376] width 259 height 269
click at [513, 562] on div "Stop Recording" at bounding box center [554, 552] width 82 height 18
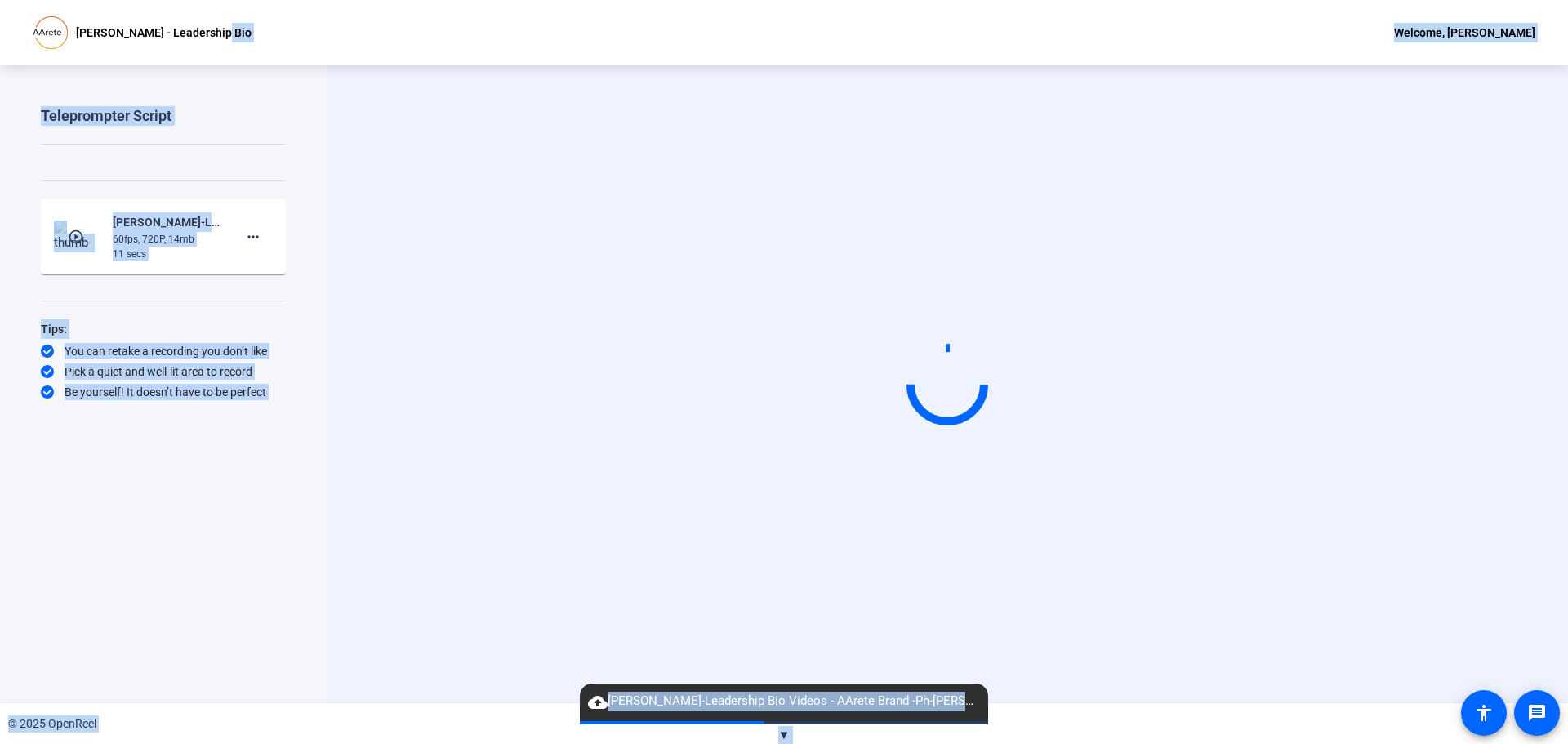
click at [338, 250] on div "Start Recording" at bounding box center [947, 383] width 1241 height 637
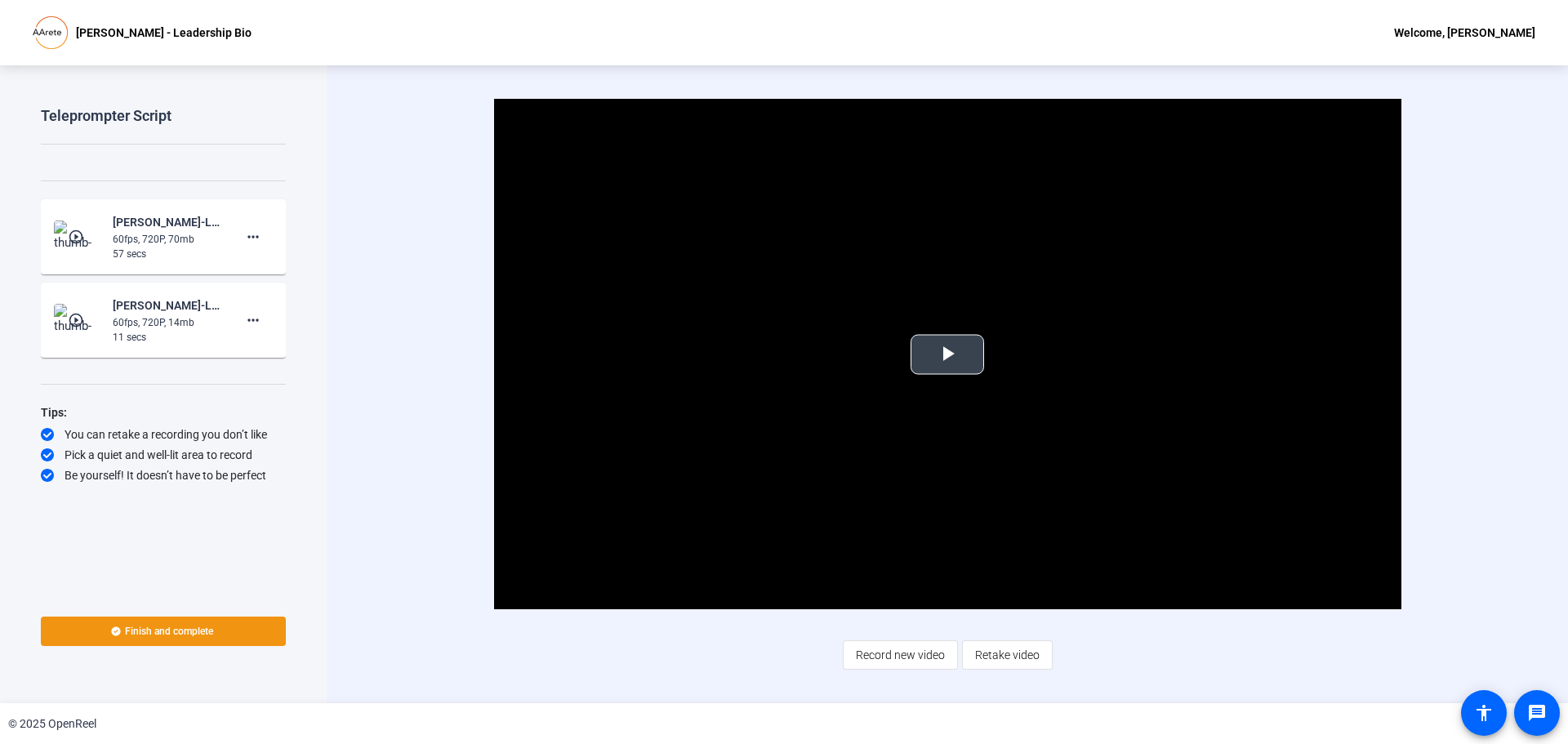
click at [947, 354] on span "Video Player" at bounding box center [947, 354] width 0 height 0
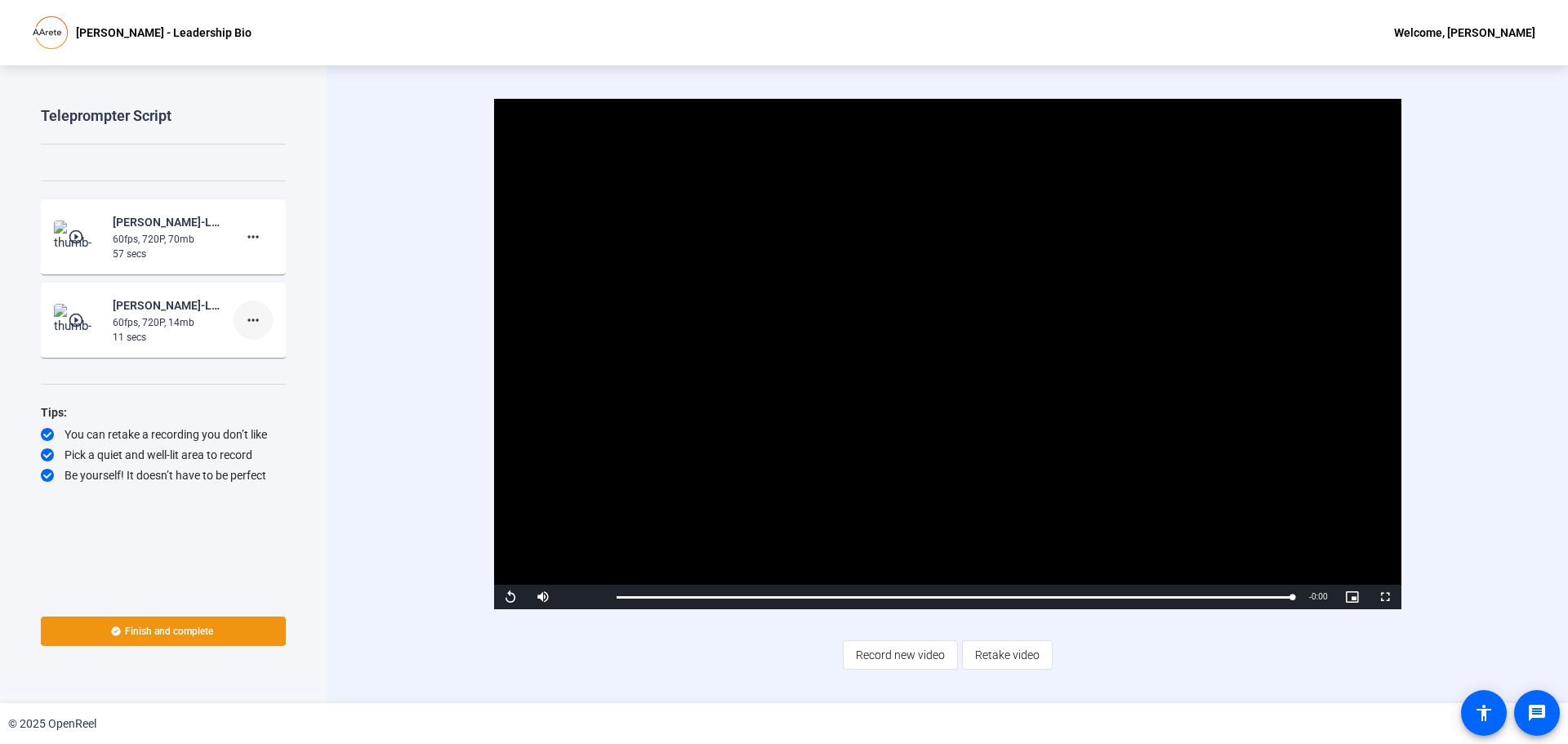
click at [251, 318] on mat-icon "more_horiz" at bounding box center [253, 320] width 19 height 19
click at [274, 350] on span "Delete clip" at bounding box center [278, 354] width 65 height 19
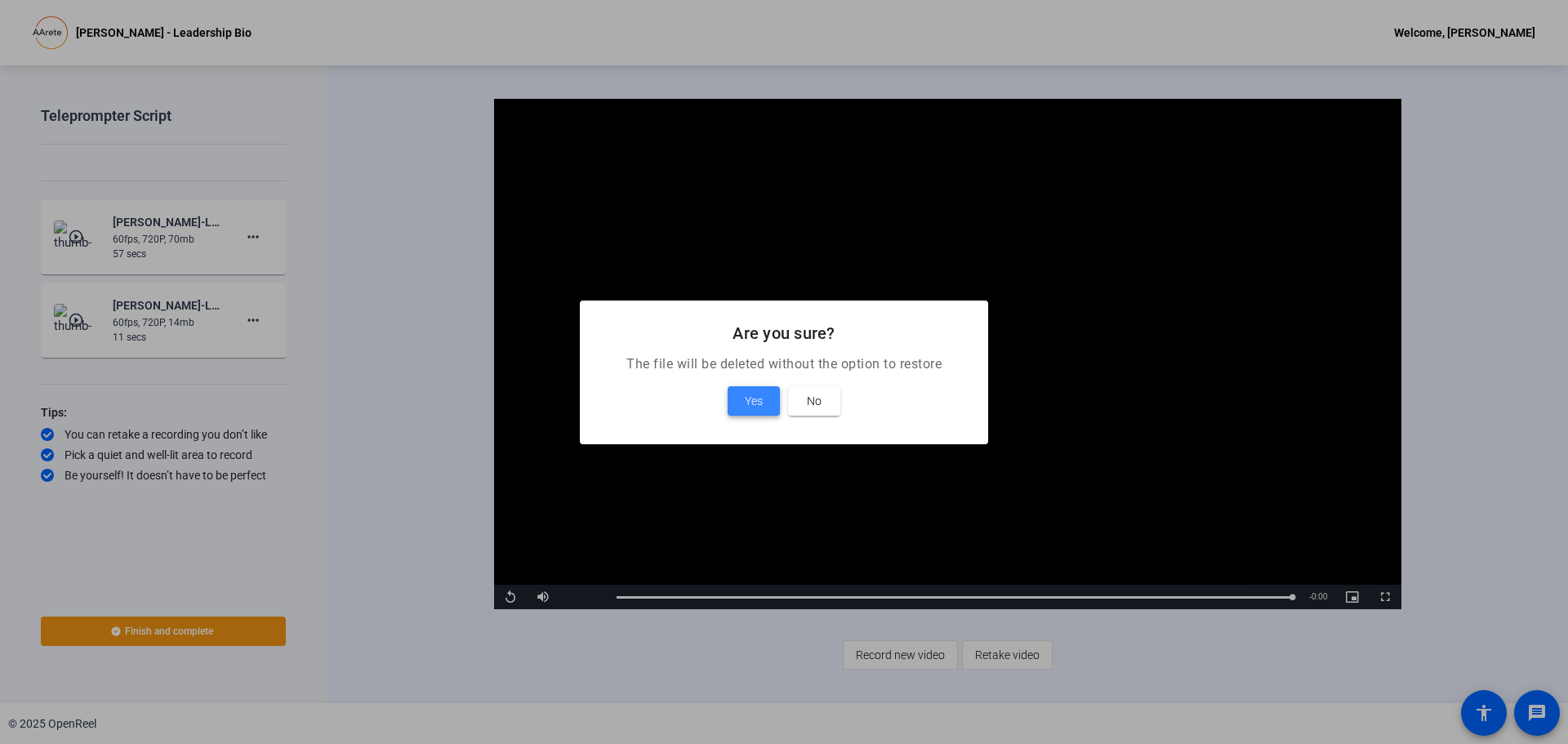
click at [748, 403] on span "Yes" at bounding box center [754, 401] width 18 height 19
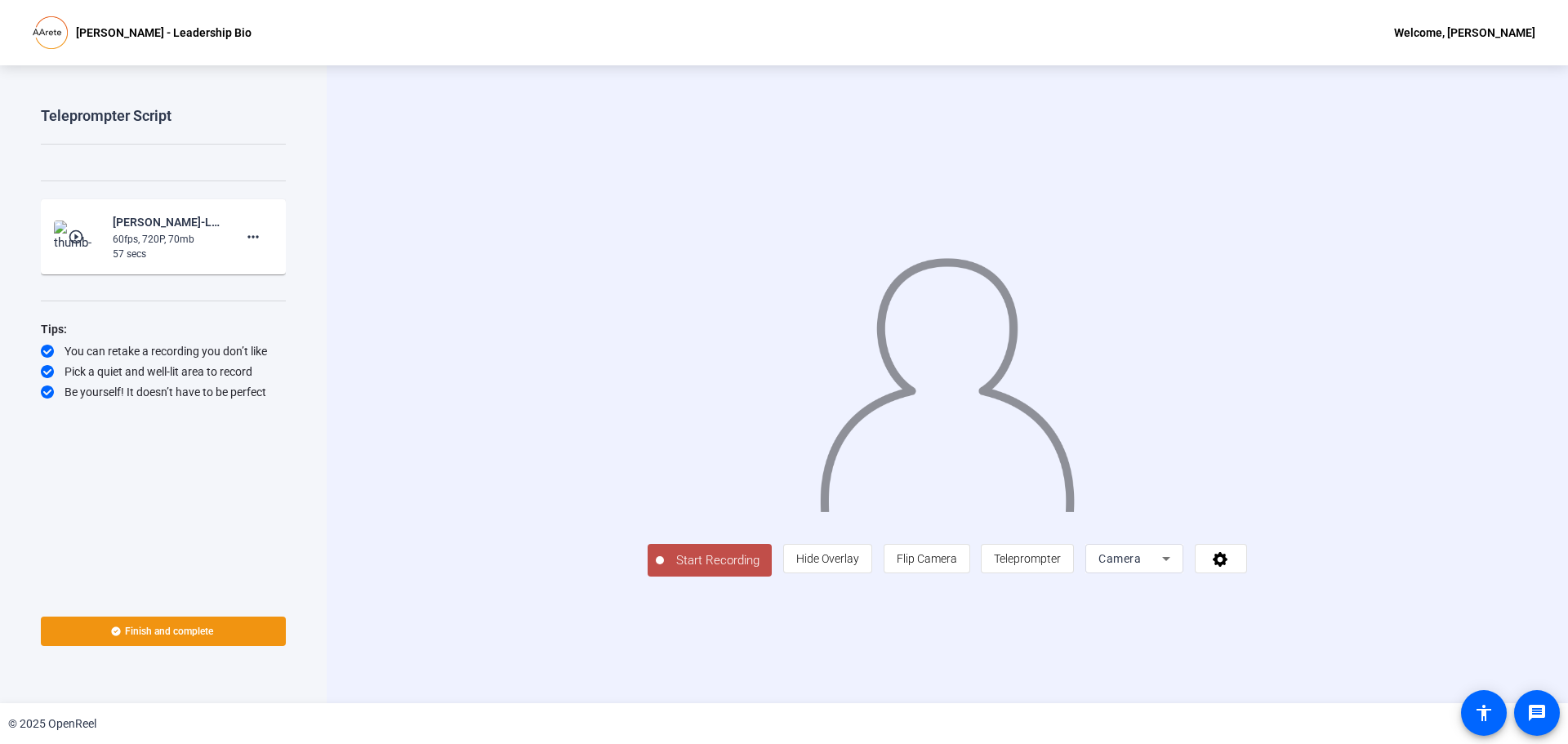
click at [664, 570] on span "Start Recording" at bounding box center [717, 560] width 108 height 18
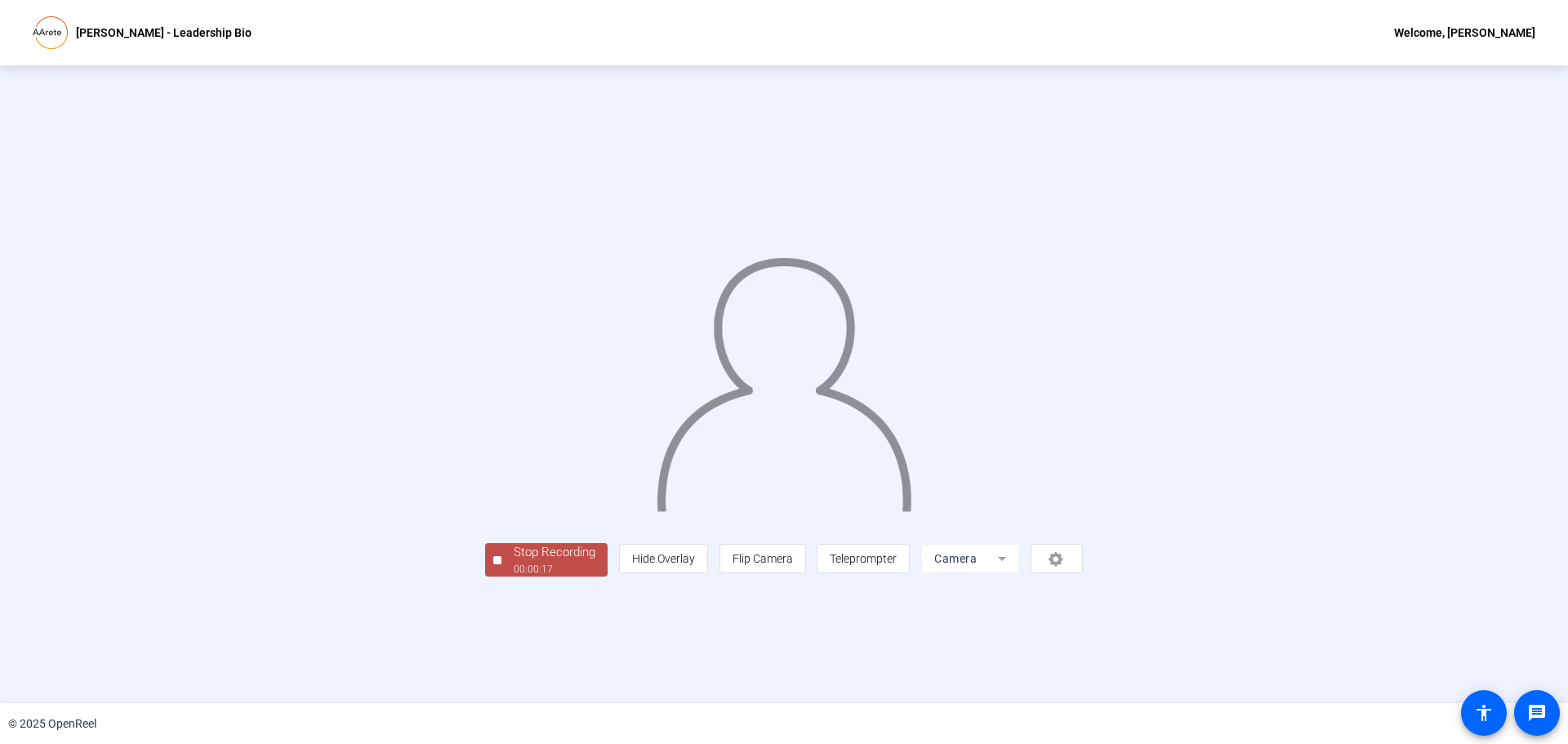
click at [824, 422] on img at bounding box center [784, 376] width 259 height 269
click at [513, 562] on div "Stop Recording" at bounding box center [554, 552] width 82 height 18
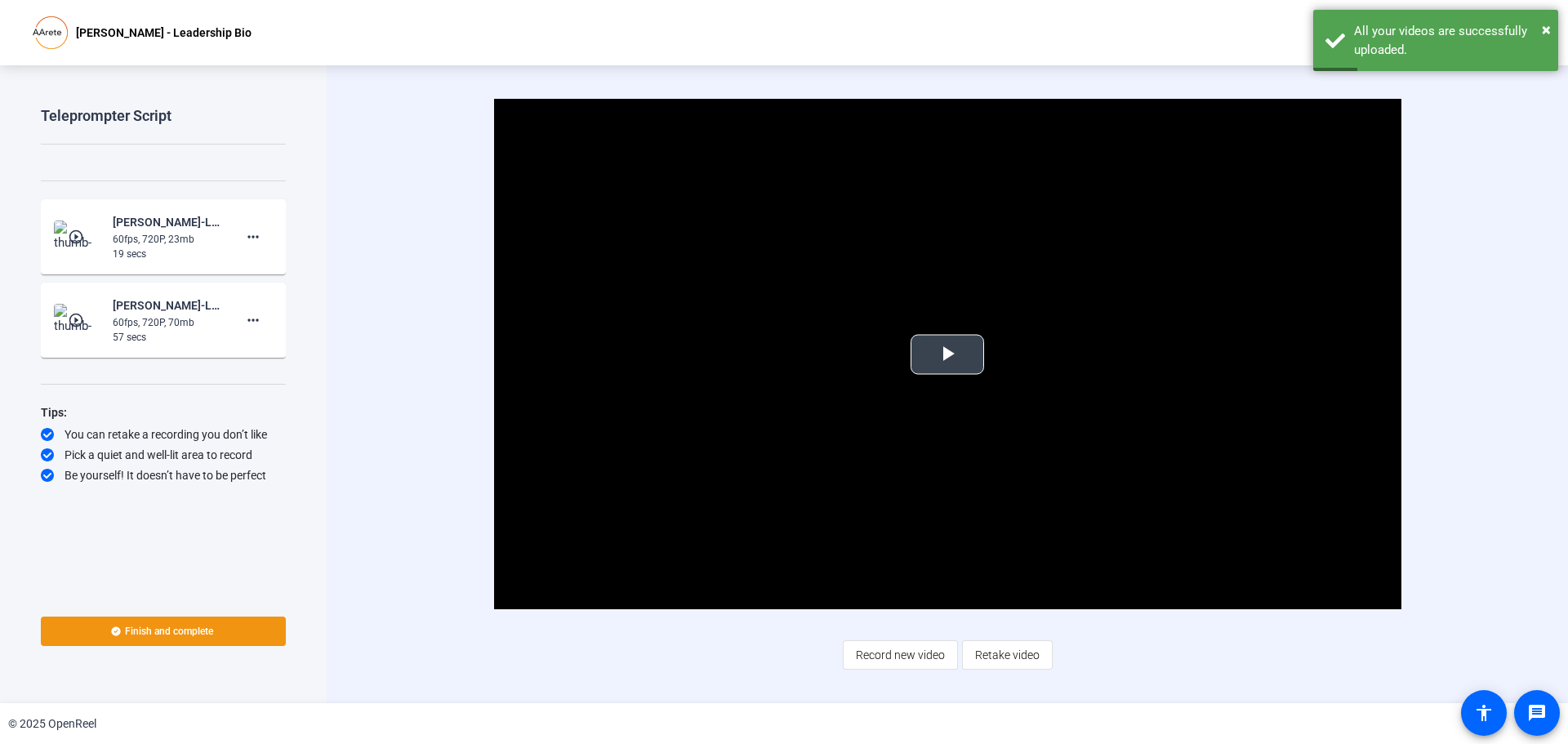
click at [947, 354] on span "Video Player" at bounding box center [947, 354] width 0 height 0
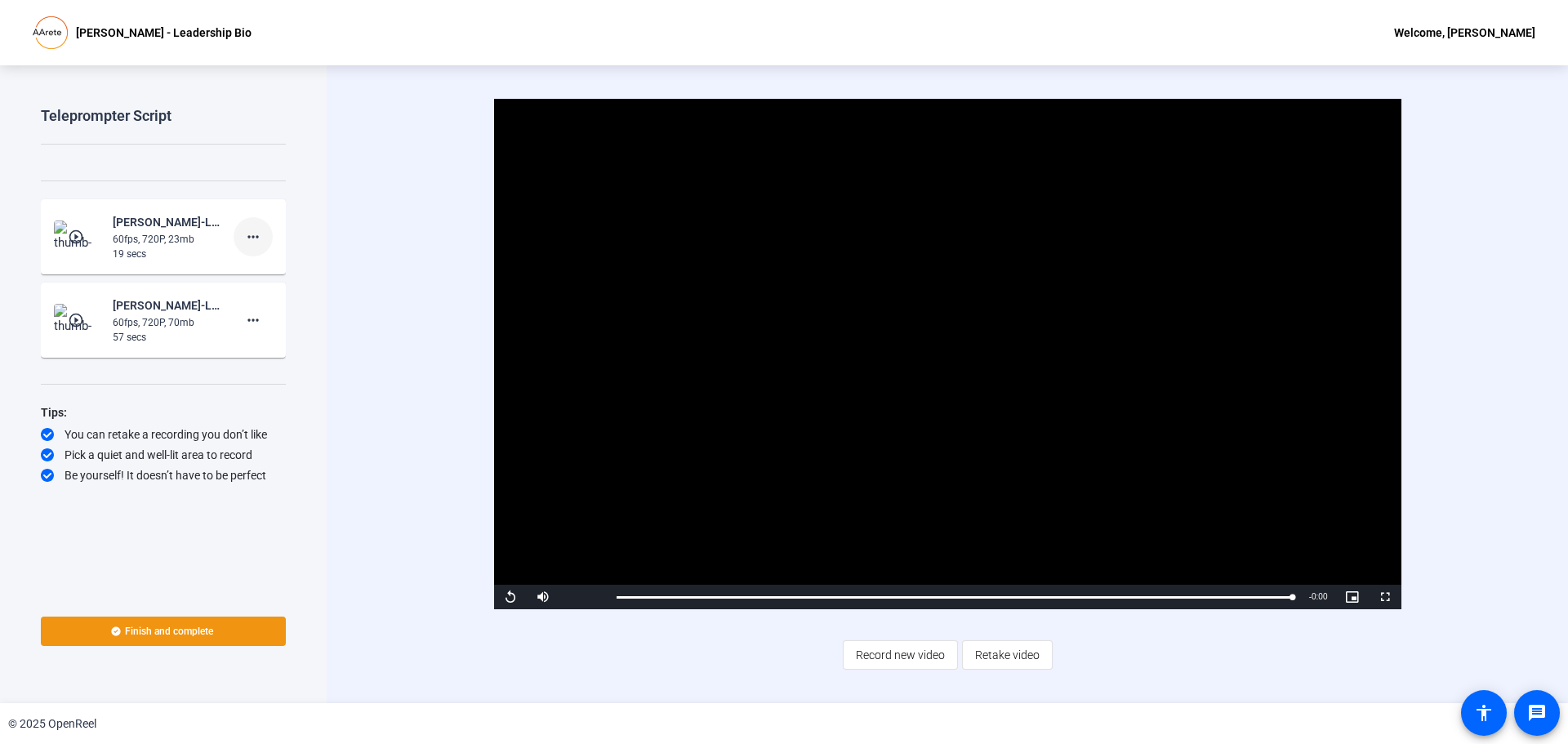
click at [249, 237] on mat-icon "more_horiz" at bounding box center [253, 237] width 19 height 19
click at [257, 271] on span "Delete clip" at bounding box center [278, 271] width 65 height 19
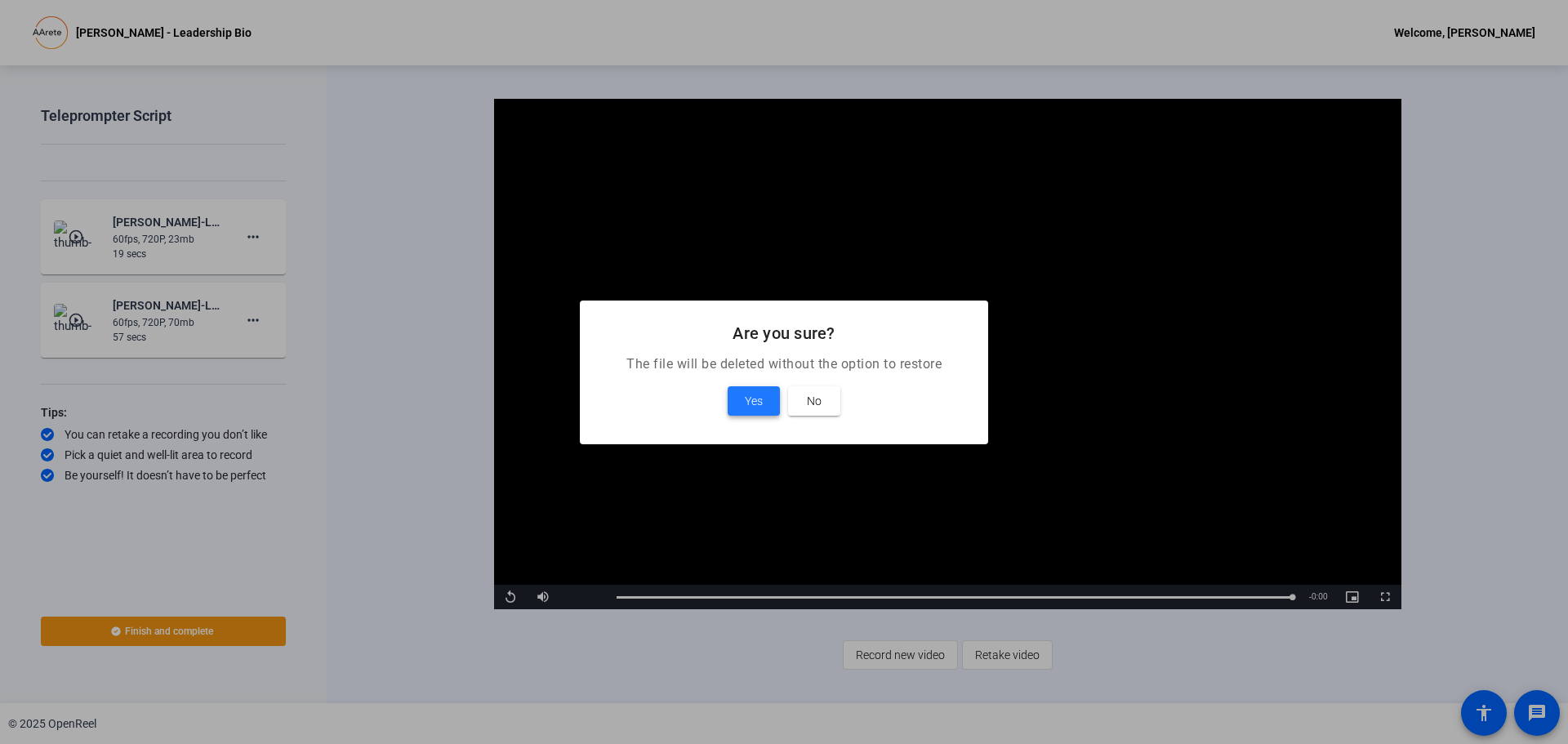
click at [766, 410] on span at bounding box center [754, 401] width 52 height 39
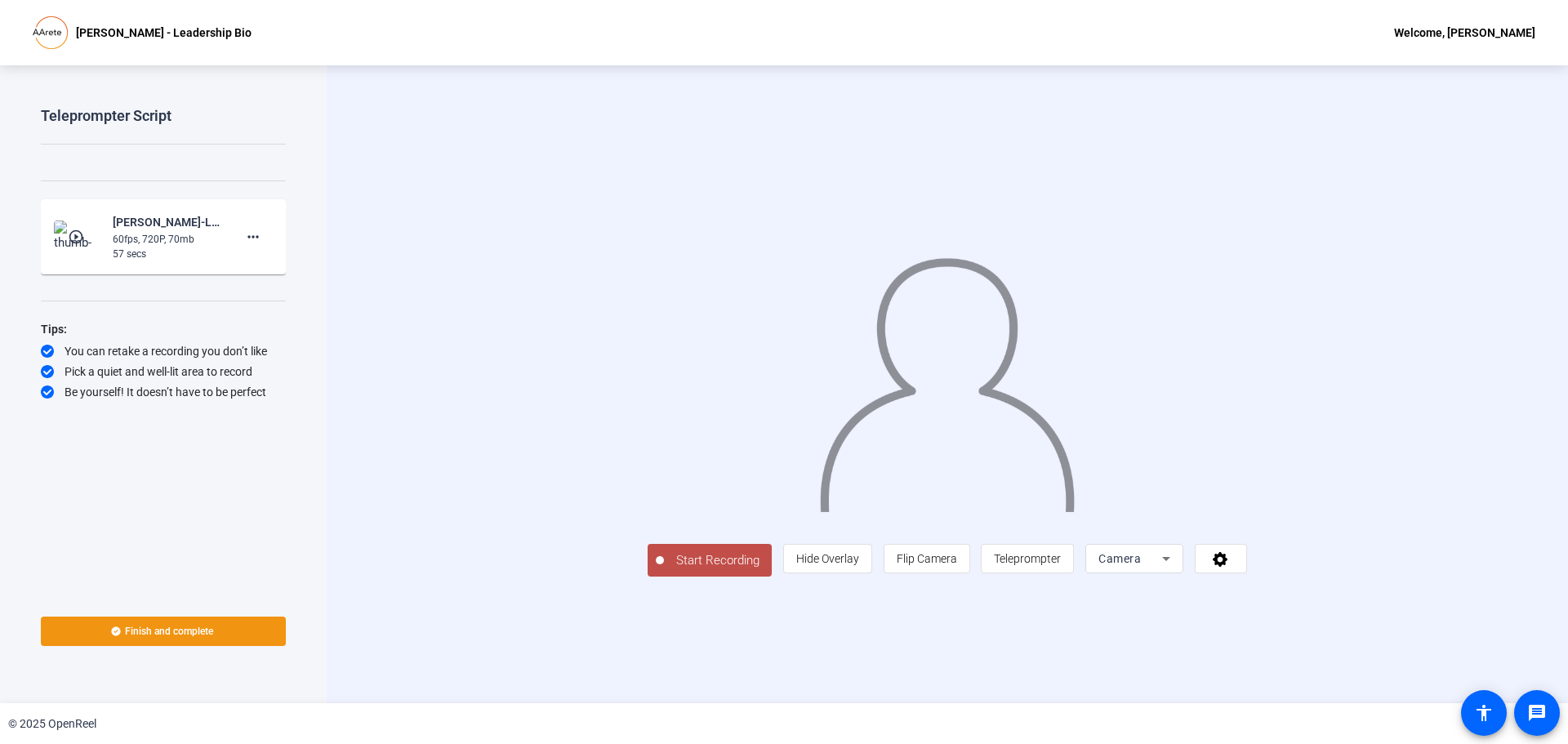
click at [664, 570] on span "Start Recording" at bounding box center [717, 560] width 108 height 18
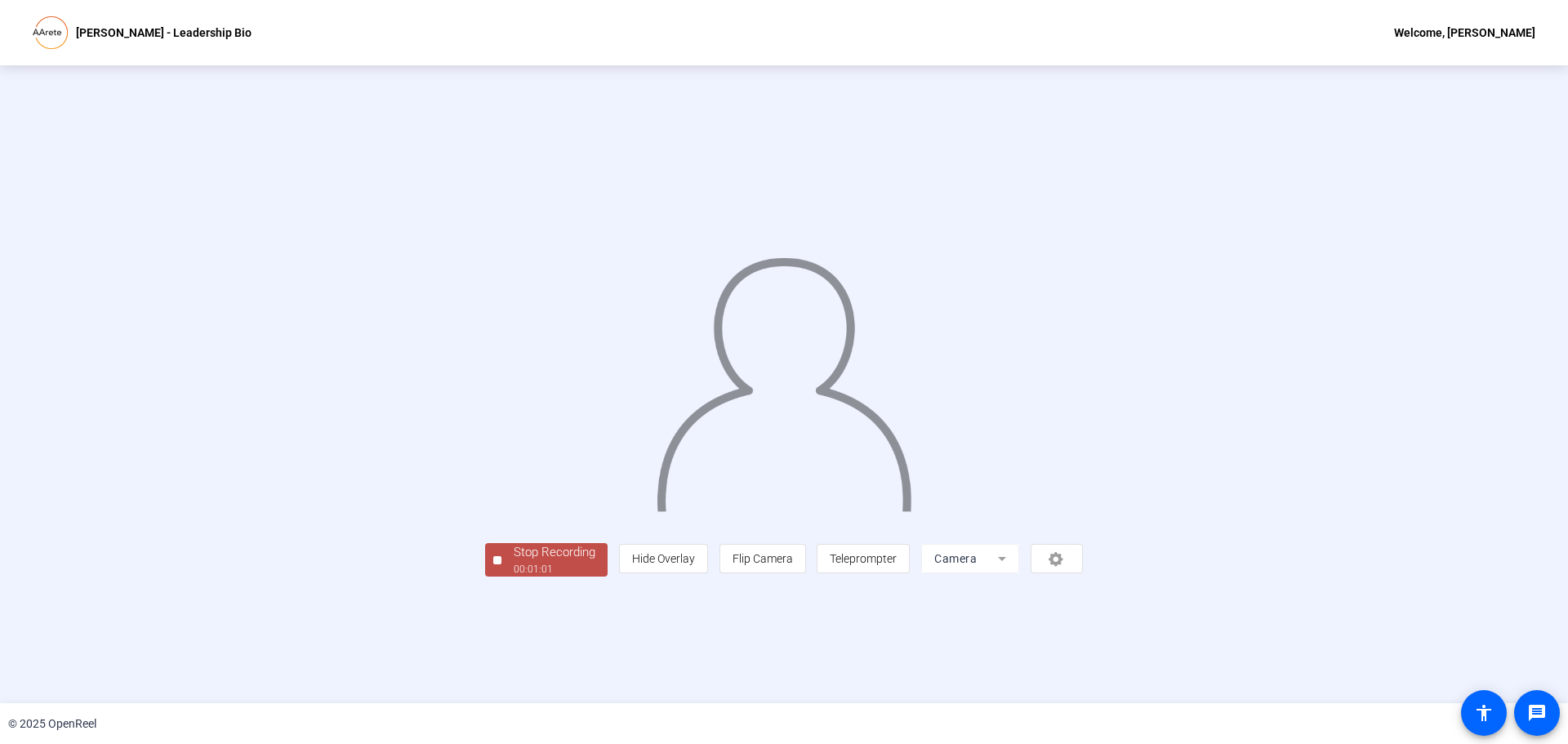
click at [513, 576] on div "00:01:01" at bounding box center [554, 568] width 82 height 15
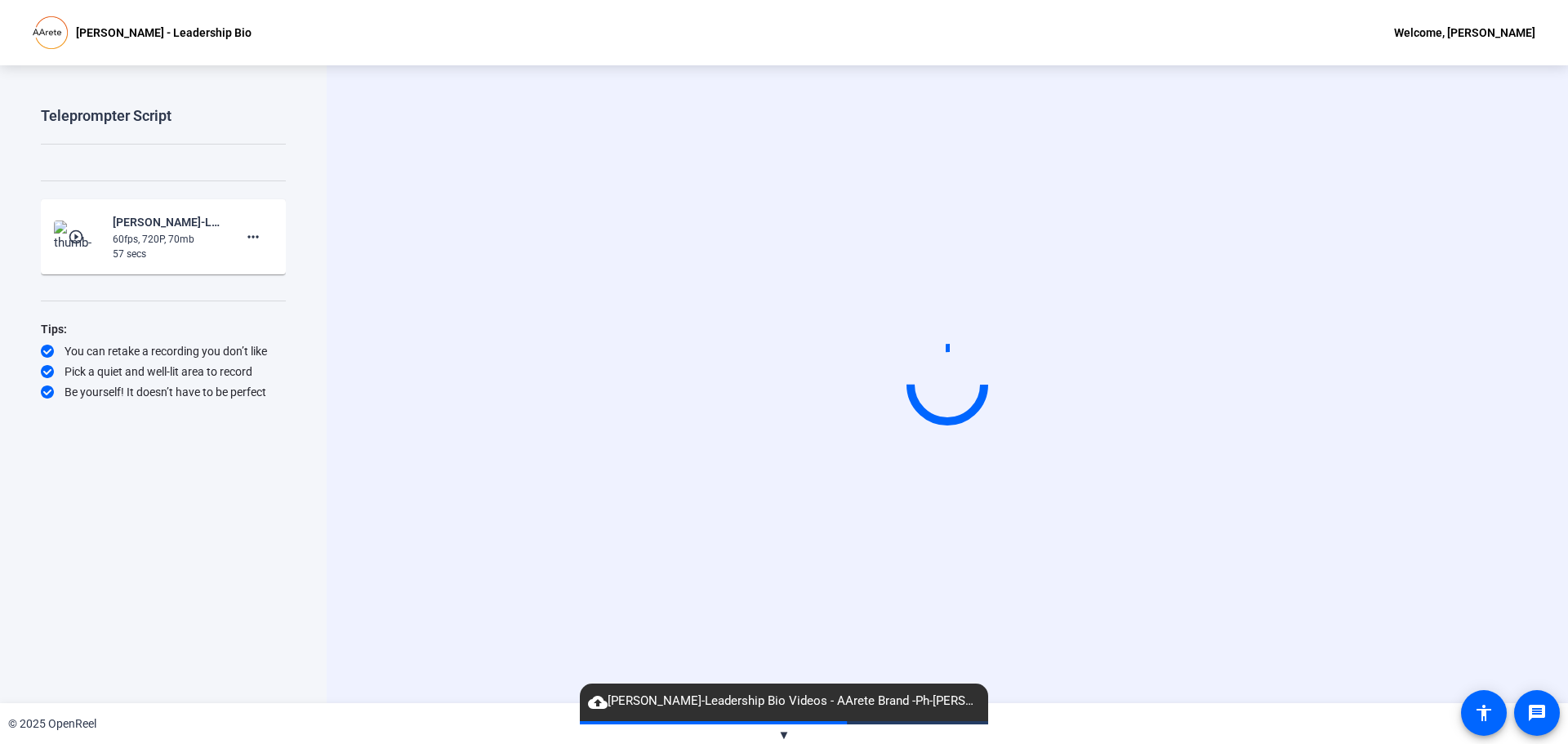
click at [441, 453] on div "Start Recording" at bounding box center [948, 384] width 1056 height 138
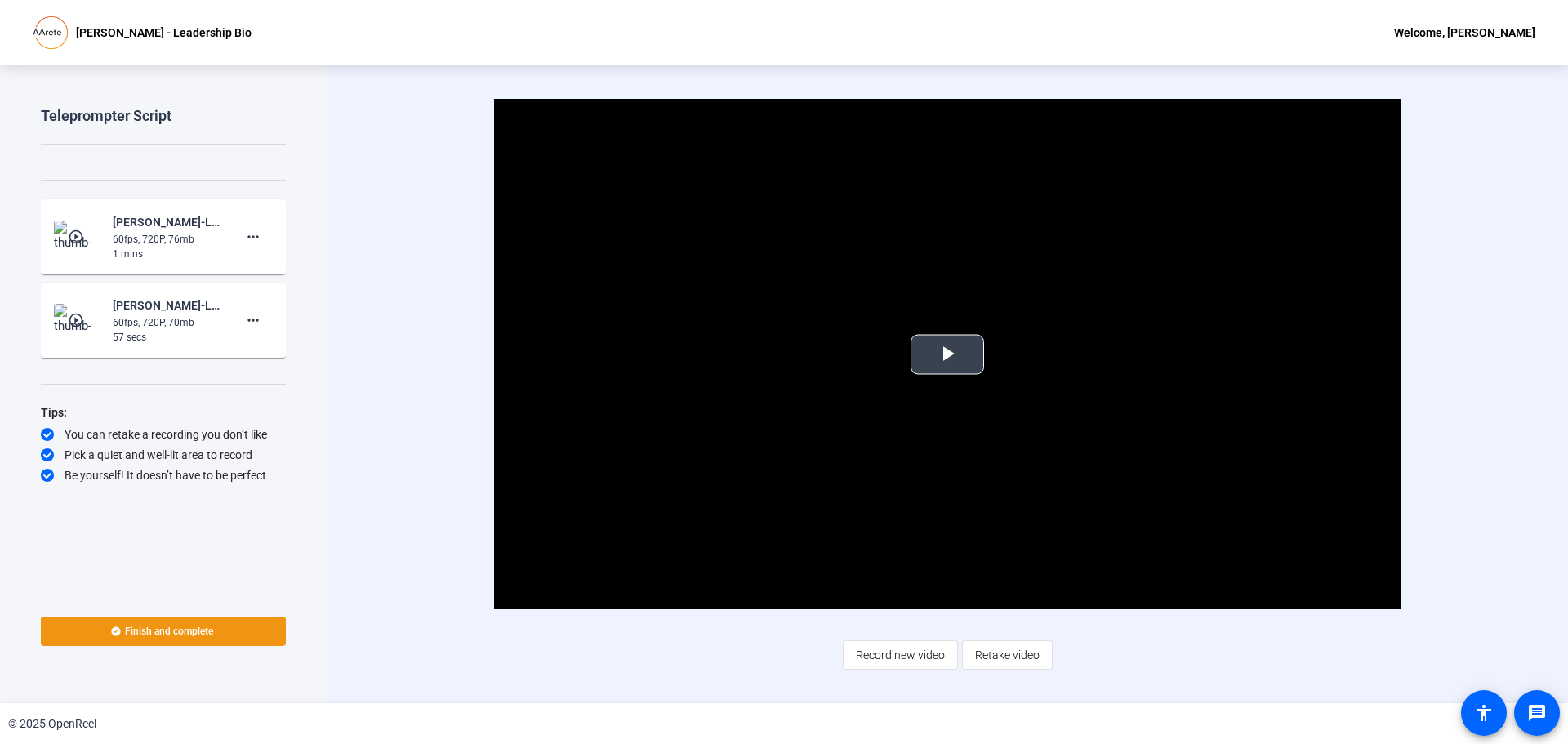
click at [947, 354] on span "Video Player" at bounding box center [947, 354] width 0 height 0
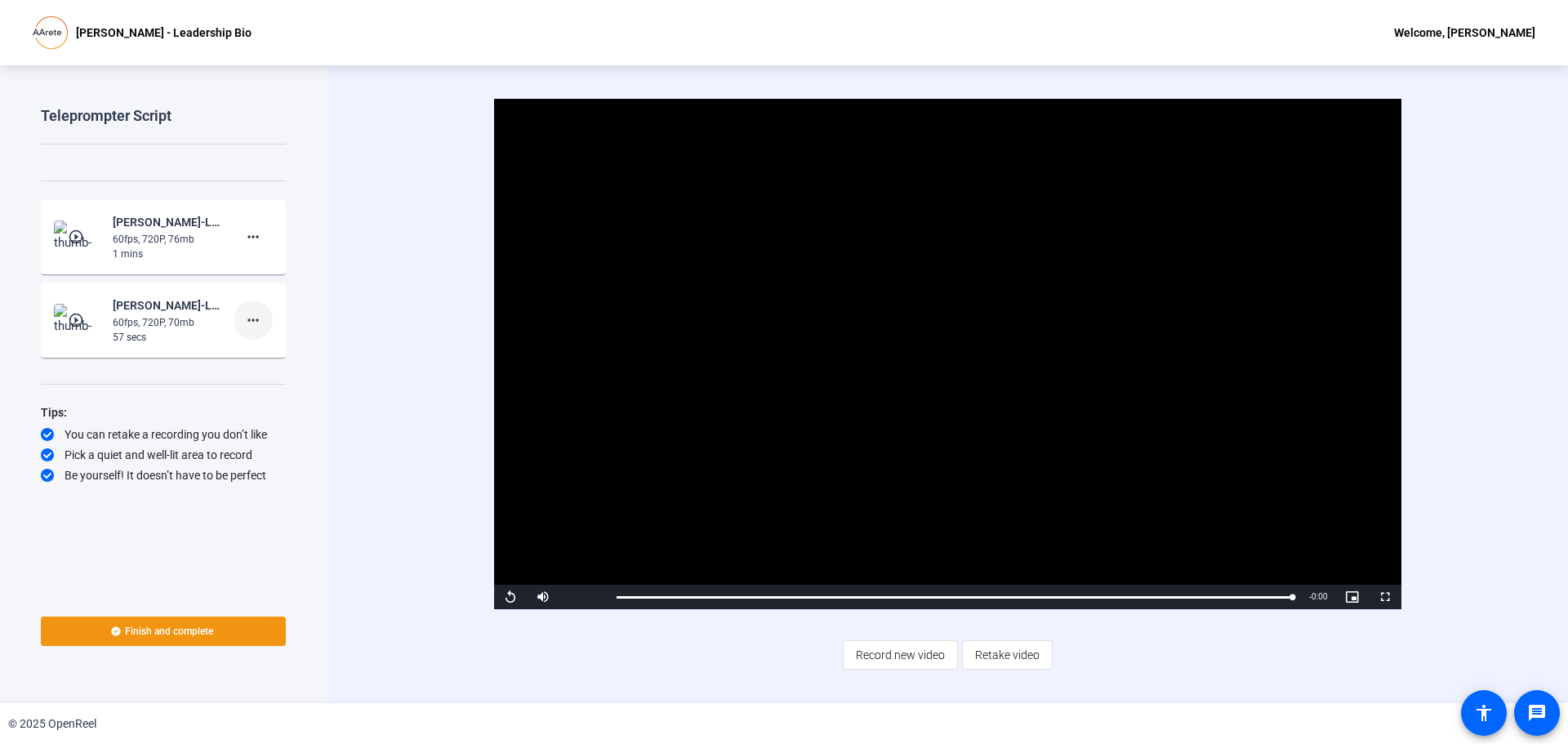
click at [253, 316] on mat-icon "more_horiz" at bounding box center [253, 320] width 19 height 19
click at [258, 357] on span "Delete clip" at bounding box center [278, 354] width 65 height 19
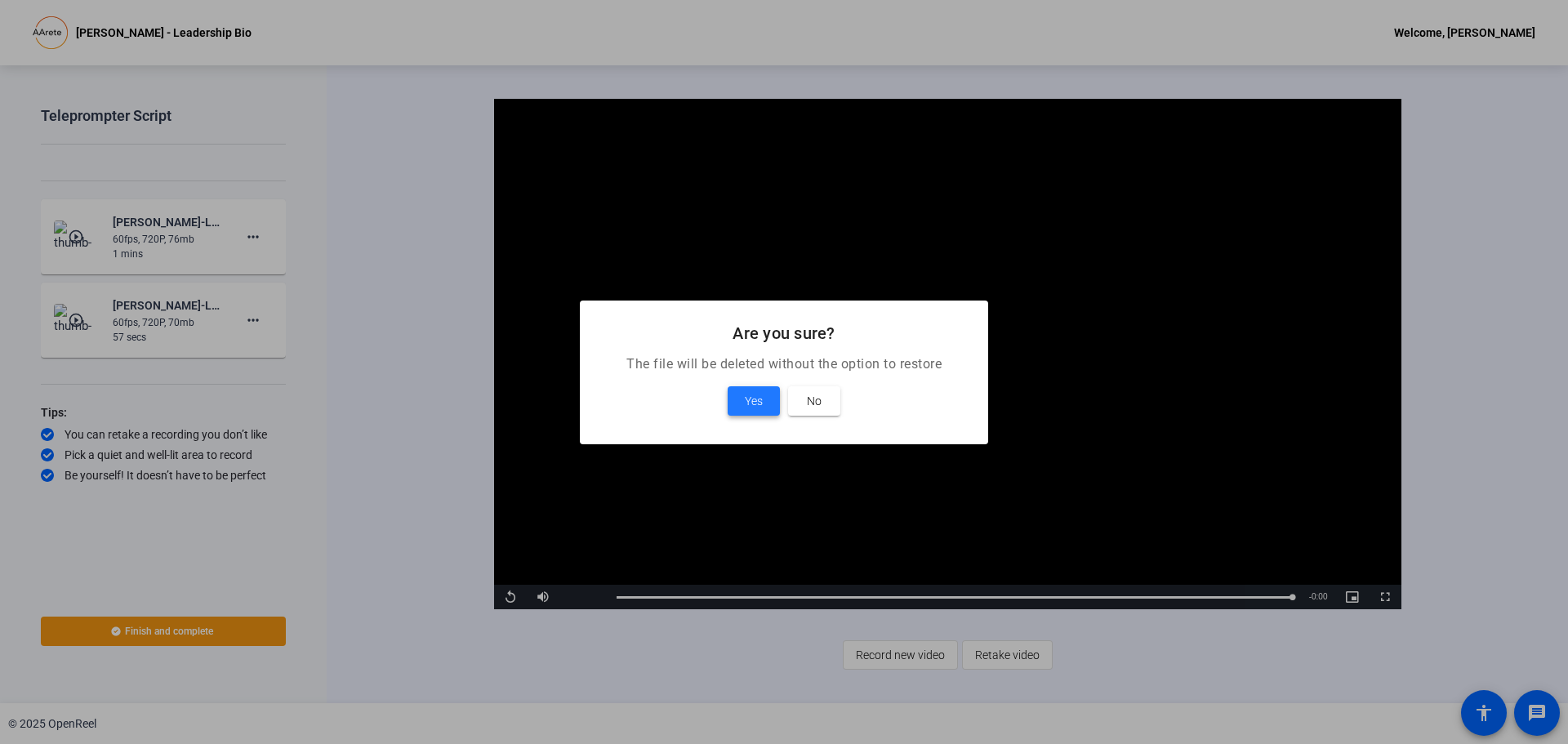
click at [745, 406] on span "Yes" at bounding box center [754, 401] width 18 height 19
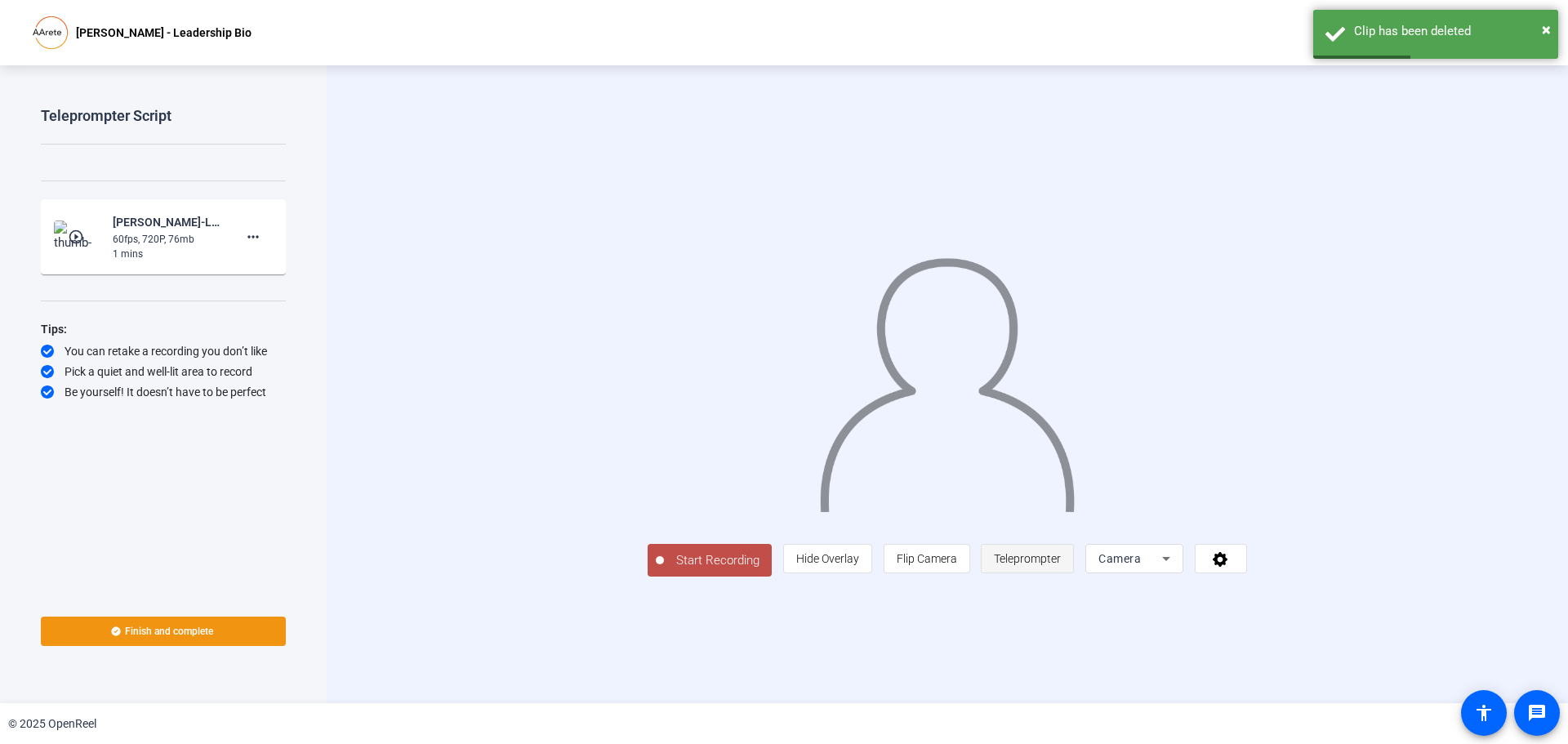
click at [1061, 565] on span "Teleprompter" at bounding box center [1027, 558] width 67 height 13
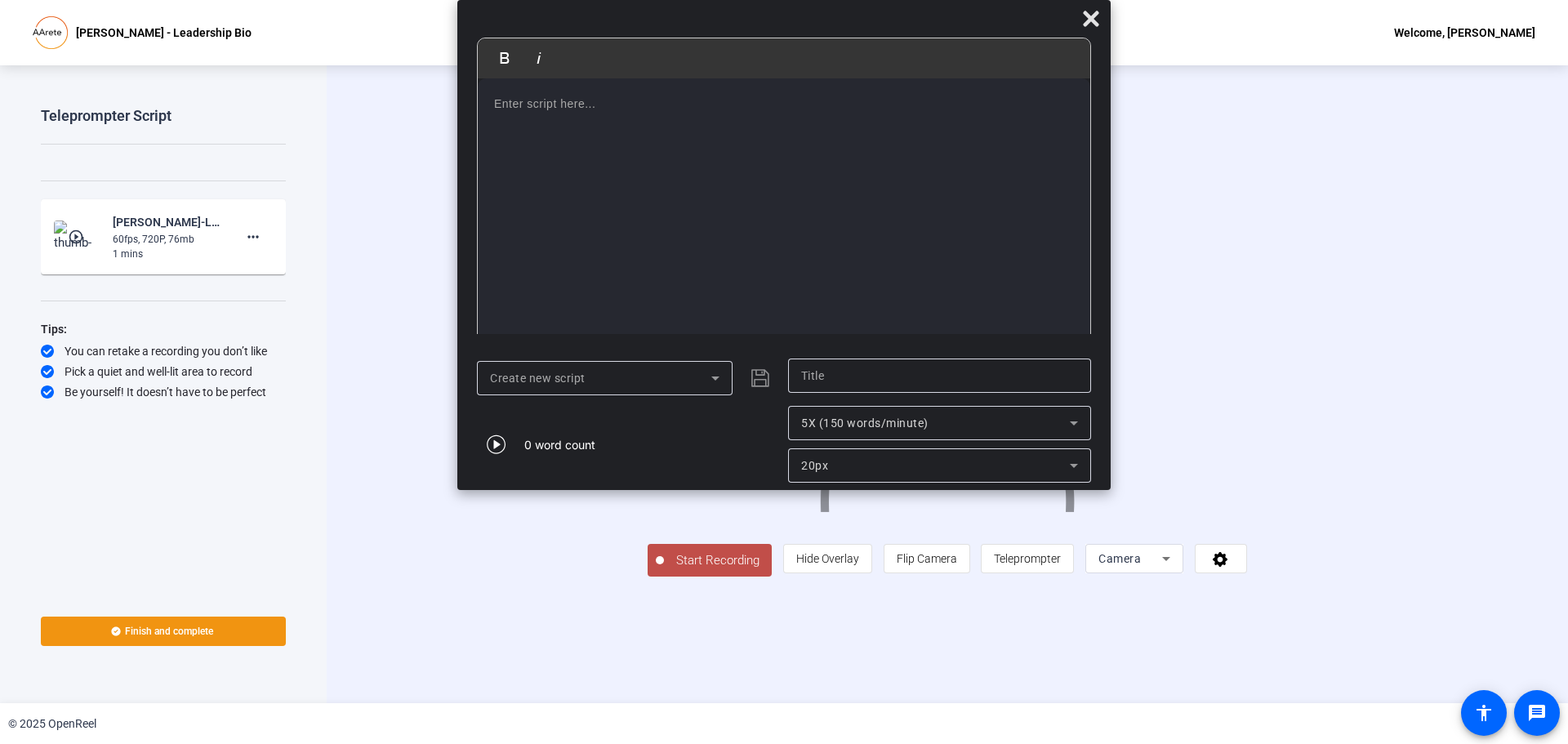
click at [493, 101] on div at bounding box center [783, 213] width 612 height 270
click at [740, 121] on div at bounding box center [783, 213] width 612 height 270
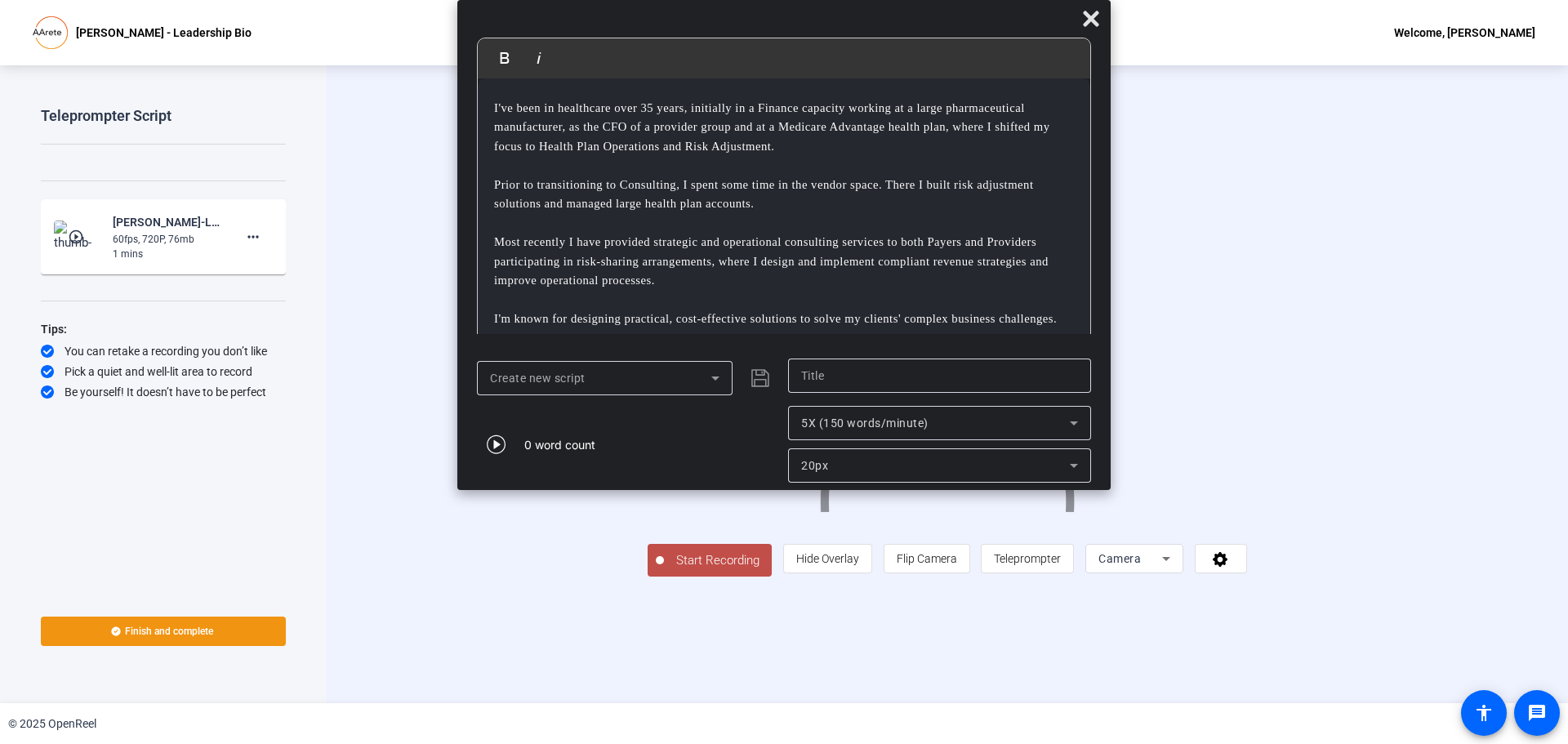
scroll to position [0, 0]
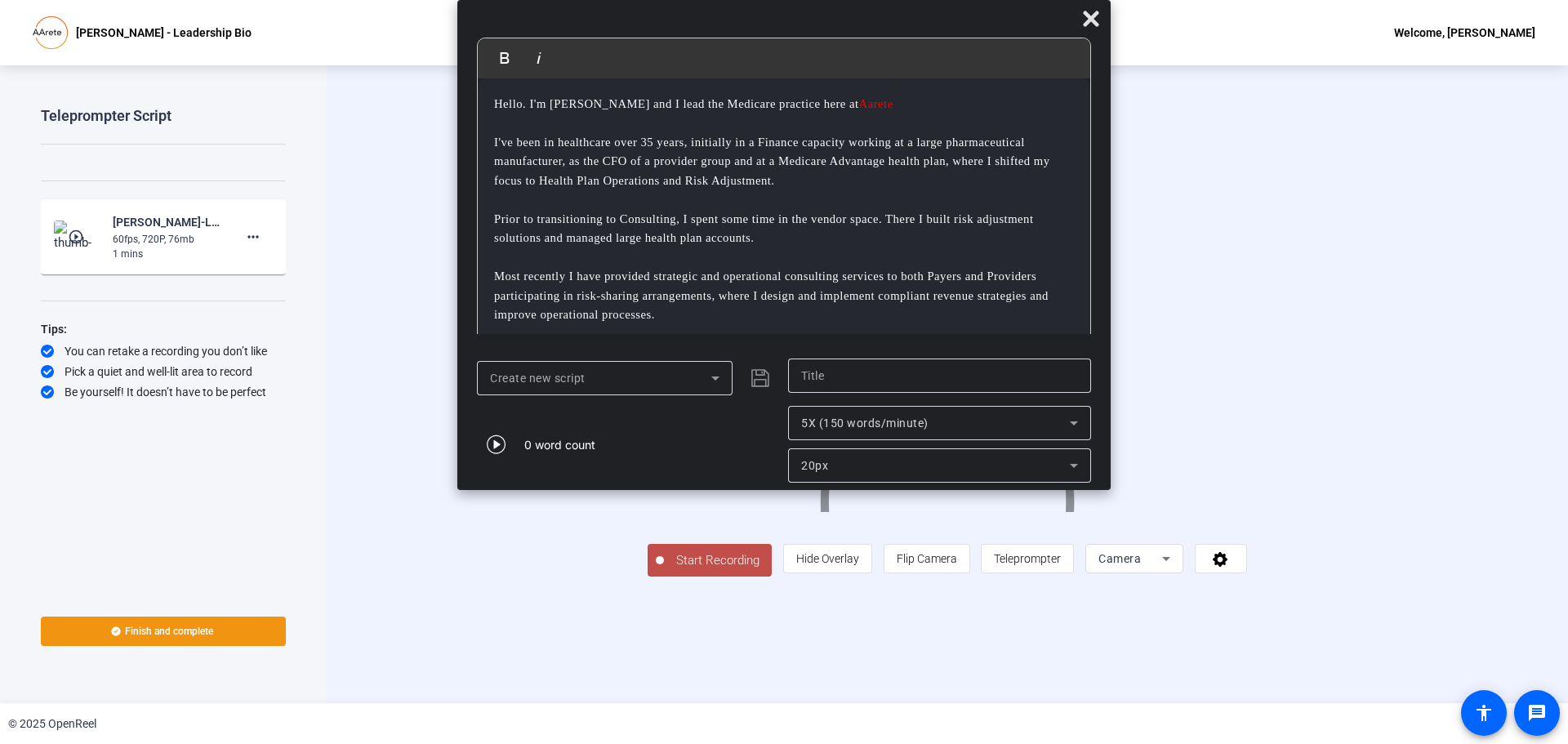
click at [1074, 426] on icon at bounding box center [1074, 423] width 8 height 4
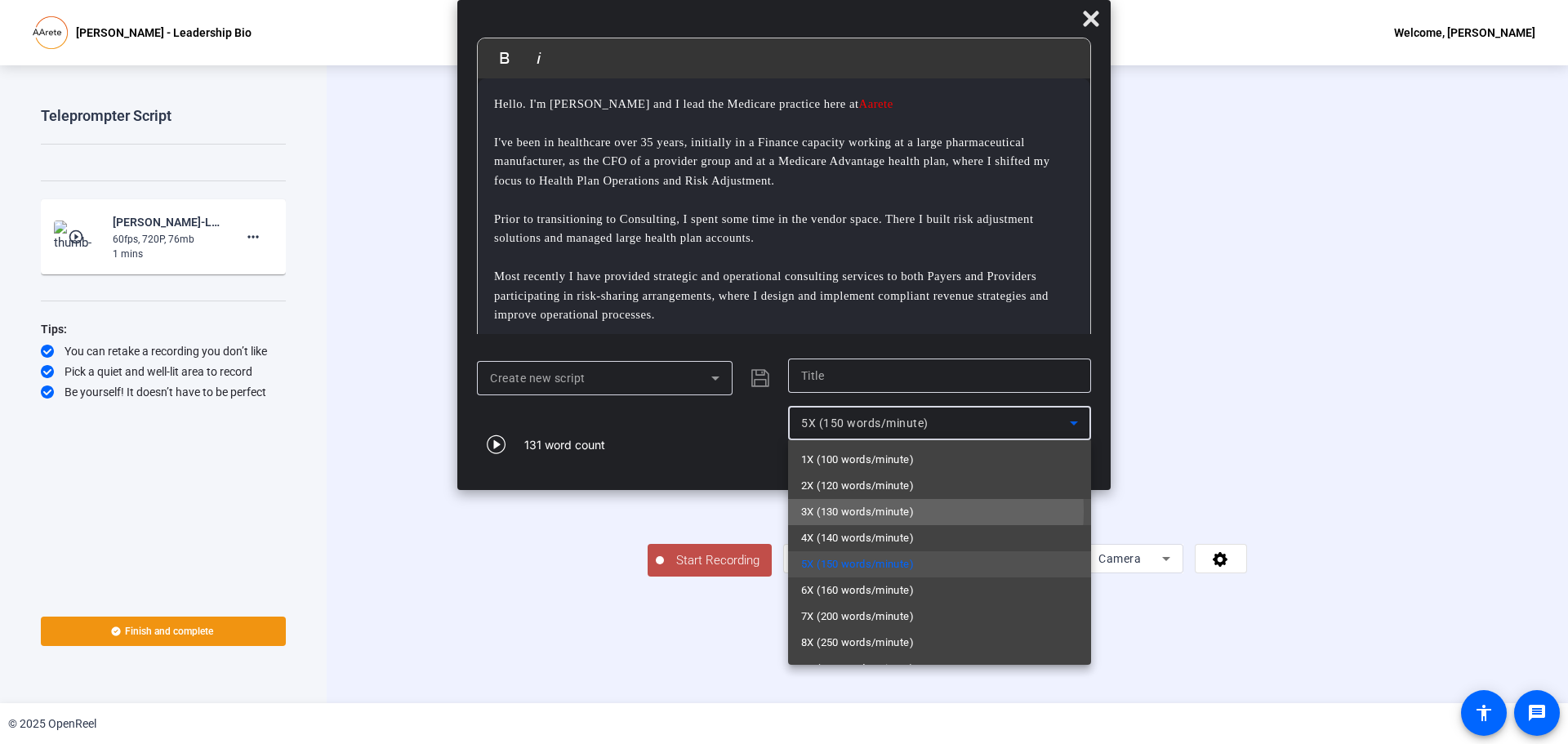
click at [876, 511] on span "3X (130 words/minute)" at bounding box center [858, 512] width 113 height 19
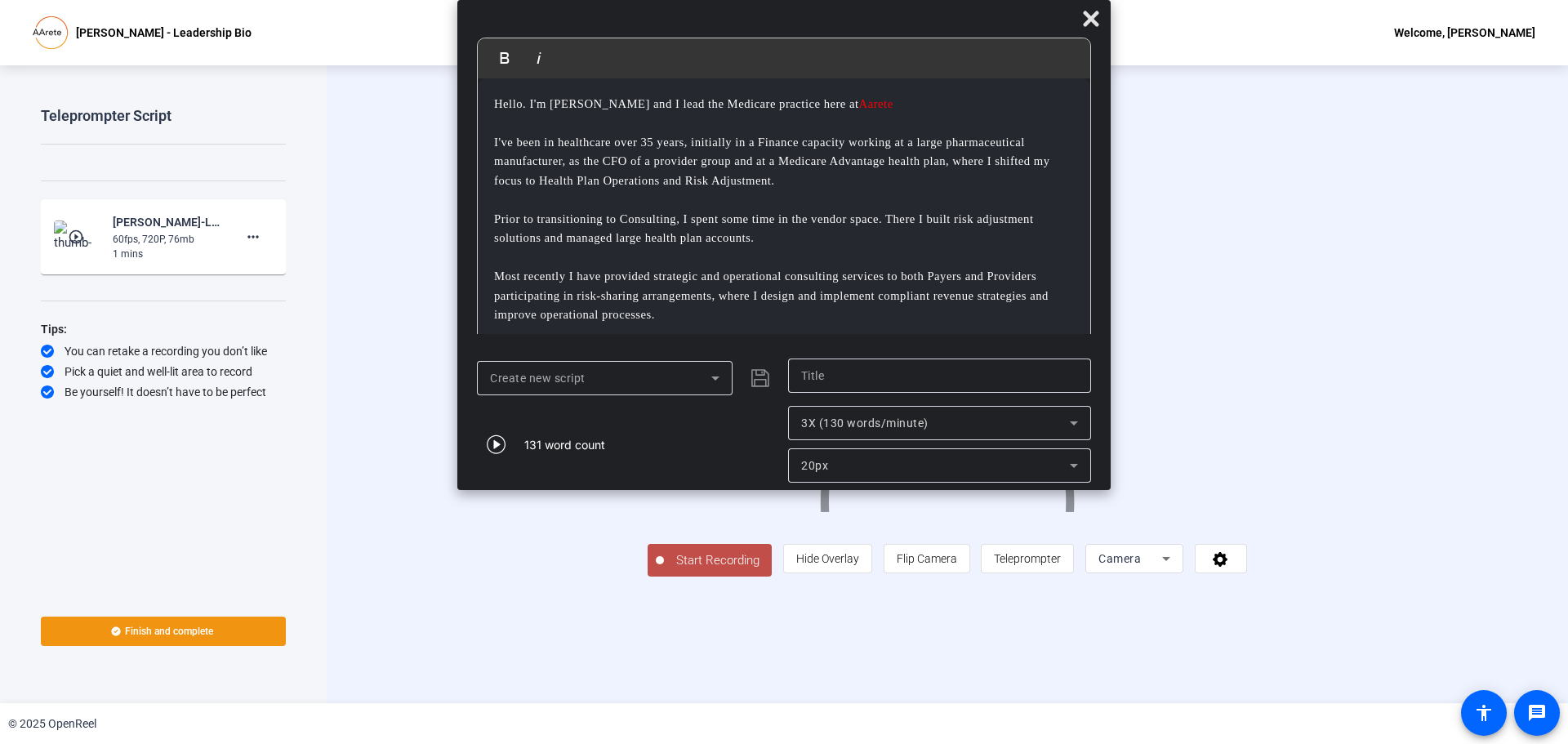
click at [815, 385] on div at bounding box center [939, 375] width 277 height 34
type input "<"
type input "Managing Director"
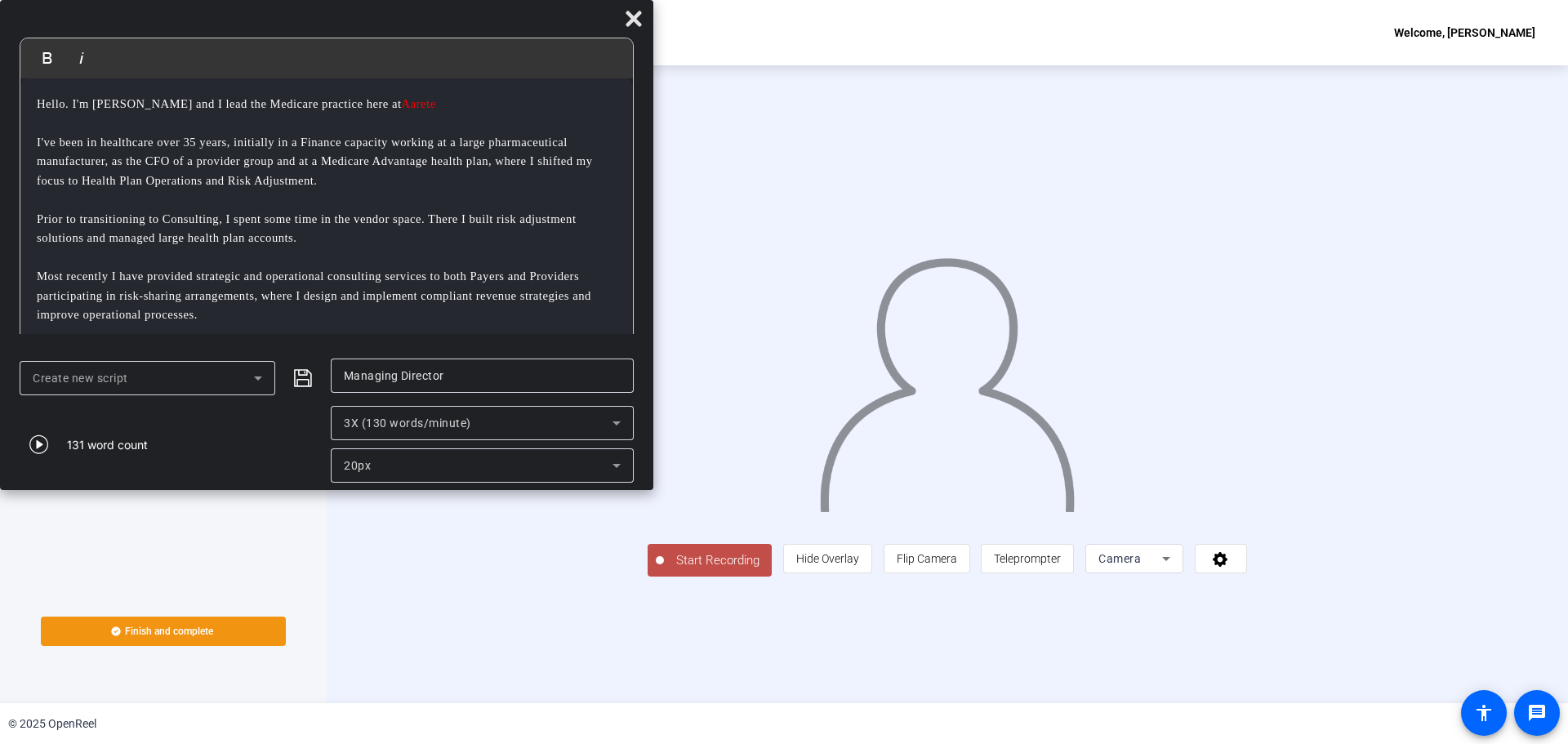
drag, startPoint x: 840, startPoint y: 17, endPoint x: 382, endPoint y: -99, distance: 472.5
click at [382, 0] on html "Accessibility Screen-Reader Guide, Feedback, and Issue Reporting | New window […" at bounding box center [784, 372] width 1568 height 744
click at [647, 576] on button "Start Recording" at bounding box center [709, 561] width 124 height 33
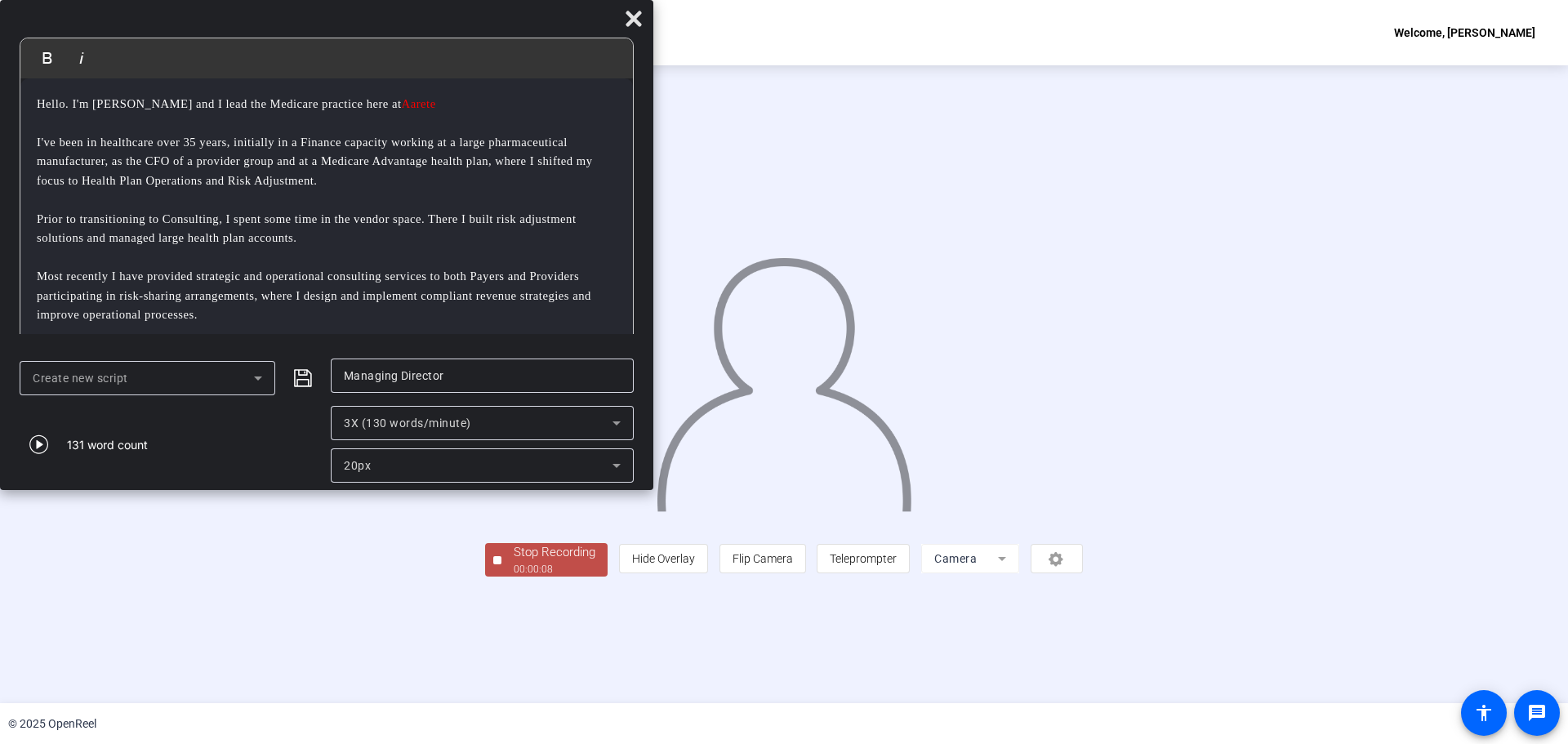
scroll to position [49, 0]
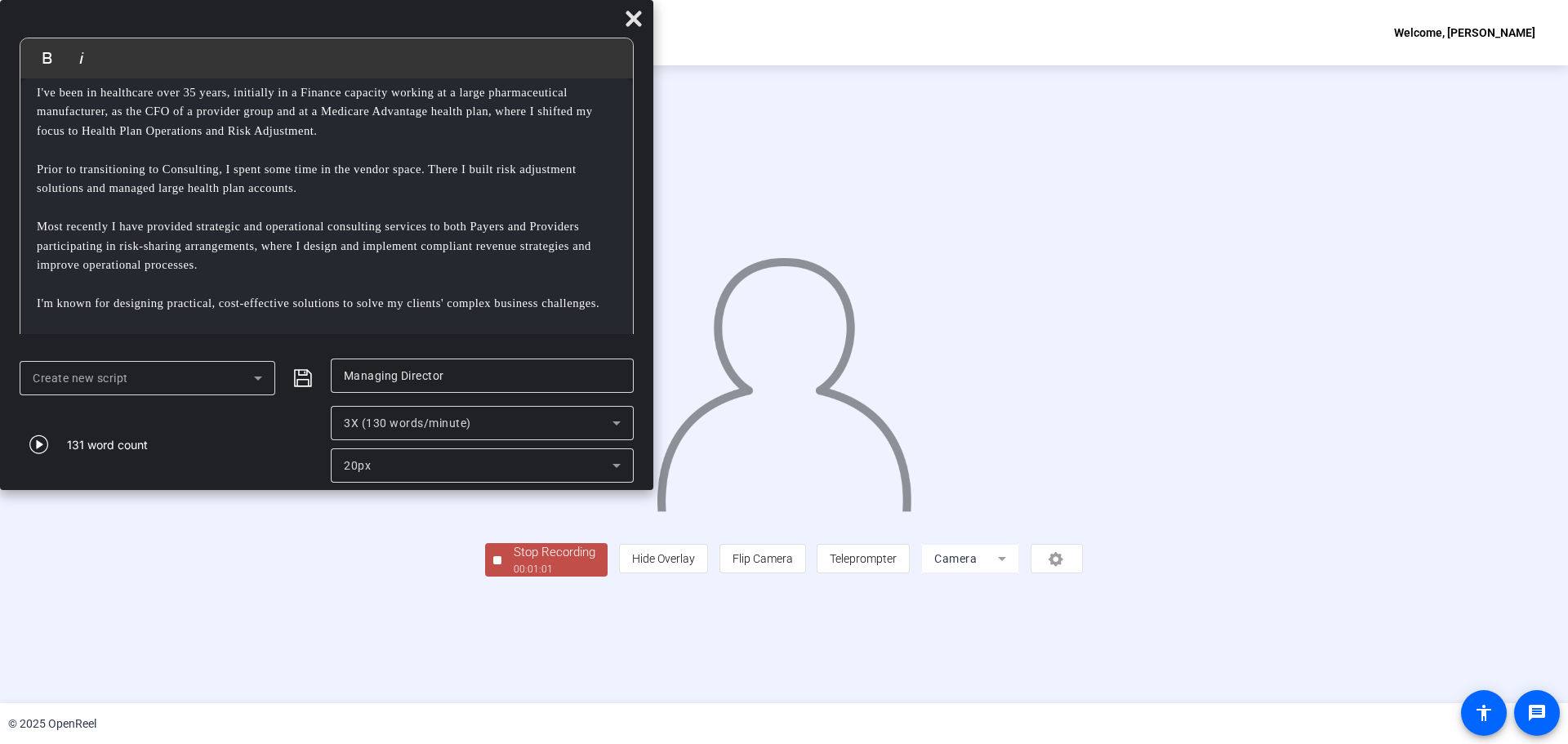
click at [513, 562] on div "Stop Recording" at bounding box center [554, 552] width 82 height 18
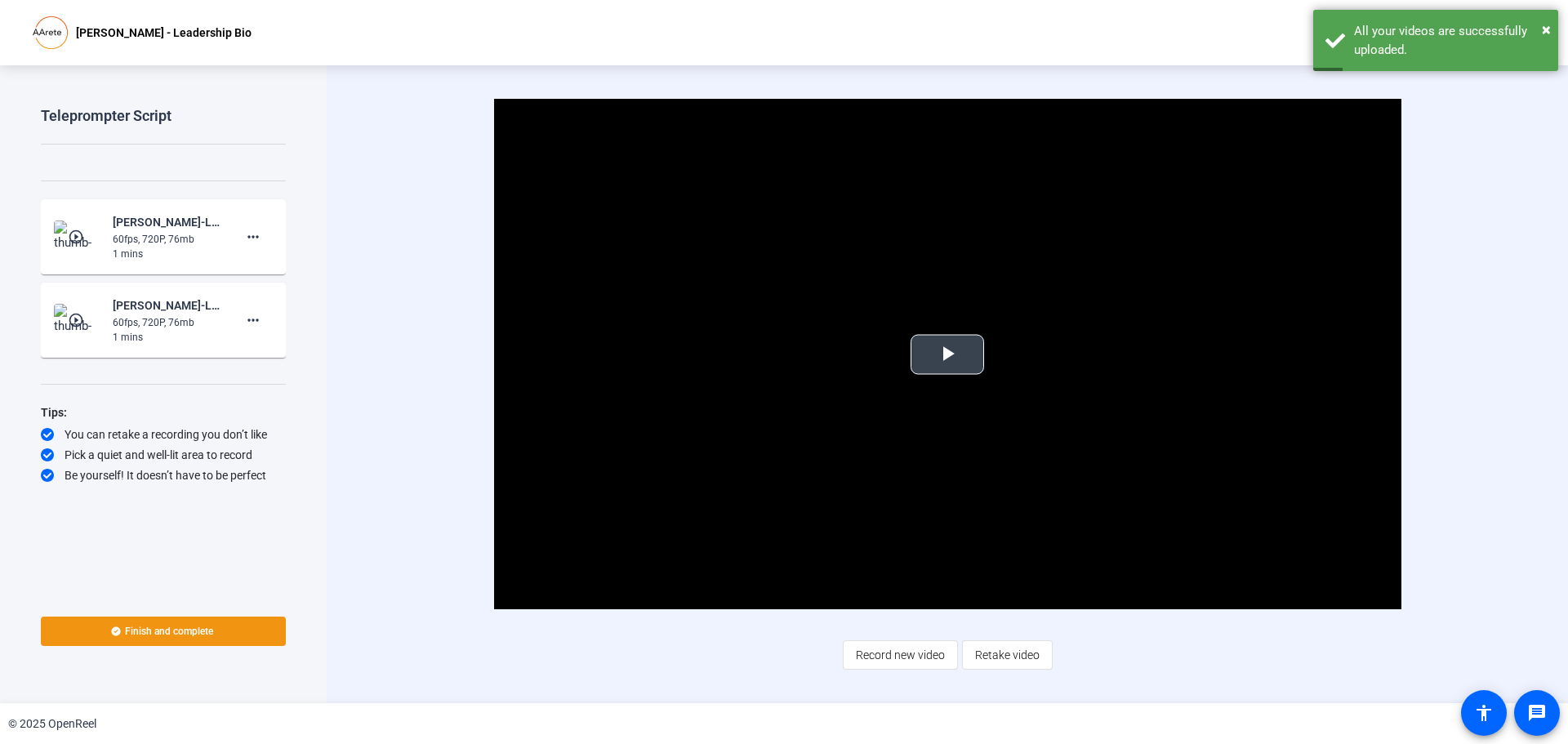
click at [947, 354] on span "Video Player" at bounding box center [947, 354] width 0 height 0
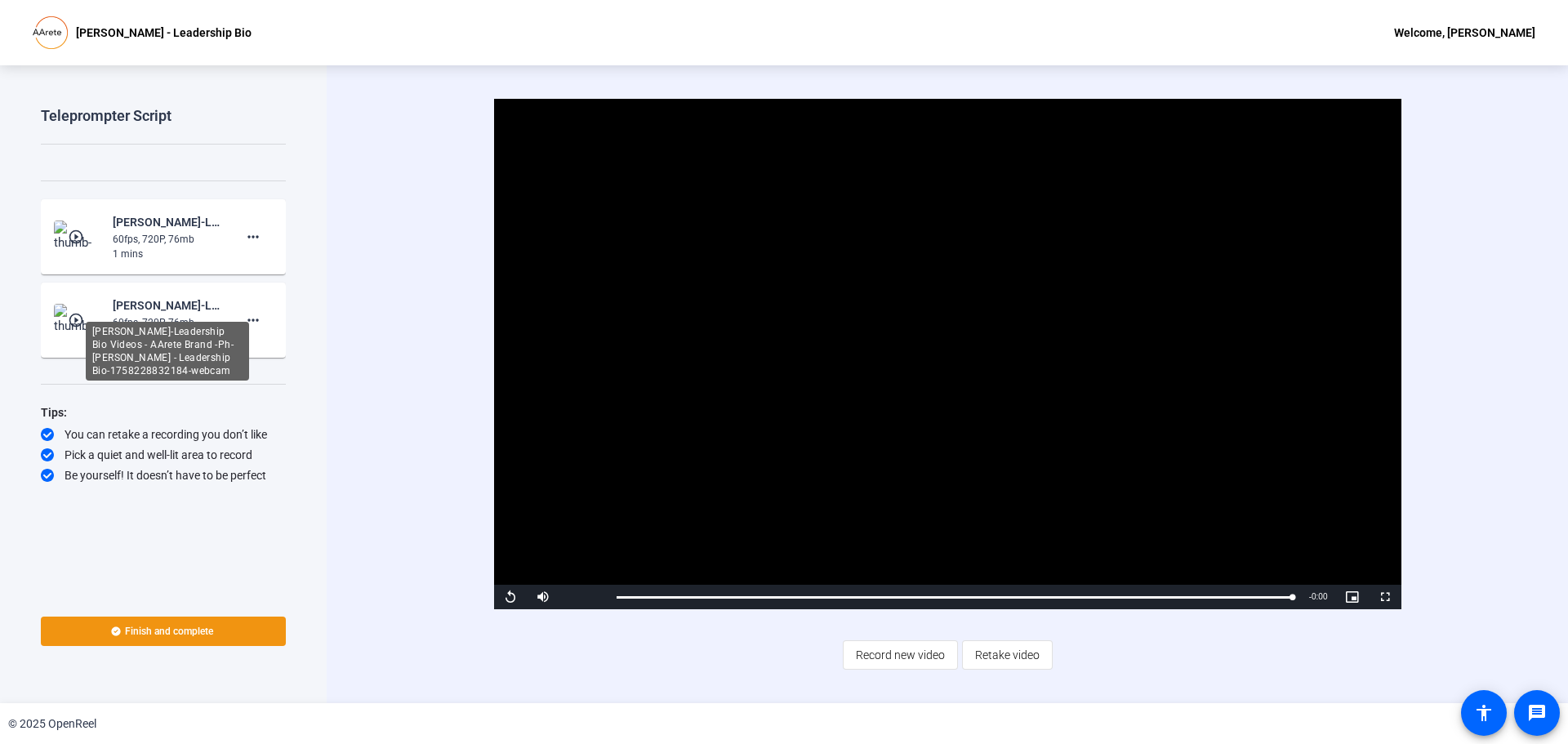
click at [156, 314] on div "[PERSON_NAME]-Leadership Bio Videos - AArete Brand -Ph-[PERSON_NAME] - Leadersh…" at bounding box center [167, 306] width 110 height 19
click at [157, 240] on div "60fps, 720P, 76mb" at bounding box center [167, 239] width 110 height 15
click at [80, 317] on mat-icon "play_circle_outline" at bounding box center [78, 320] width 19 height 16
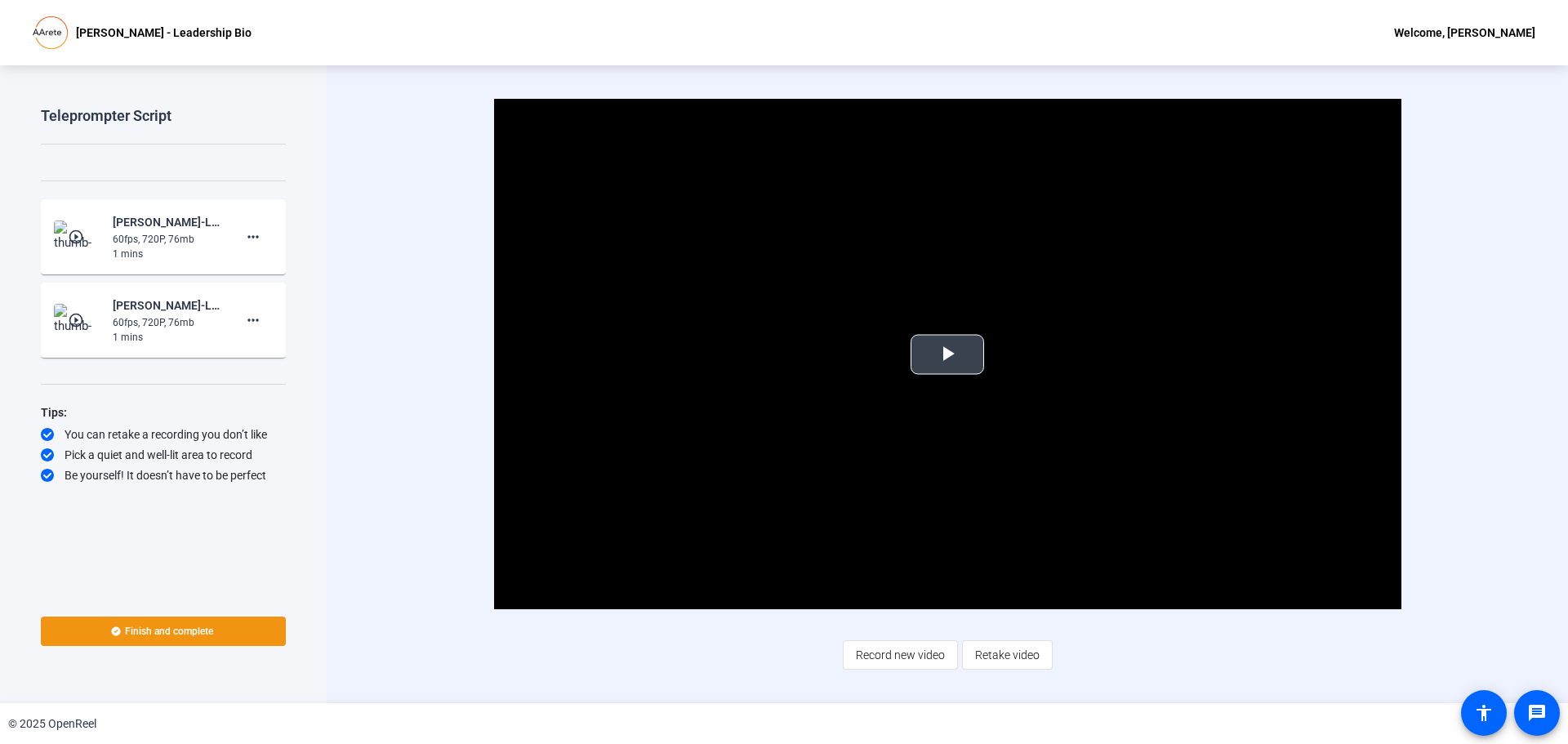
click at [947, 354] on span "Video Player" at bounding box center [947, 354] width 0 height 0
click at [254, 317] on mat-icon "more_horiz" at bounding box center [253, 320] width 19 height 19
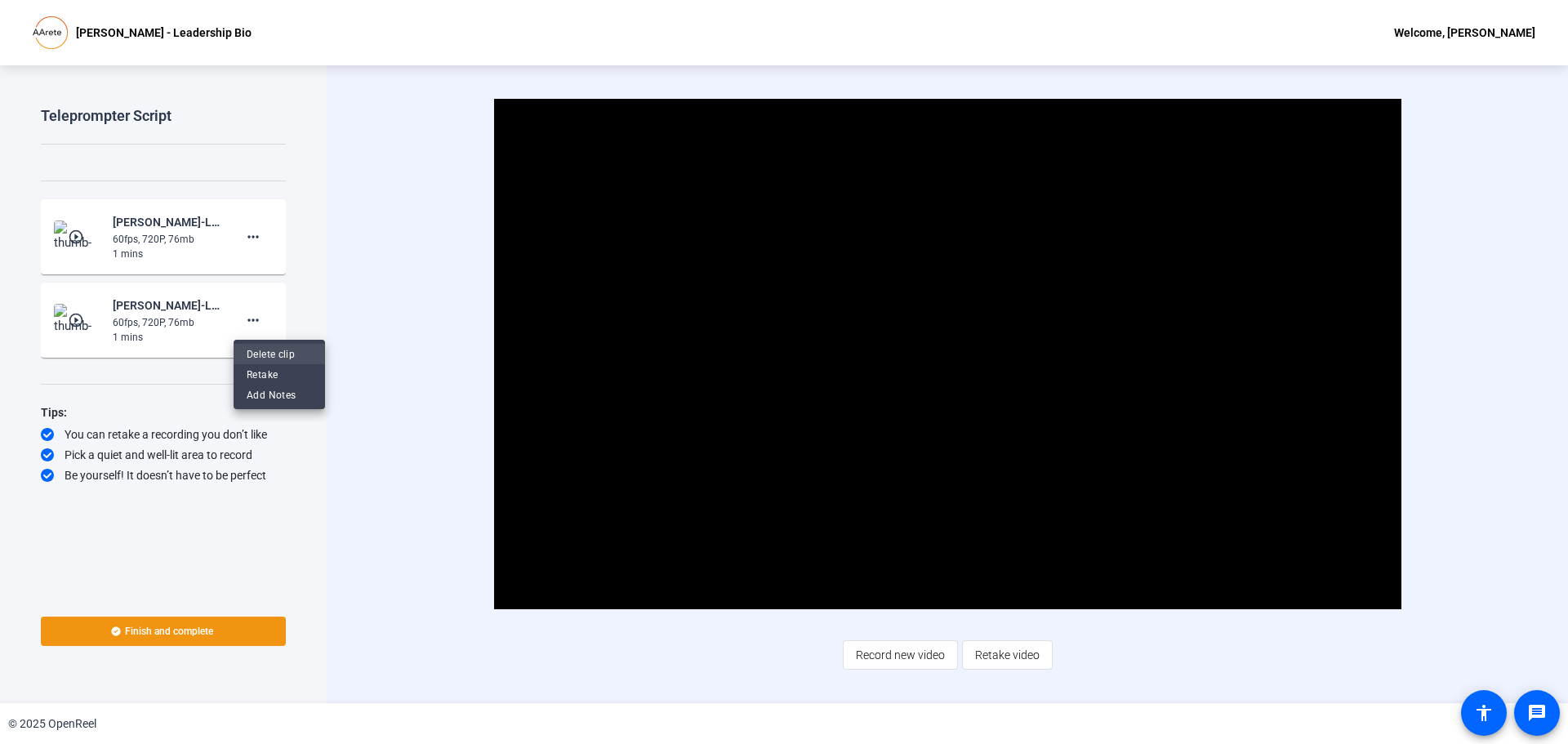
click at [257, 351] on span "Delete clip" at bounding box center [278, 354] width 65 height 19
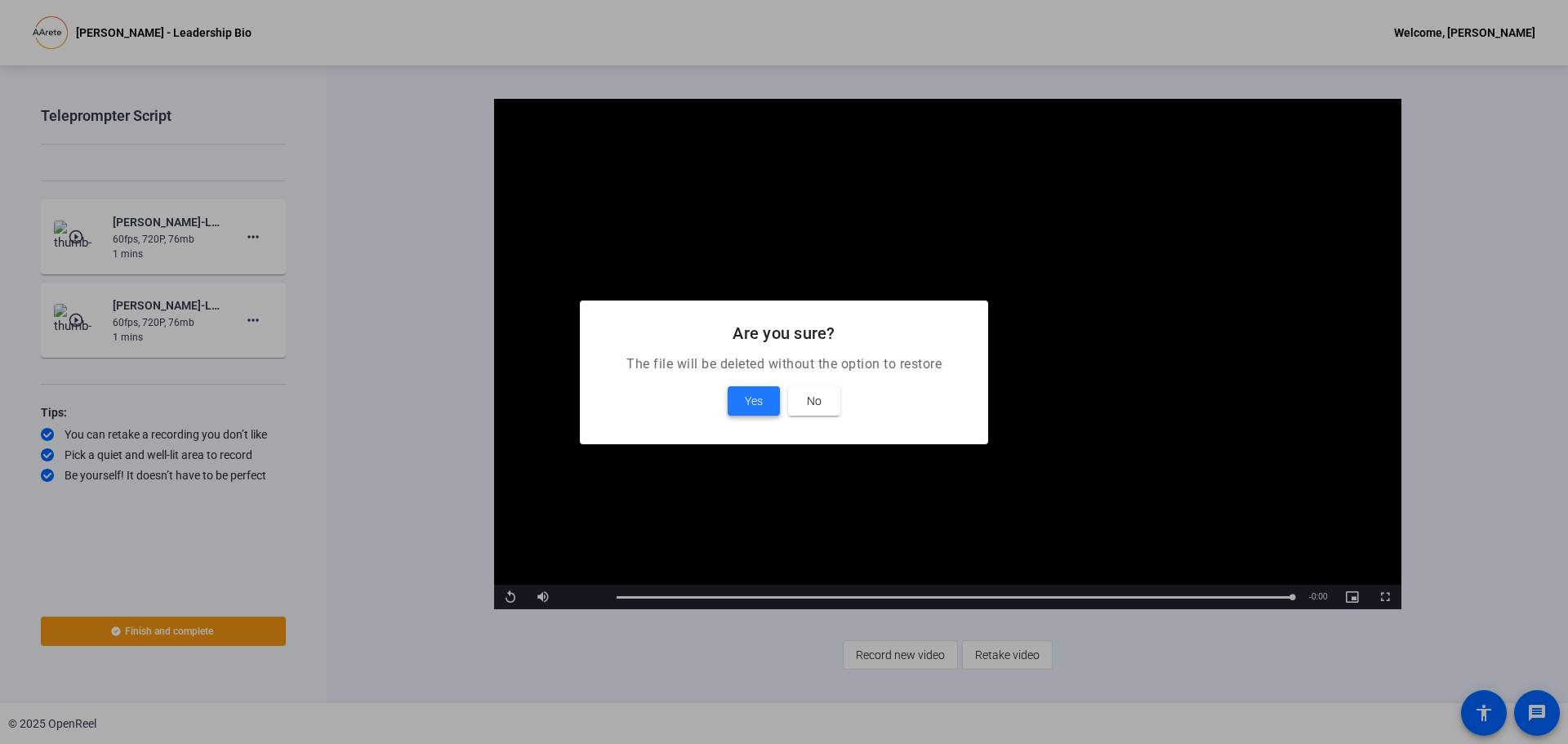
click at [761, 403] on span "Yes" at bounding box center [754, 401] width 18 height 19
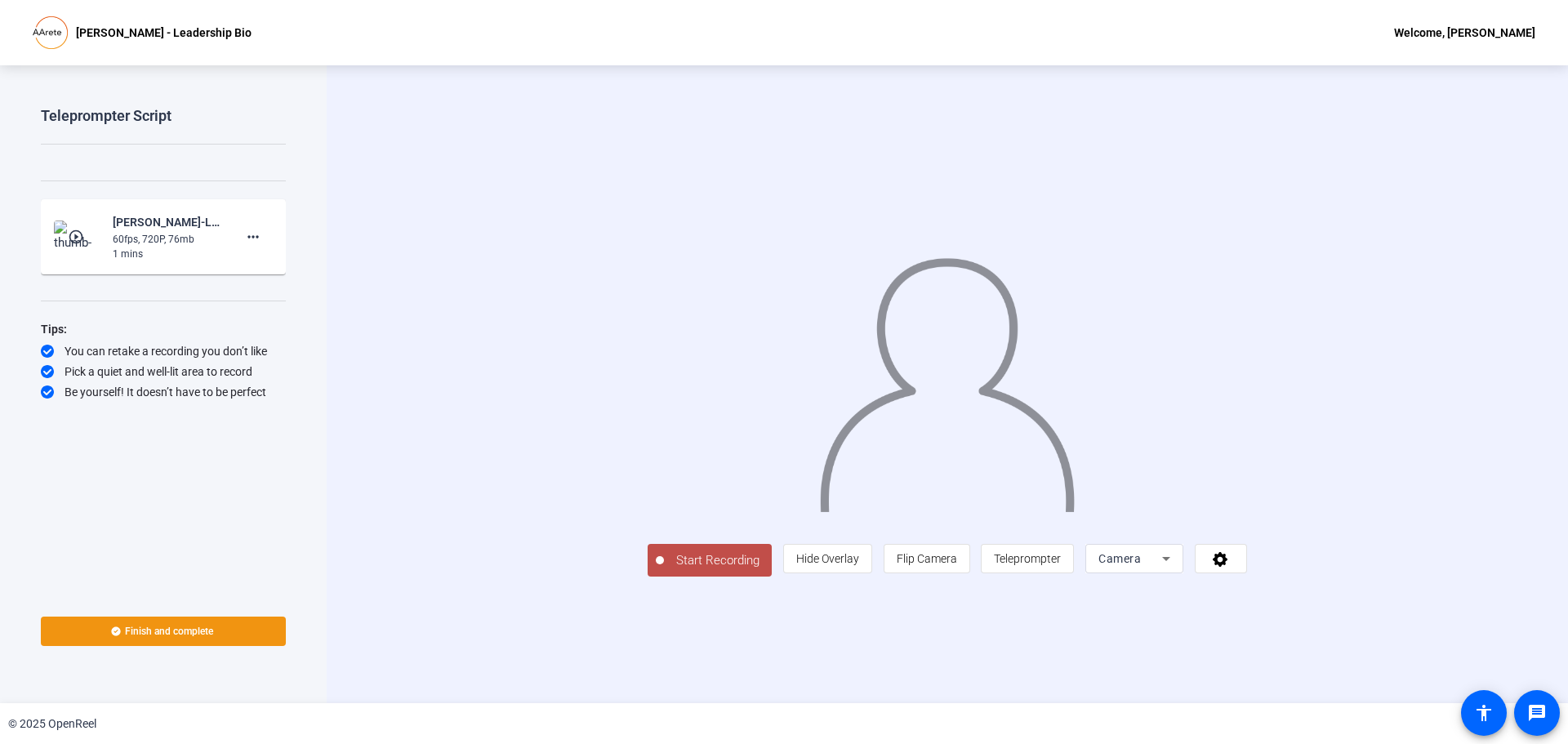
click at [106, 235] on div "play_circle_outline [PERSON_NAME]-Leadership Bio Videos - AArete Brand -Ph-[PER…" at bounding box center [164, 237] width 219 height 49
click at [71, 235] on mat-icon "play_circle_outline" at bounding box center [78, 237] width 19 height 16
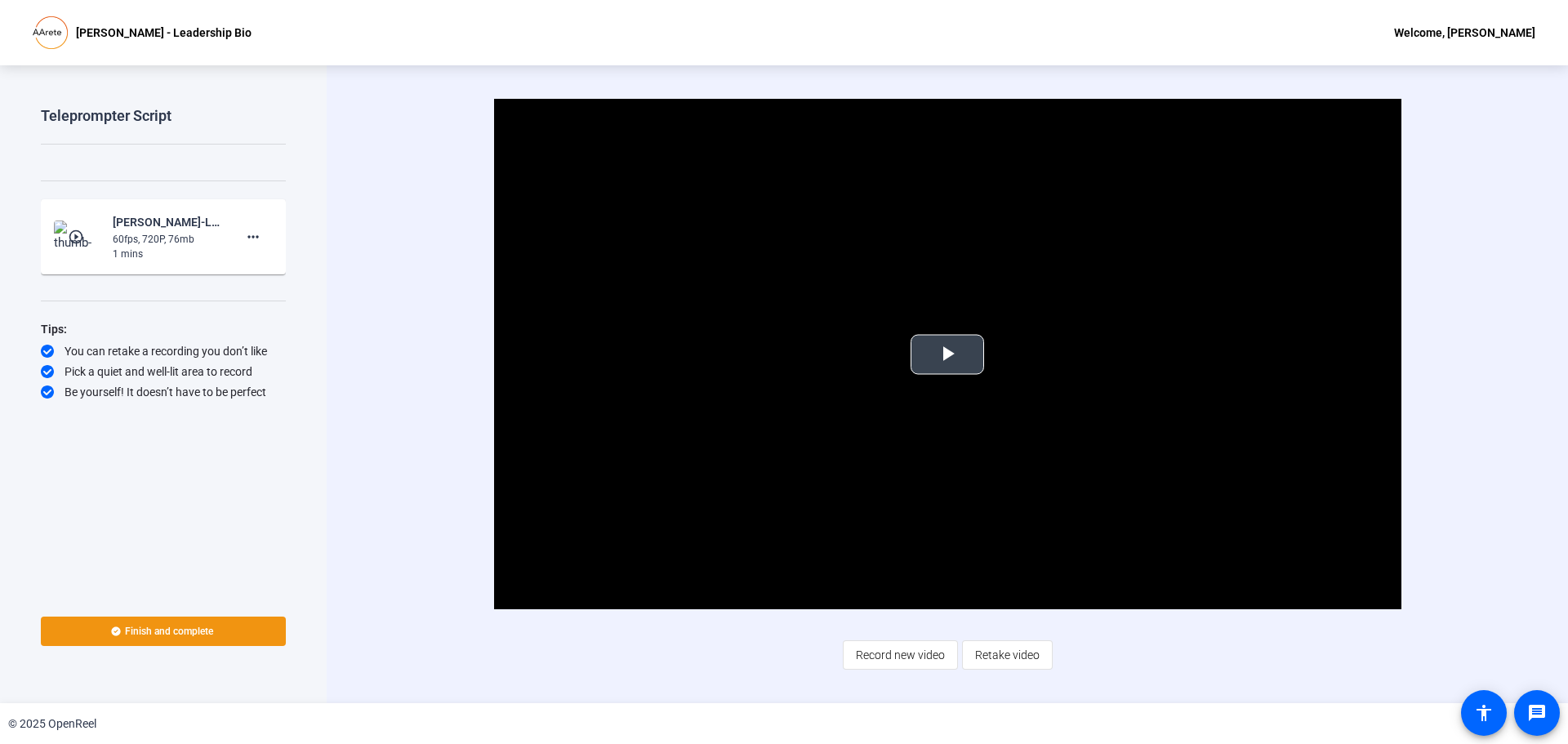
click at [947, 354] on span "Video Player" at bounding box center [947, 354] width 0 height 0
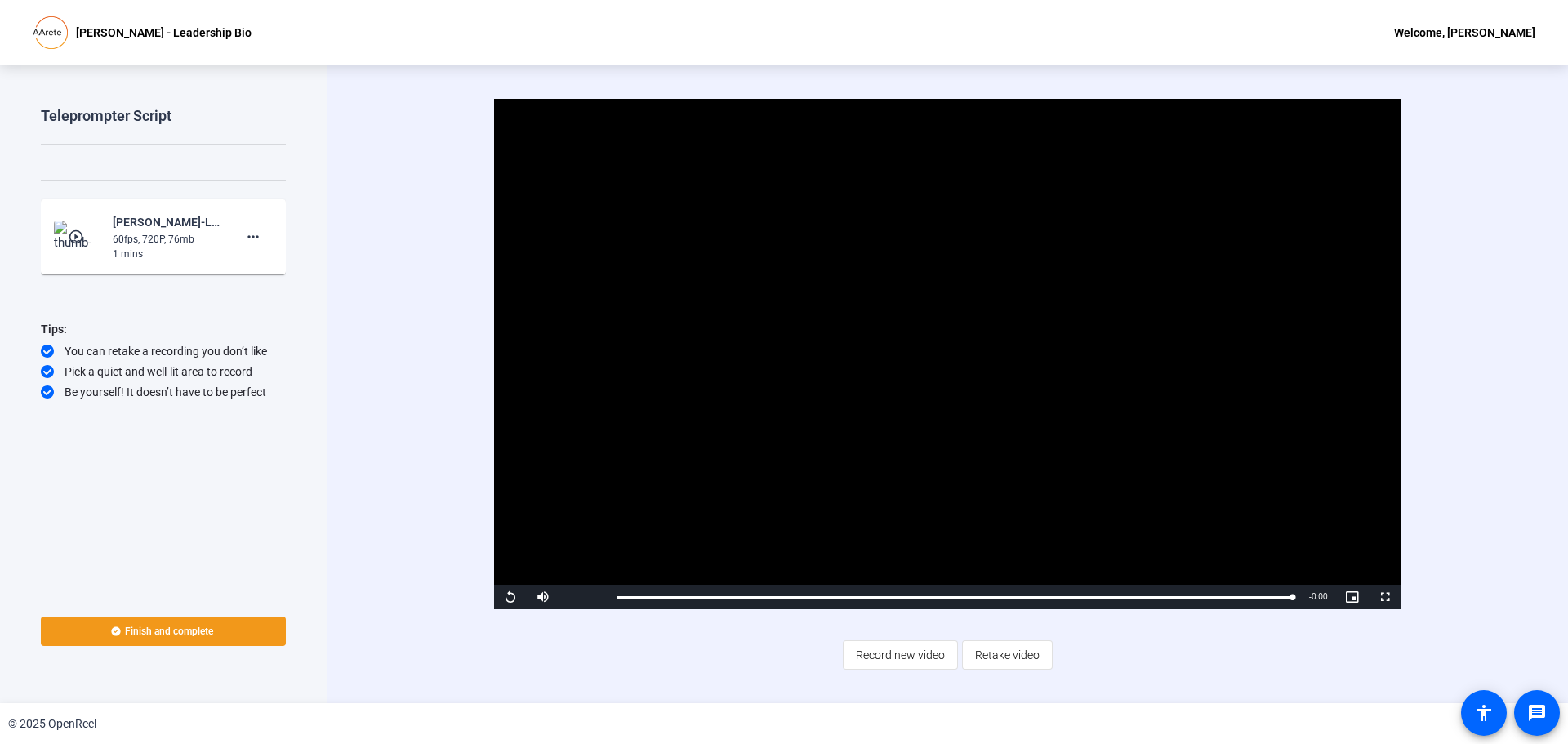
click at [202, 630] on span "Finish and complete" at bounding box center [169, 631] width 88 height 13
